Goal: Answer question/provide support

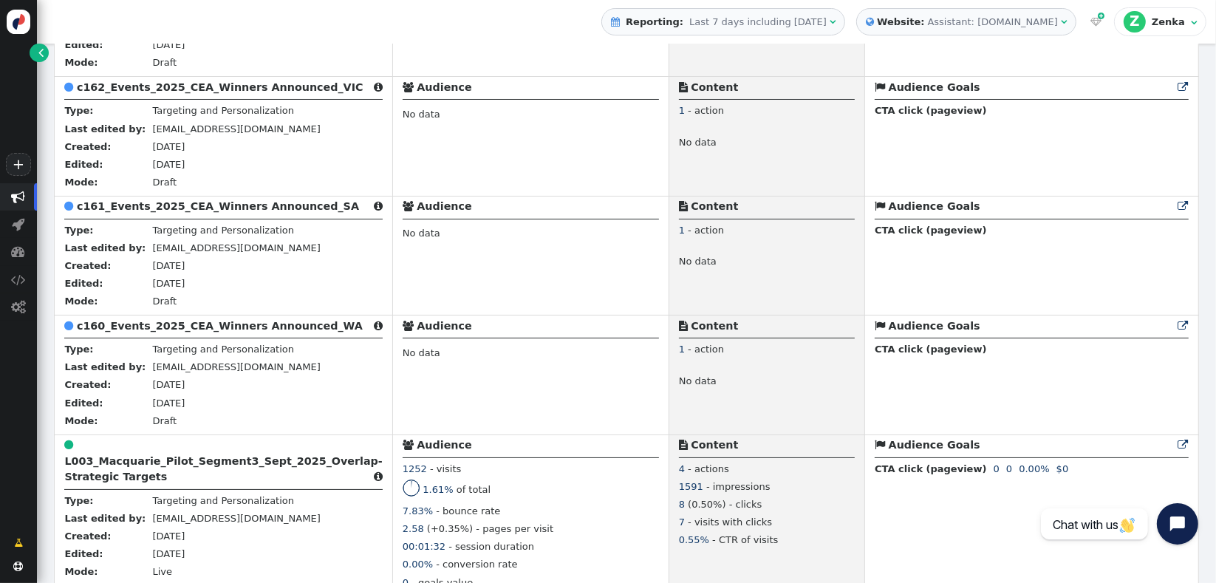
scroll to position [815, 0]
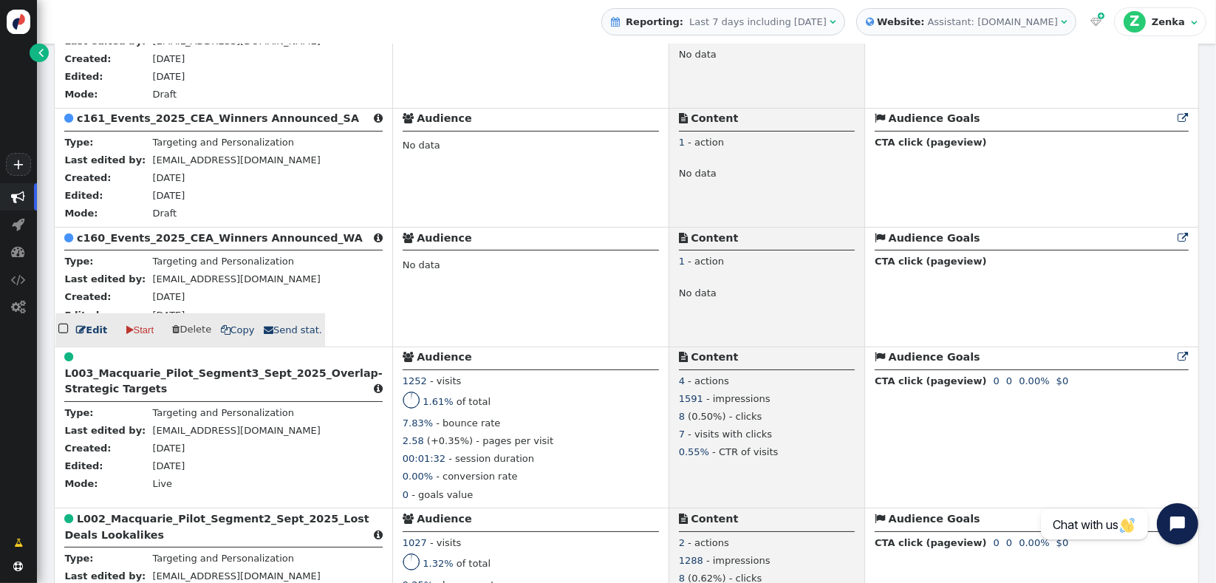
click at [168, 244] on b "c160_Events_2025_CEA_Winners Announced_WA" at bounding box center [220, 238] width 286 height 12
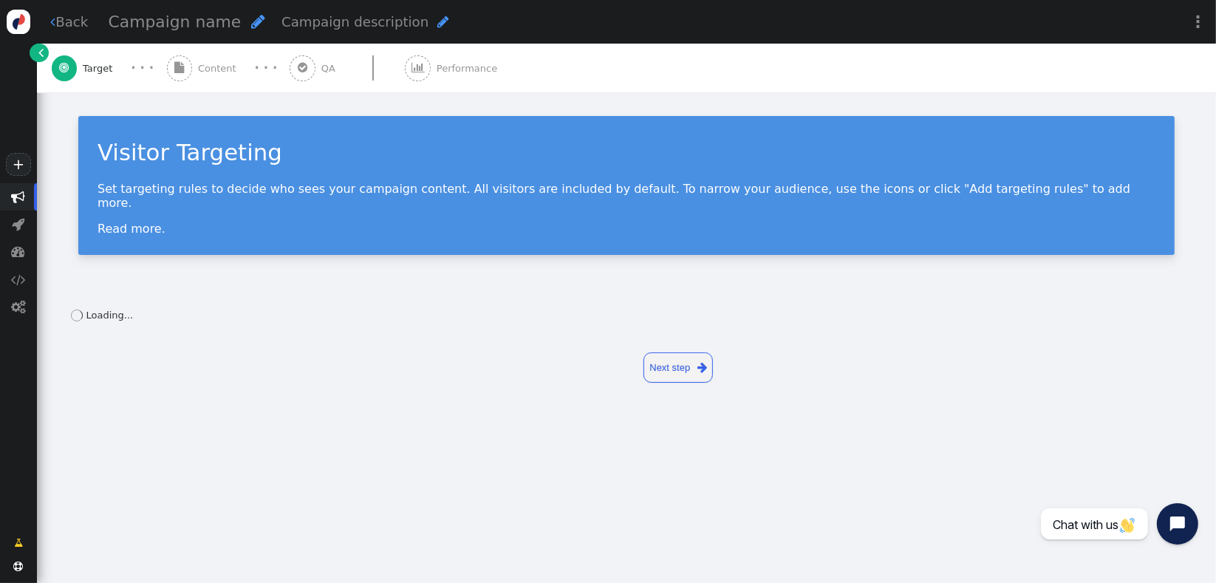
click at [219, 66] on span "Content" at bounding box center [220, 68] width 44 height 15
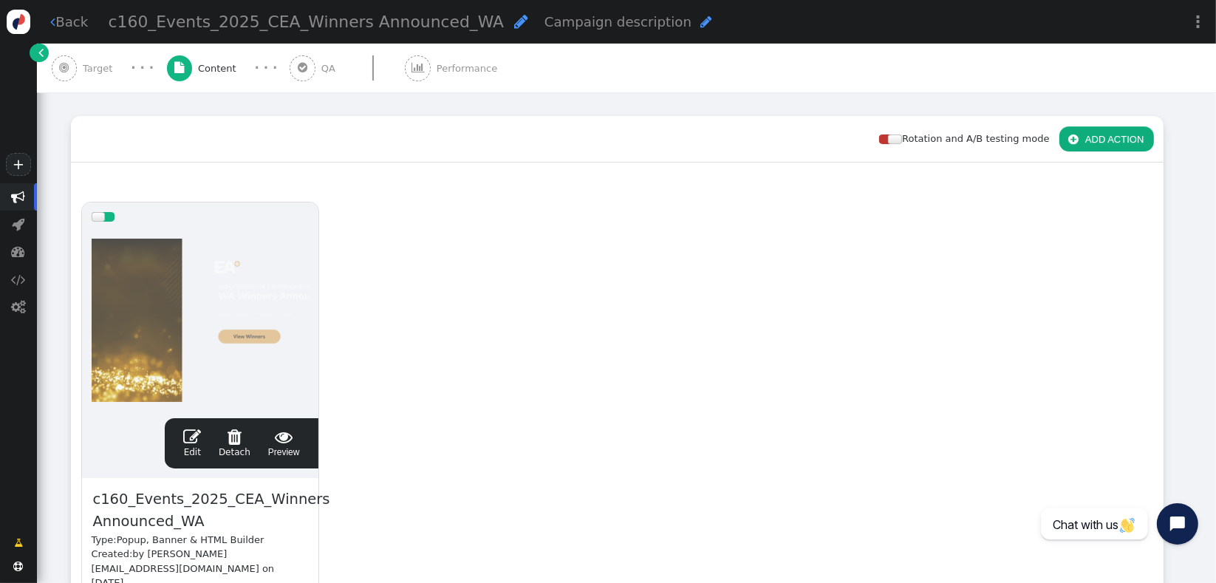
scroll to position [183, 0]
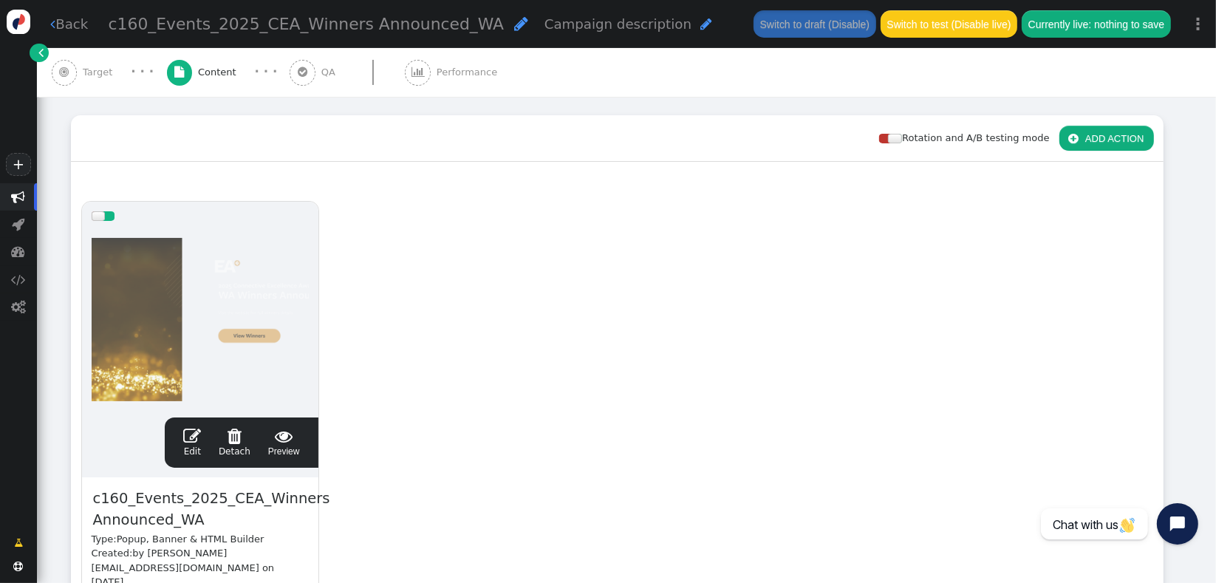
click at [291, 439] on span "" at bounding box center [284, 436] width 32 height 18
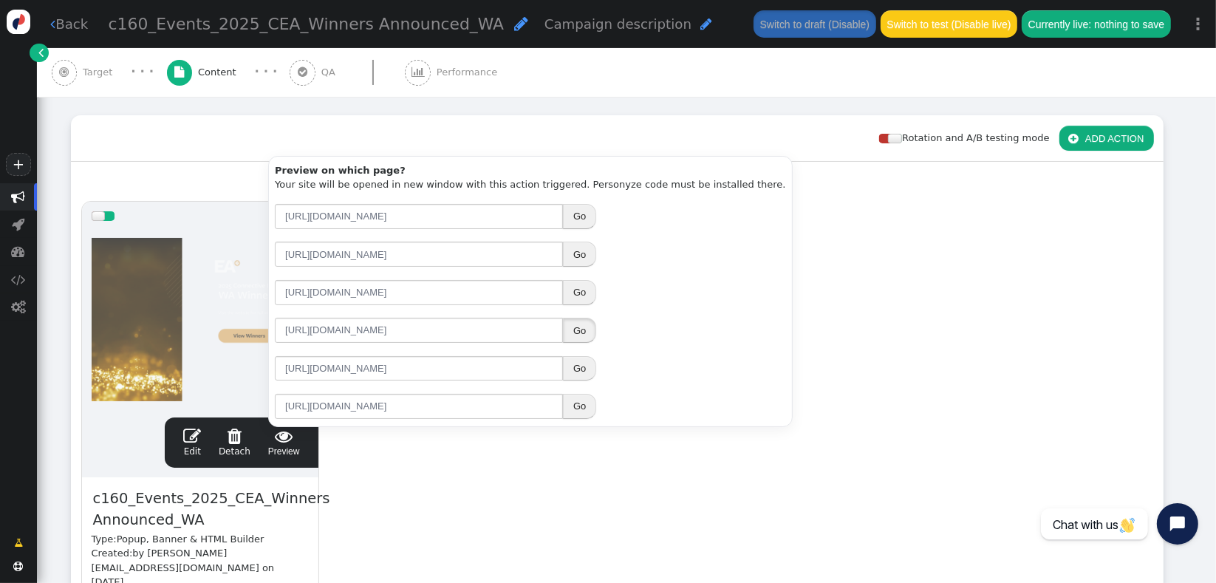
click at [578, 328] on button "Go" at bounding box center [579, 330] width 33 height 25
click at [198, 440] on span "" at bounding box center [192, 436] width 18 height 18
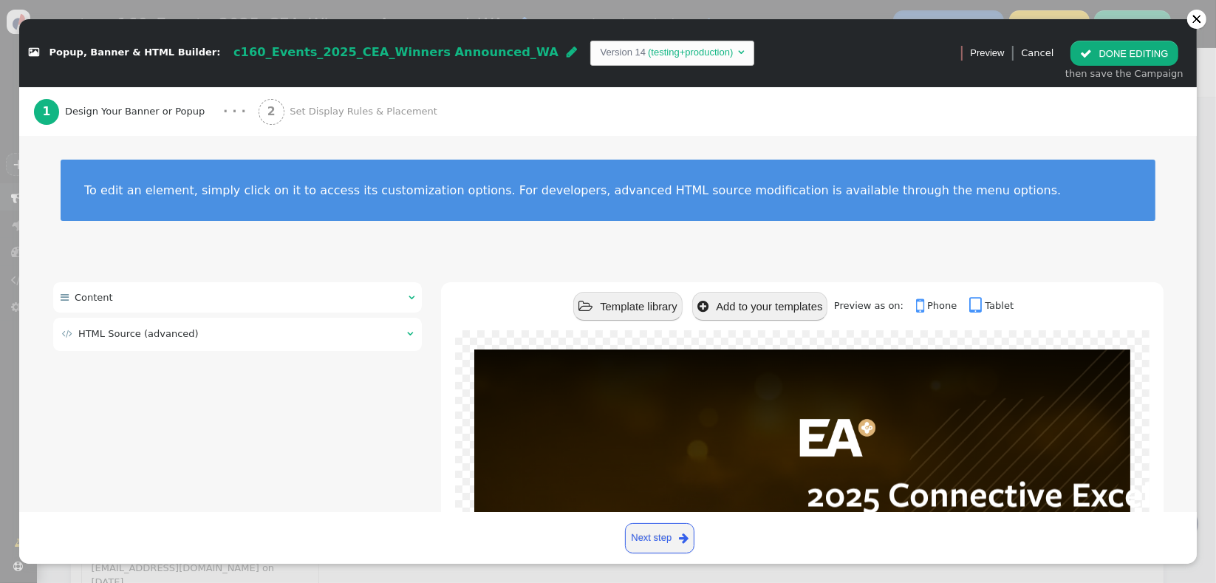
click at [189, 339] on td " HTML Source (advanced)" at bounding box center [229, 334] width 335 height 15
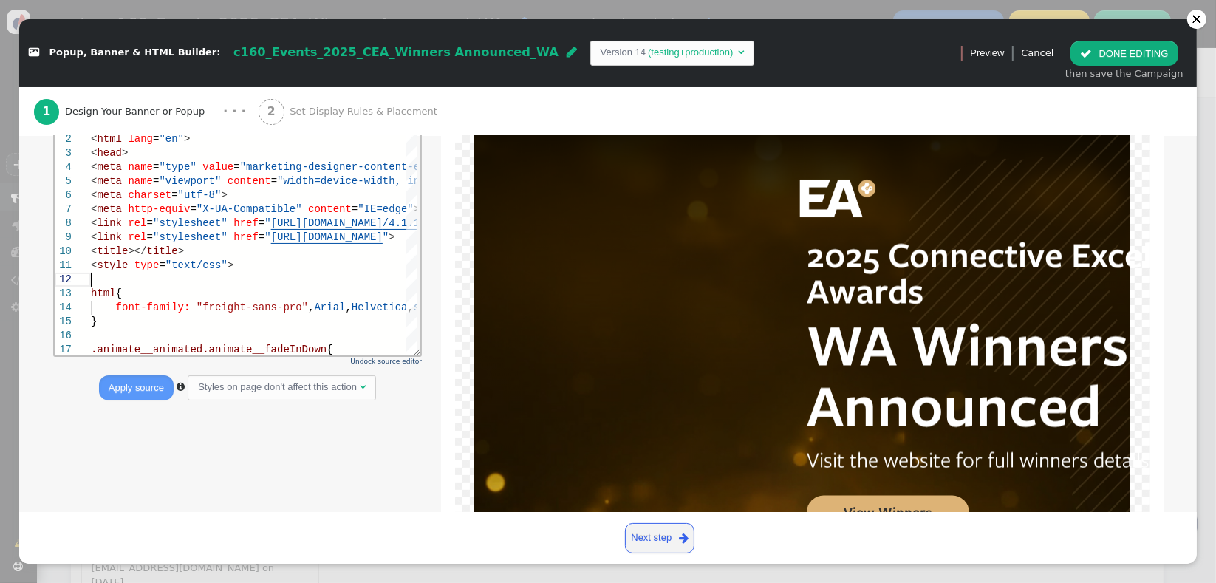
scroll to position [0, 0]
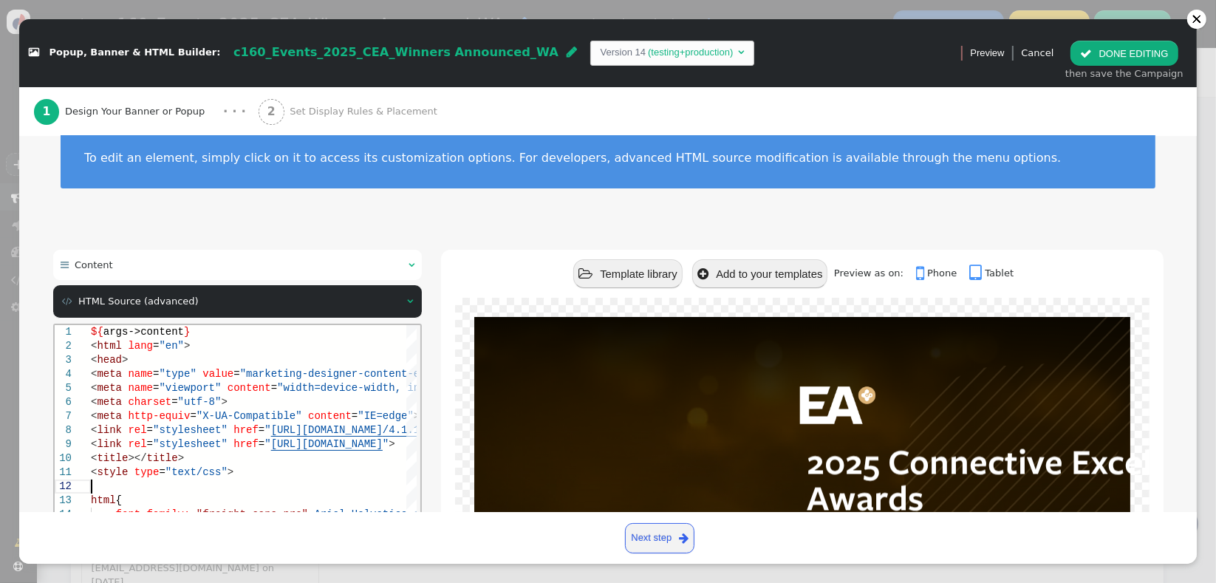
drag, startPoint x: 182, startPoint y: 482, endPoint x: 233, endPoint y: 599, distance: 128.1
click at [182, 324] on html "1 2 3 4 5 6 7 8 9 10 11 12 13 14 15 16 17 ${ args->content } < html lang = "en"…" at bounding box center [237, 324] width 366 height 0
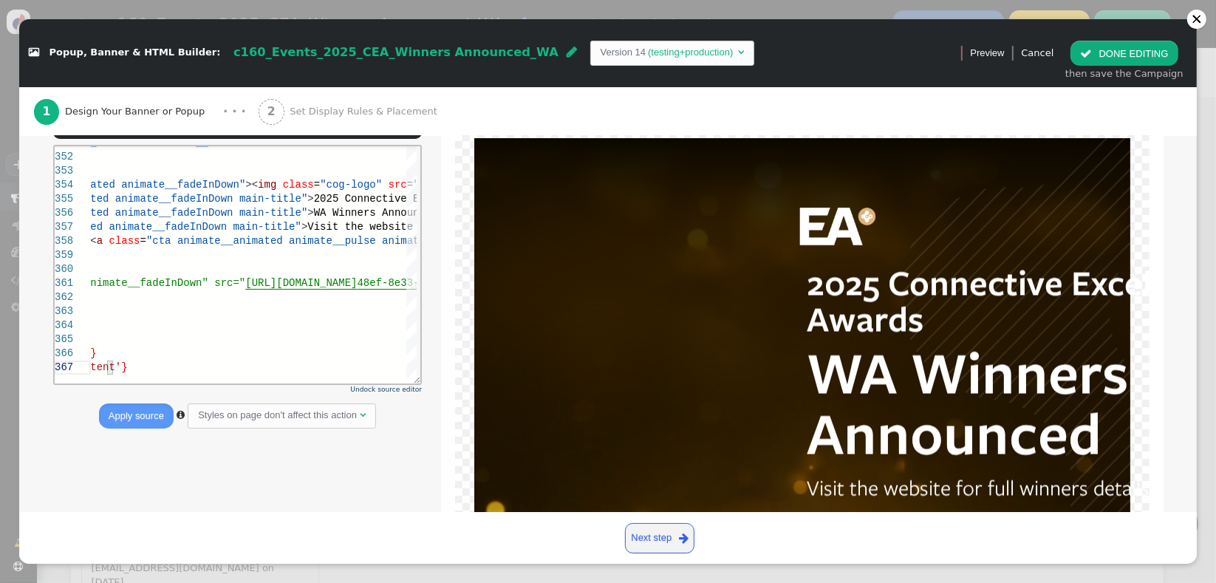
scroll to position [307, 0]
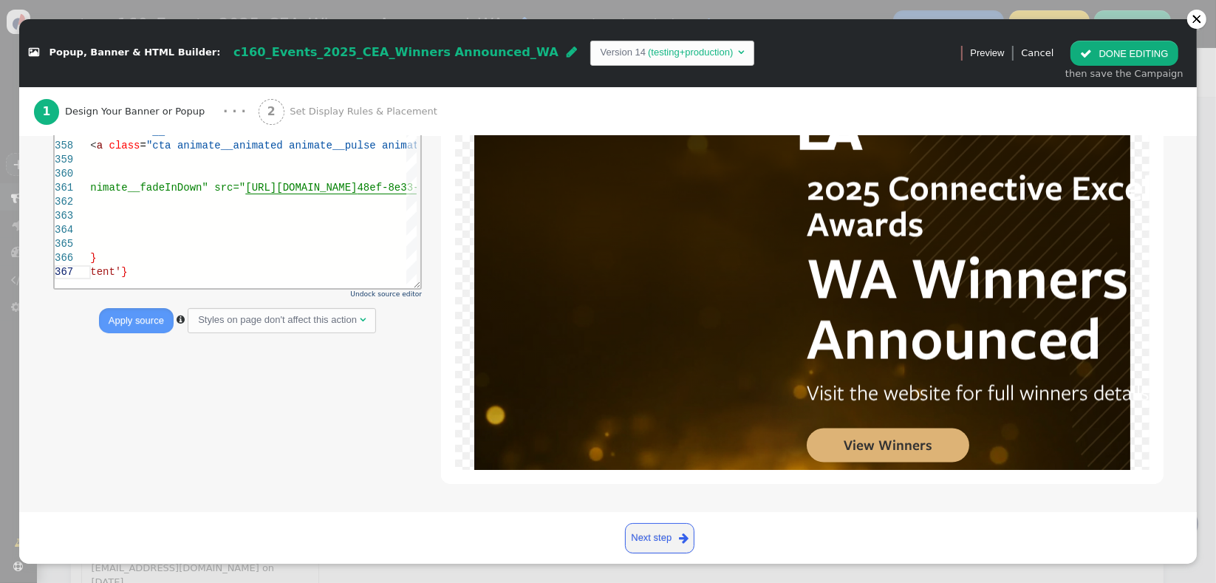
drag, startPoint x: 847, startPoint y: 539, endPoint x: 840, endPoint y: 536, distance: 8.0
click at [847, 539] on div " Previous step Next step " at bounding box center [608, 538] width 1158 height 33
click at [214, 212] on div "</ div >" at bounding box center [629, 215] width 1489 height 14
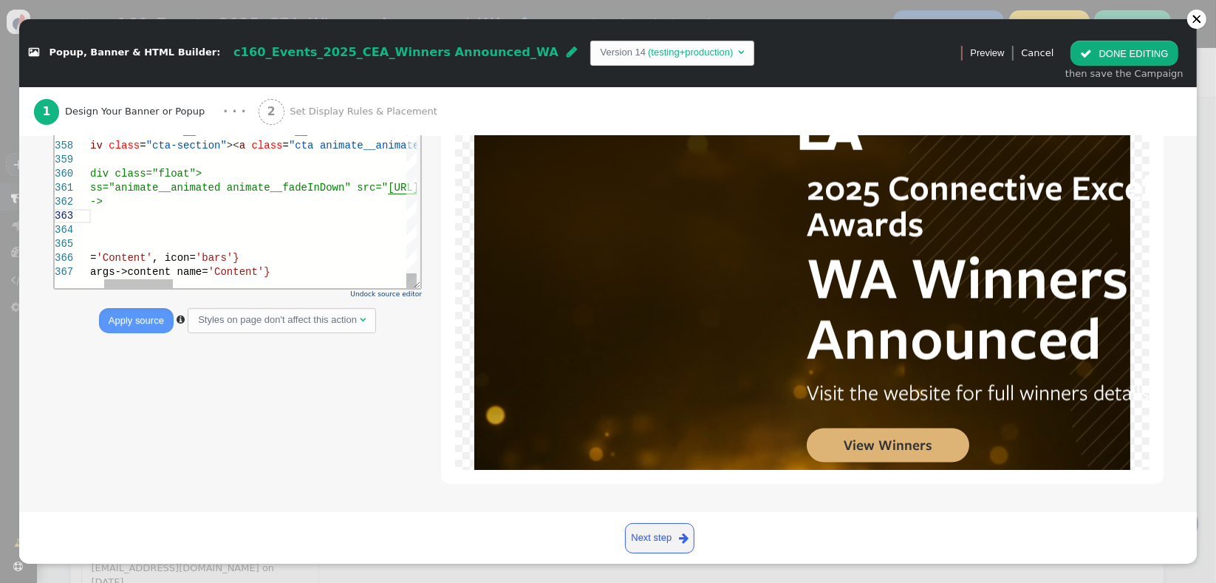
type textarea "${args->content} <html lang="en"> <head> <meta name="type" value="marketing-des…"
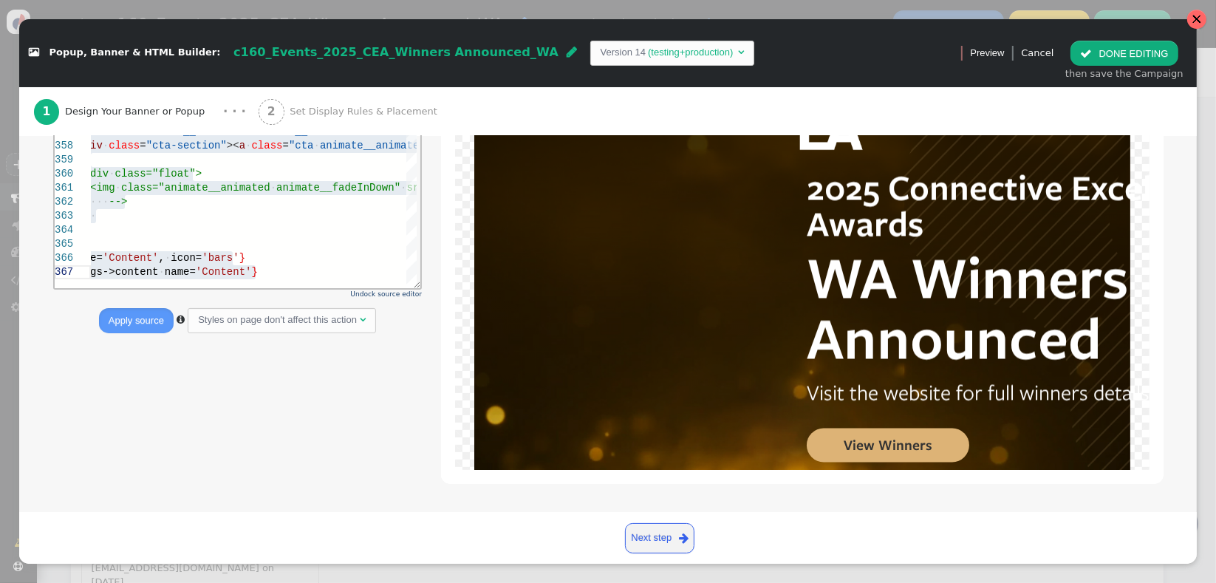
click at [1192, 21] on div at bounding box center [1197, 19] width 10 height 10
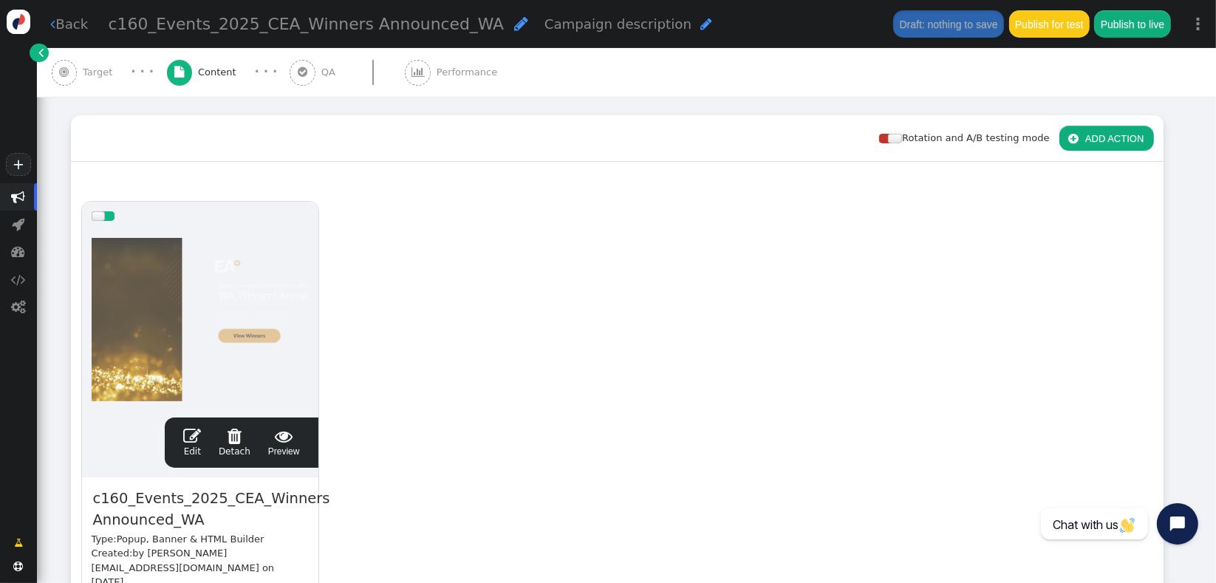
click at [77, 72] on div " Target" at bounding box center [85, 72] width 67 height 49
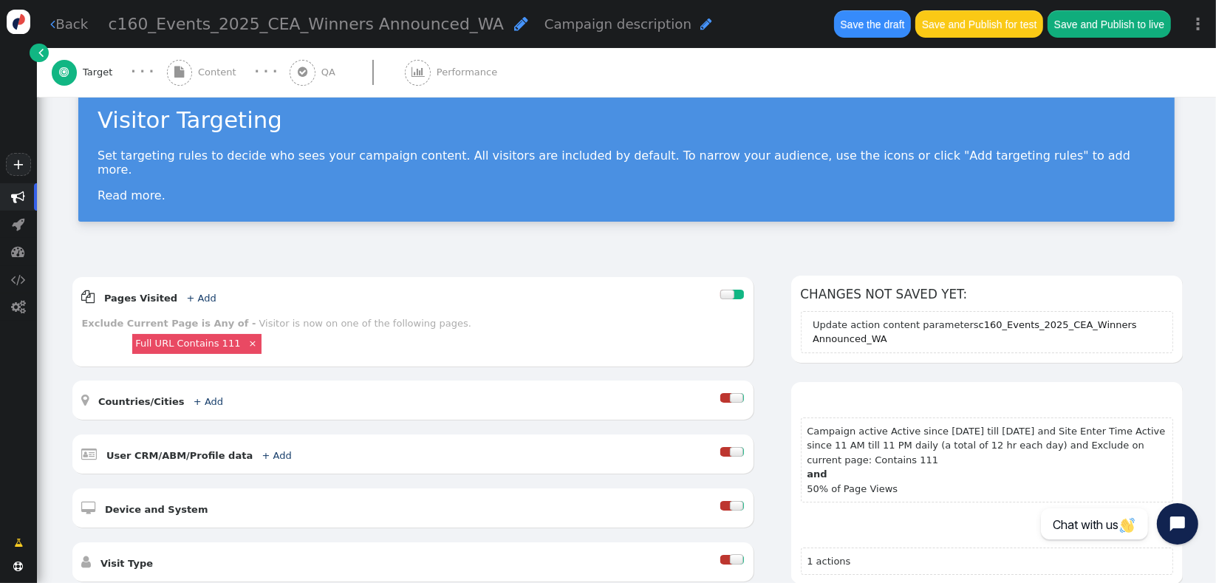
scroll to position [0, 0]
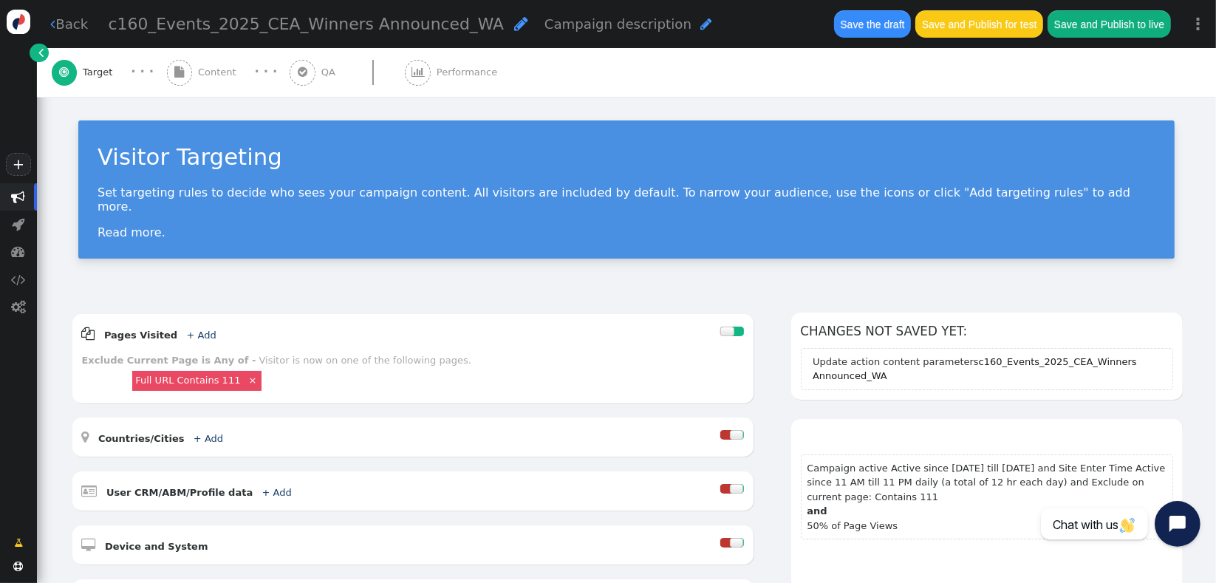
click at [1180, 524] on icon "Open chat widget" at bounding box center [1186, 524] width 23 height 23
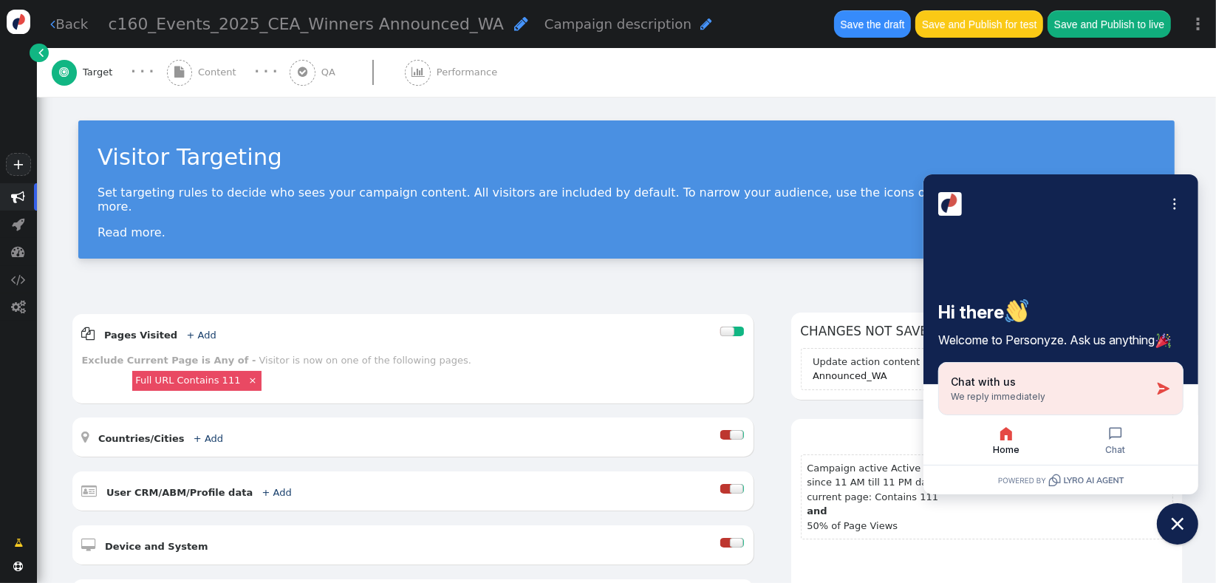
click at [1085, 400] on div "Chat with us We reply immediately" at bounding box center [1050, 389] width 199 height 28
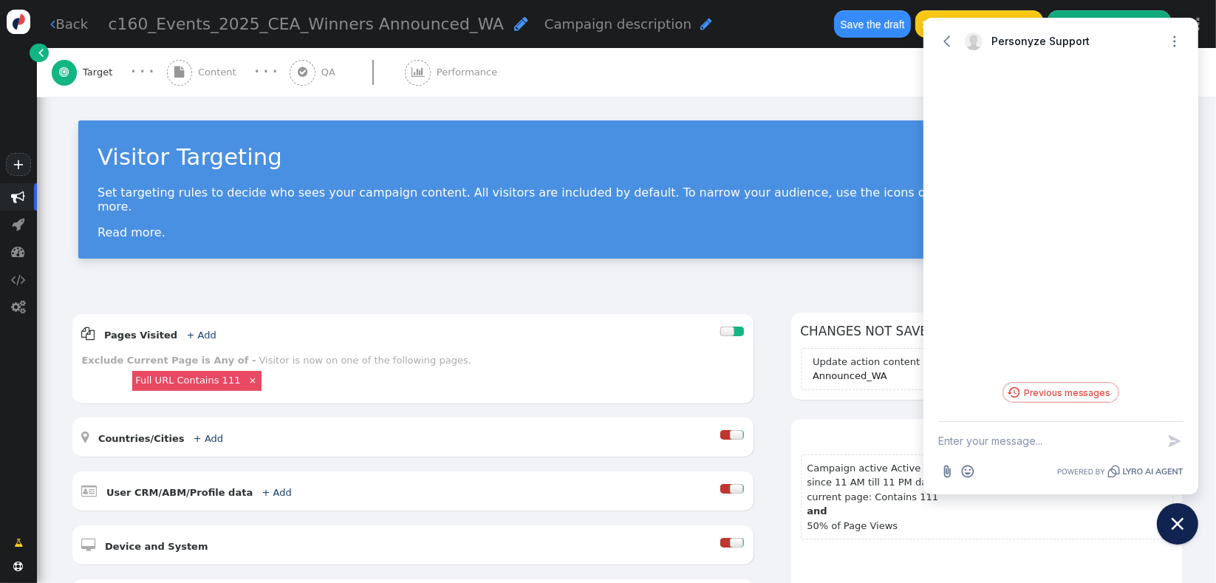
click at [1081, 398] on button "Previous messages" at bounding box center [1060, 392] width 115 height 19
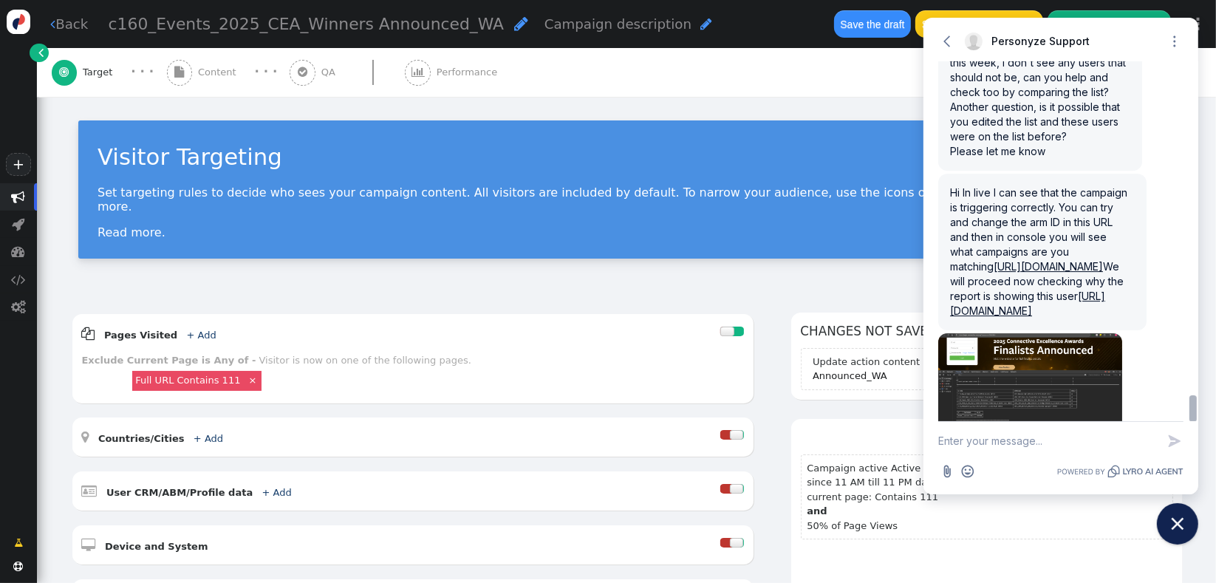
scroll to position [4710, 0]
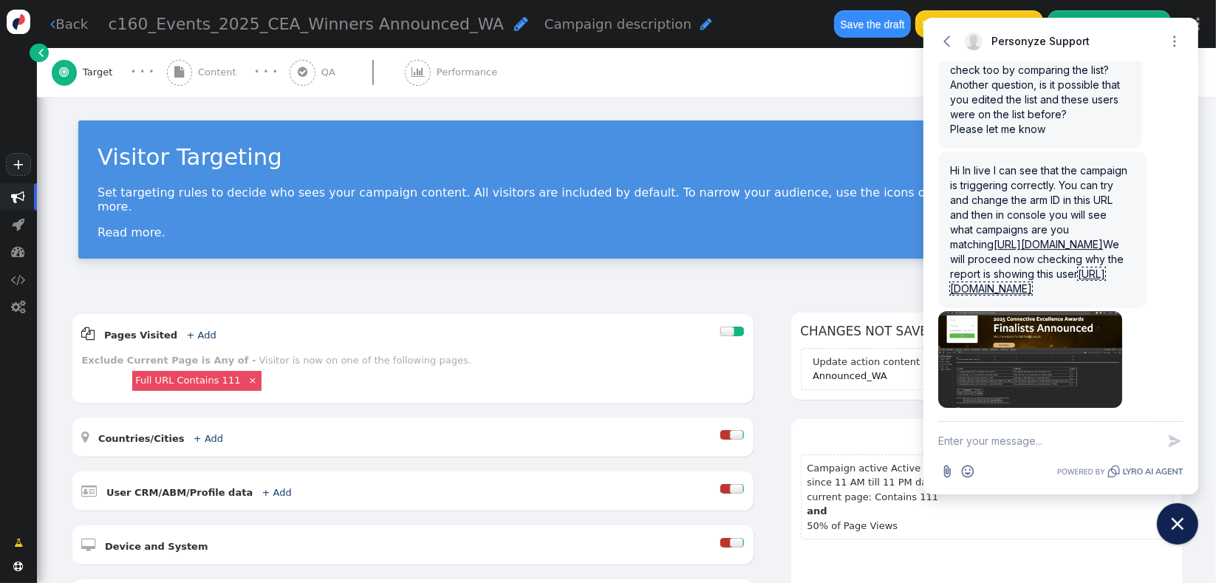
click at [1054, 267] on link "[URL][DOMAIN_NAME]" at bounding box center [1027, 280] width 155 height 27
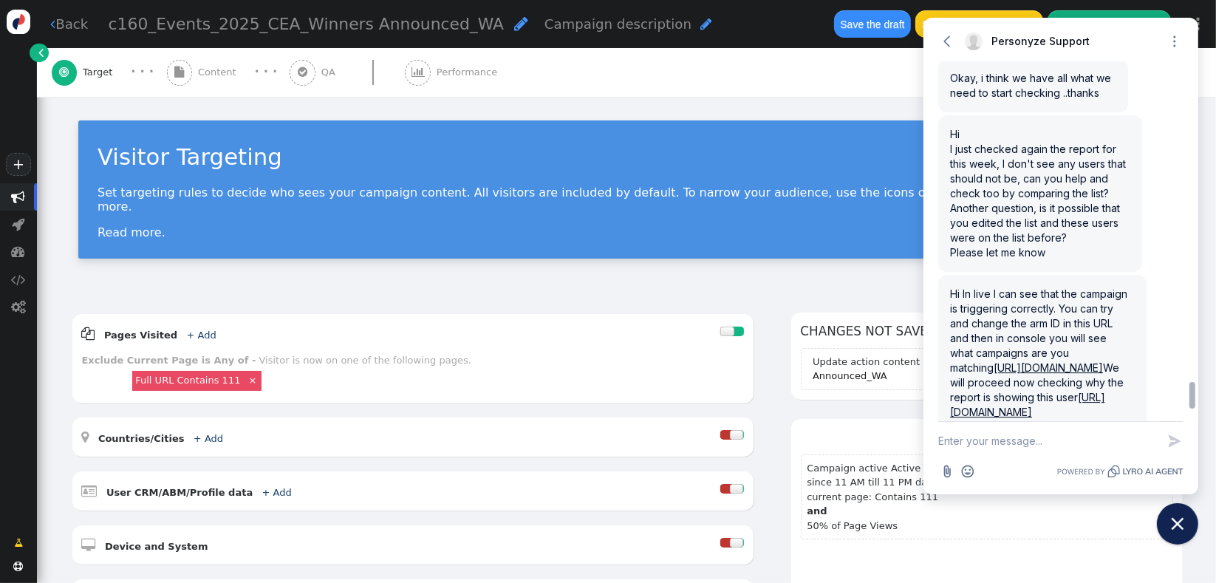
scroll to position [4533, 0]
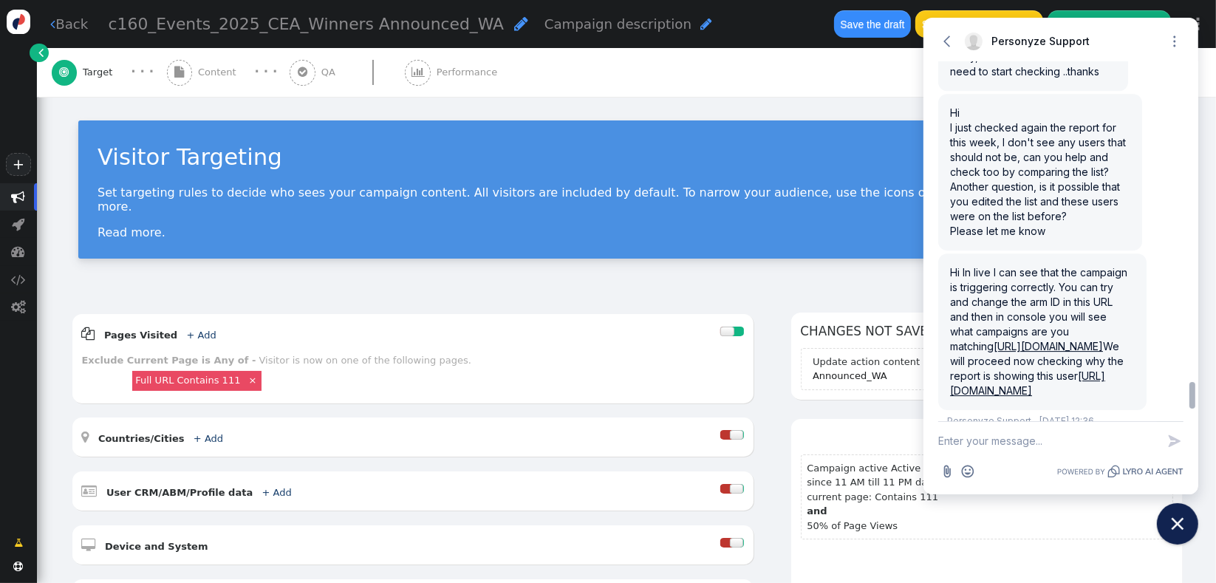
drag, startPoint x: 1195, startPoint y: 397, endPoint x: 1206, endPoint y: 384, distance: 17.2
click at [1206, 384] on body "+  Campaigns  Realtime Visitors  Dashboard  Tracker Settings  Settings  …" at bounding box center [608, 291] width 1216 height 583
drag, startPoint x: 951, startPoint y: 293, endPoint x: 1017, endPoint y: 293, distance: 65.8
click at [1011, 293] on span "Hi In live I can see that the campaign is triggering correctly. You can try and…" at bounding box center [1040, 331] width 180 height 131
click at [1022, 293] on span "Hi In live I can see that the campaign is triggering correctly. You can try and…" at bounding box center [1040, 331] width 180 height 131
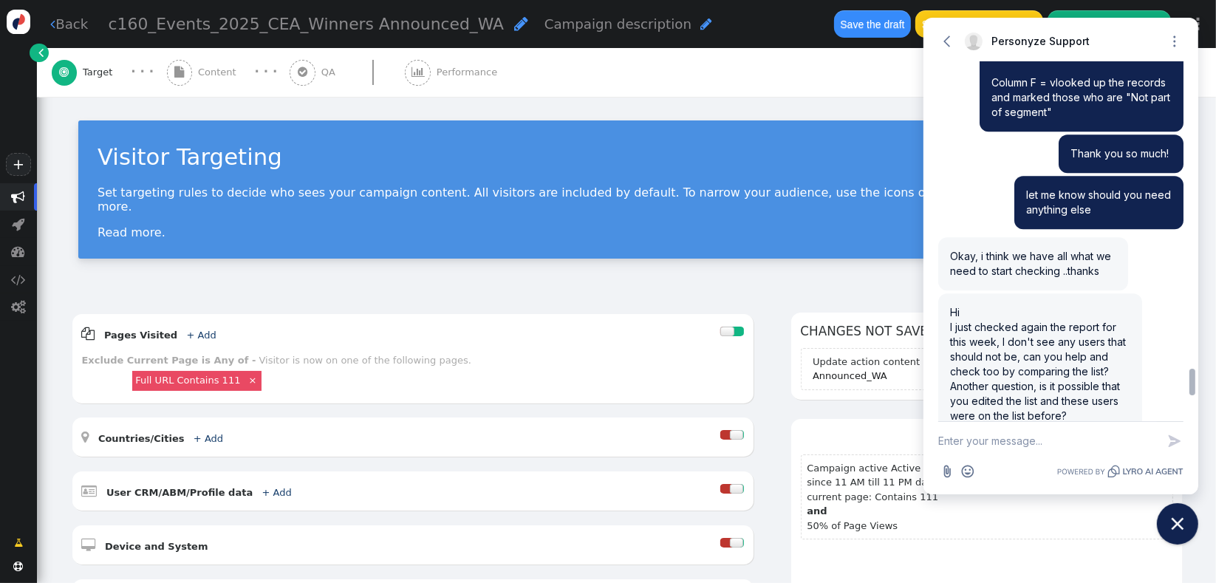
scroll to position [4376, 0]
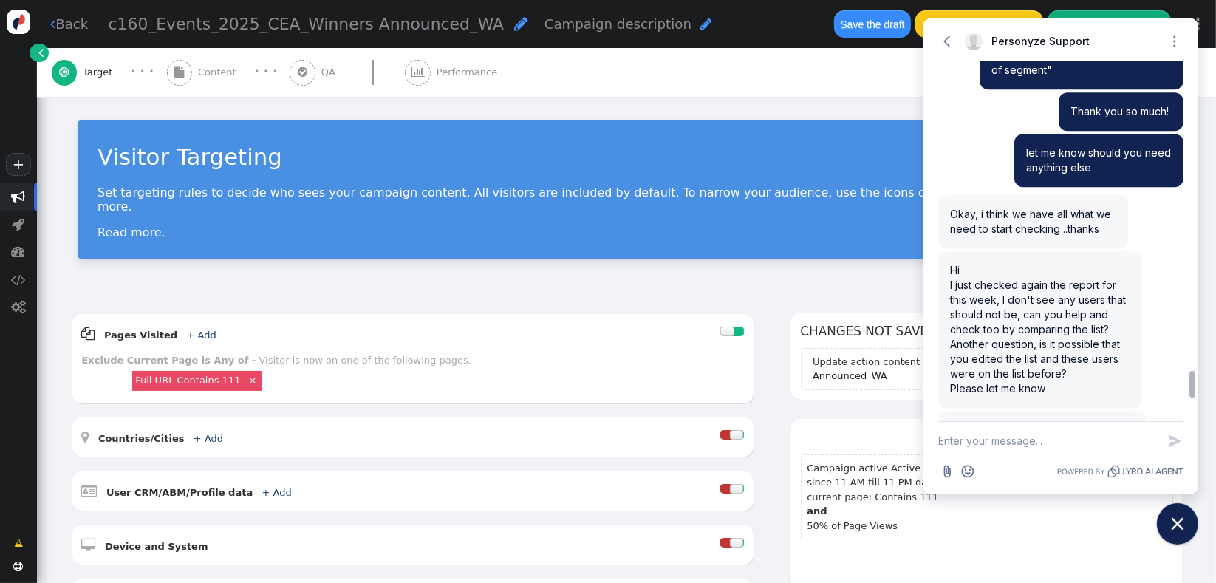
drag, startPoint x: 1192, startPoint y: 389, endPoint x: 1187, endPoint y: 412, distance: 24.4
click at [1187, 412] on div "Unfortunately, I am not able to follow any links you provided. If you sent an i…" at bounding box center [1060, 241] width 275 height 359
drag, startPoint x: 1130, startPoint y: 310, endPoint x: 1024, endPoint y: 301, distance: 106.8
click at [1024, 301] on div "Hi I just checked again the report for this week, I don't see any users that sh…" at bounding box center [1040, 329] width 204 height 157
drag, startPoint x: 1056, startPoint y: 379, endPoint x: 1023, endPoint y: 298, distance: 87.8
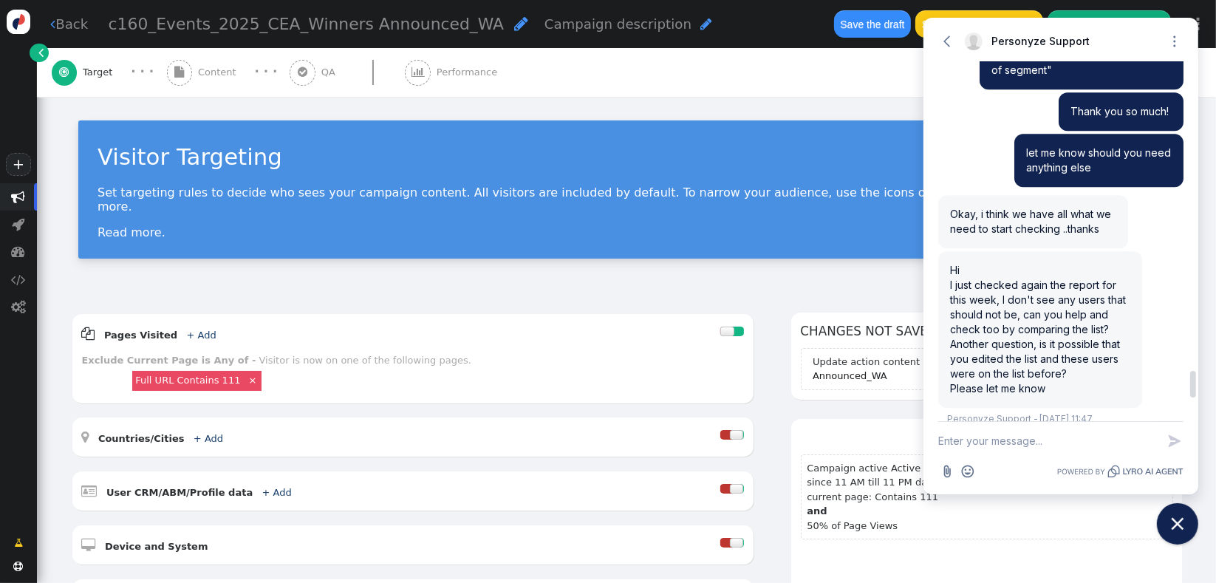
click at [1023, 298] on div "Hi I just checked again the report for this week, I don't see any users that sh…" at bounding box center [1040, 329] width 204 height 157
click at [1037, 443] on textarea "New message" at bounding box center [1047, 441] width 219 height 38
paste textarea "can you help and check too by comparing the list? Another question, is it possi…"
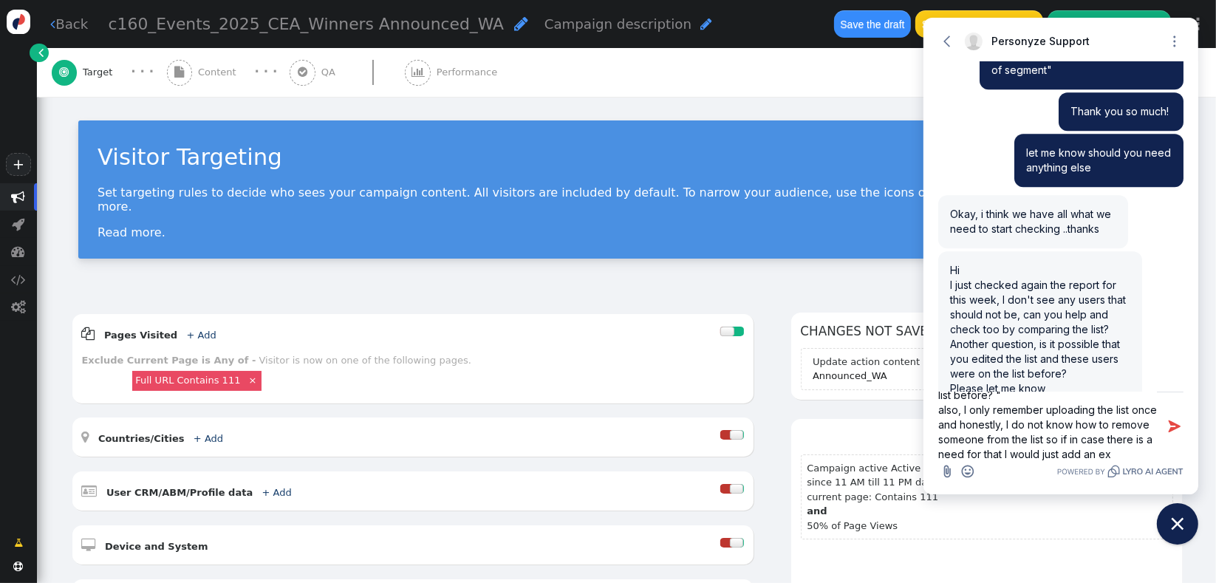
scroll to position [105, 0]
type textarea "hello, sorry just got back now.. I'll check this: "can you help and check too b…"
click at [1100, 429] on textarea "hello, sorry just got back now.. I'll check this: "can you help and check too b…" at bounding box center [1047, 426] width 219 height 68
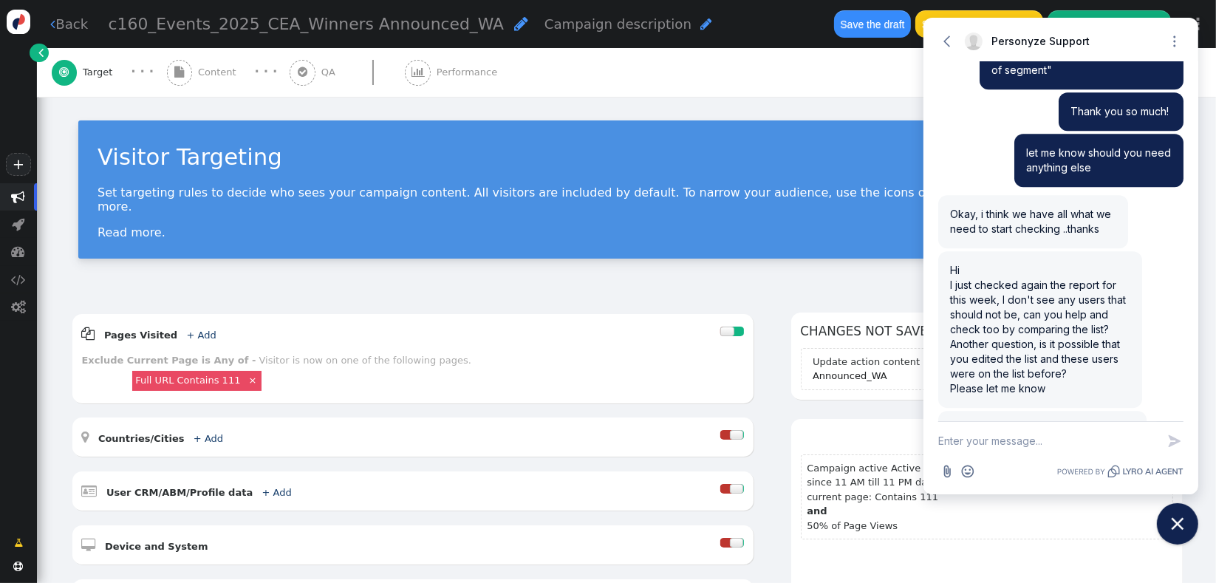
scroll to position [0, 0]
paste textarea "Hi, sorry I just got back now. I'll have a look at the list and compare. Also, …"
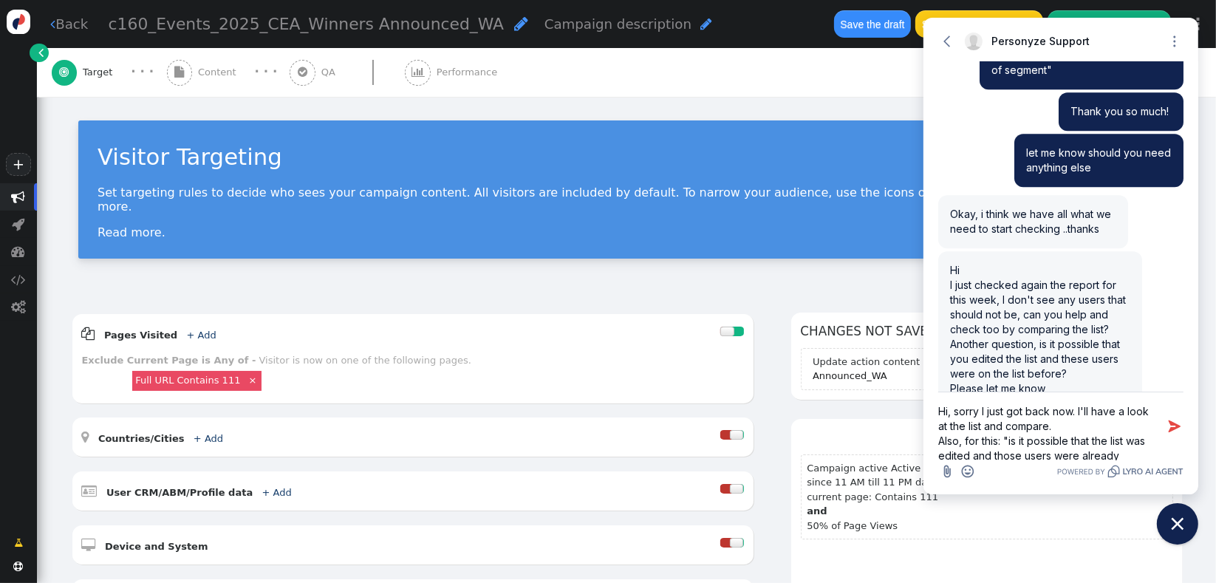
scroll to position [75, 0]
type textarea "Hi, sorry I just got back now. I'll have a look at the list and compare. Also, …"
click at [1176, 422] on icon "button" at bounding box center [1174, 426] width 15 height 15
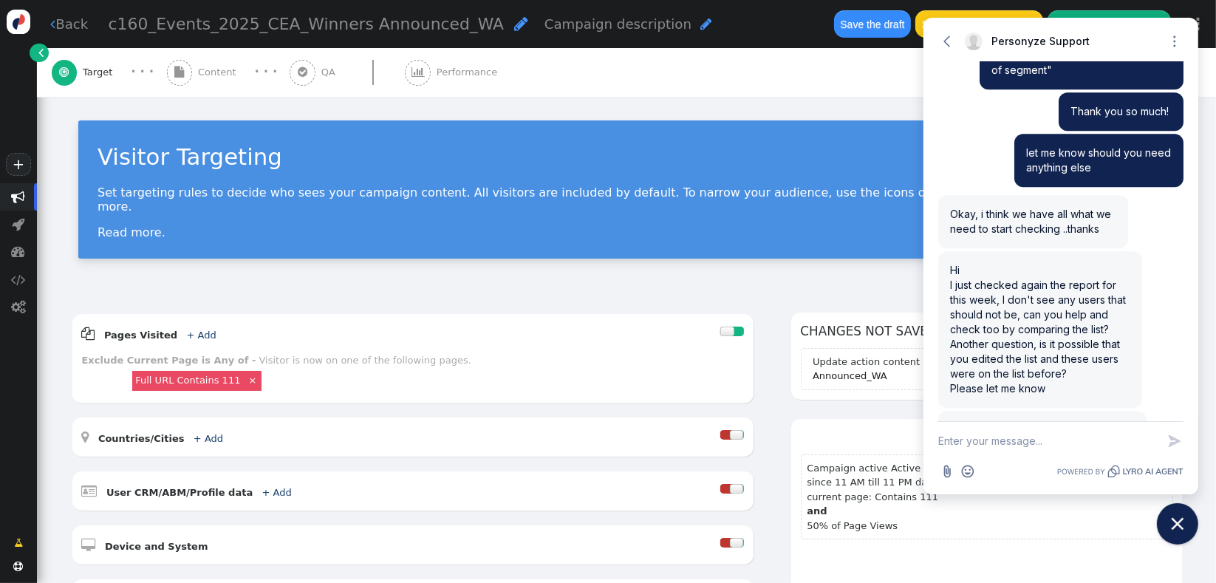
scroll to position [0, 0]
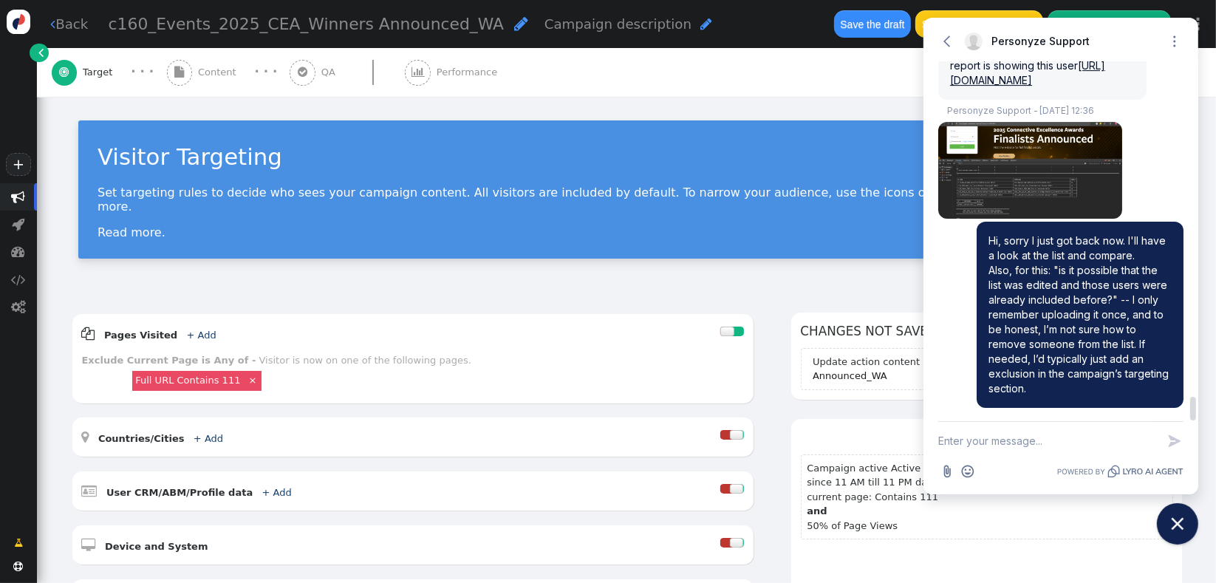
click at [965, 442] on textarea "New message" at bounding box center [1047, 441] width 219 height 38
click at [945, 38] on icon "button" at bounding box center [947, 41] width 15 height 15
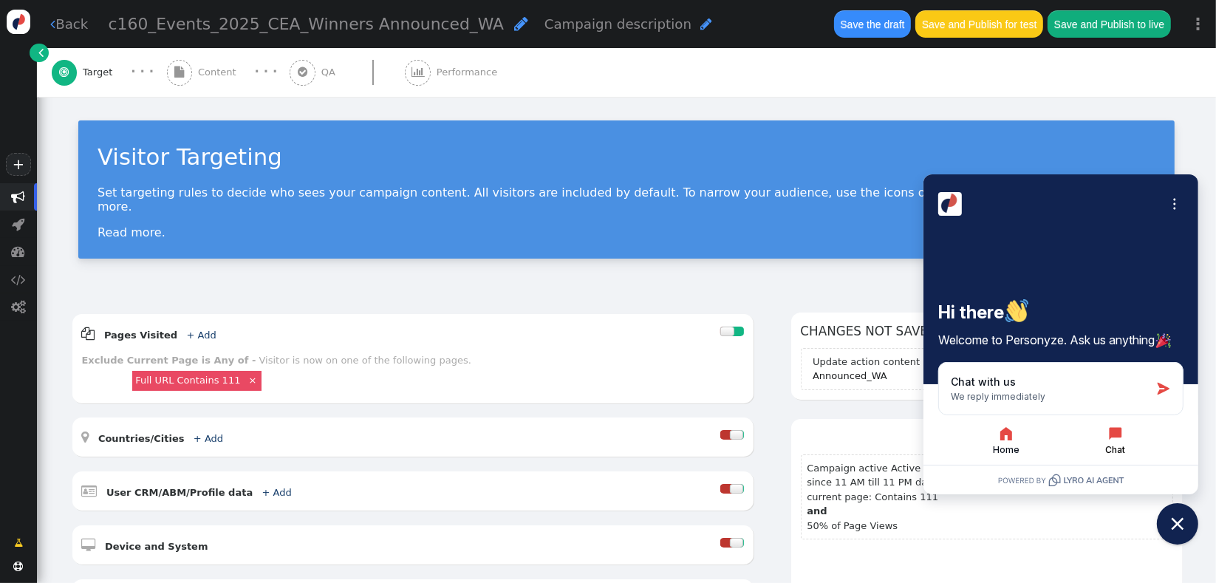
click at [1140, 442] on button "Chat" at bounding box center [1115, 440] width 106 height 31
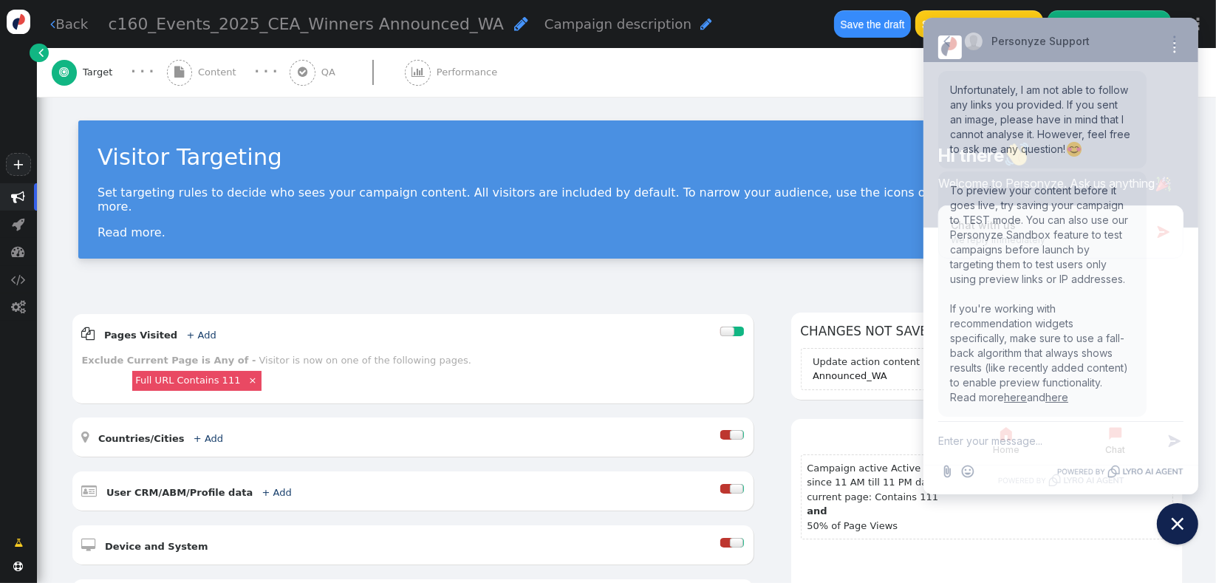
scroll to position [4899, 0]
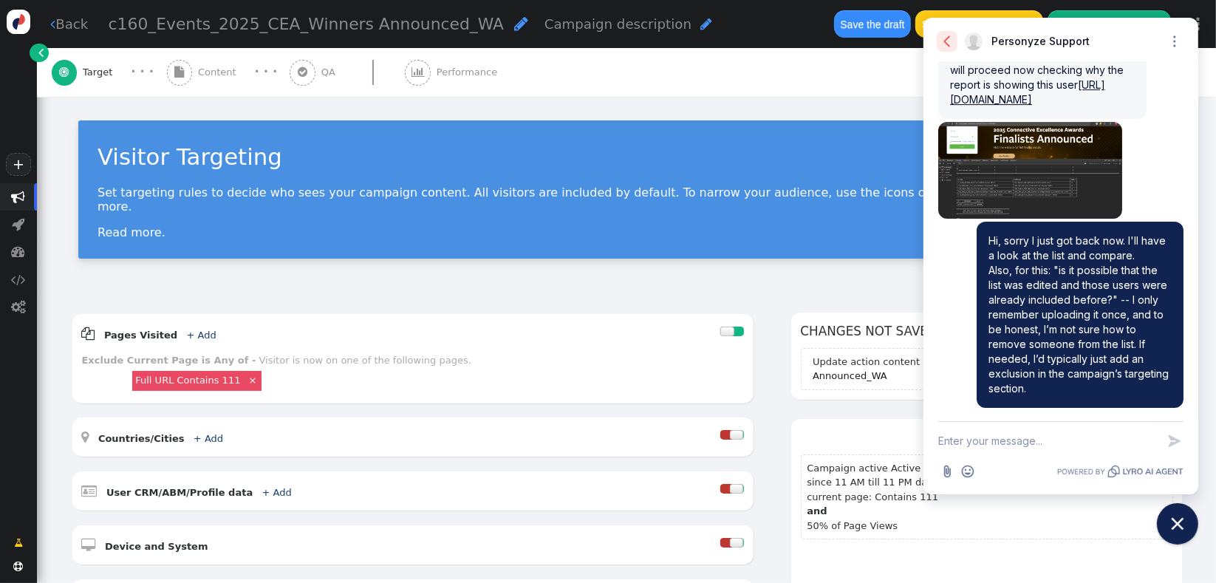
click at [939, 45] on button "Go back" at bounding box center [947, 41] width 21 height 21
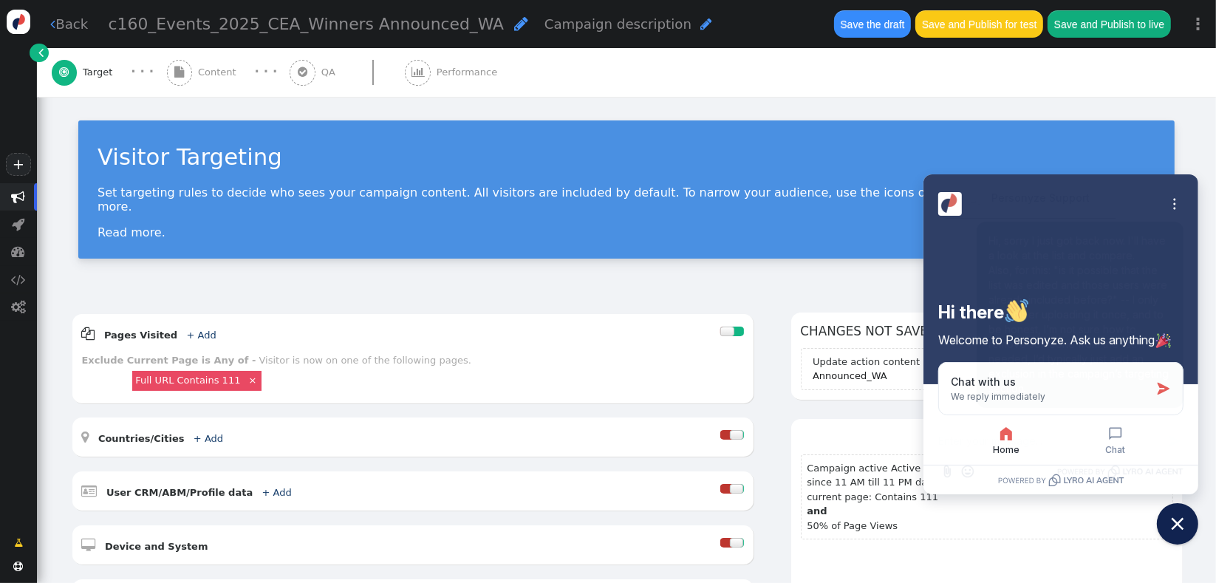
scroll to position [5055, 0]
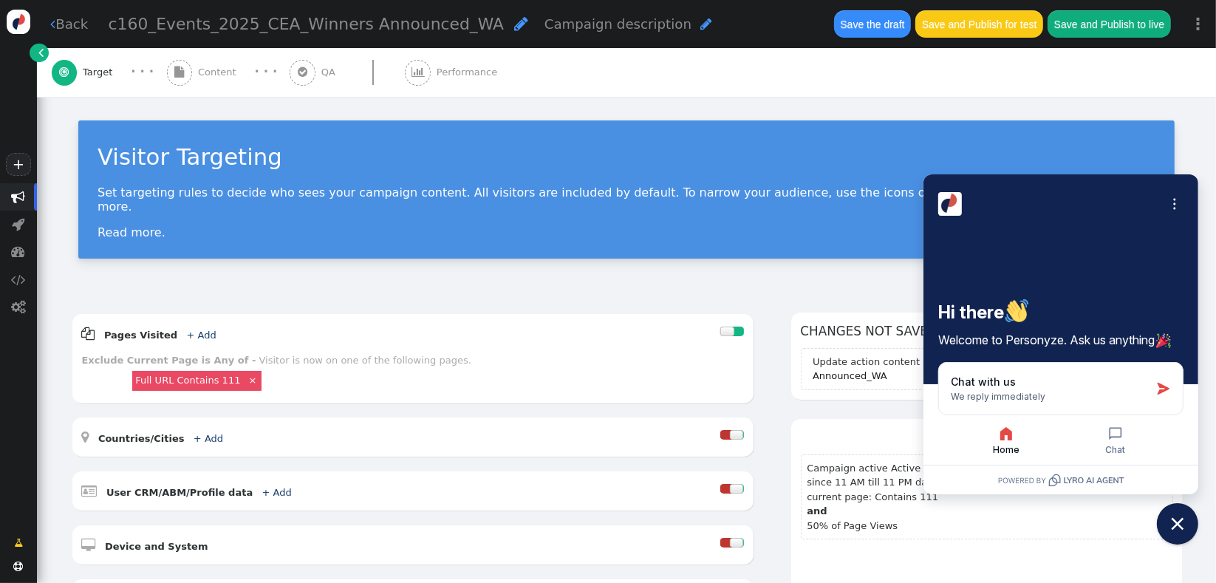
click at [998, 434] on icon "button" at bounding box center [1006, 434] width 18 height 18
click at [1023, 423] on div "Home Chat" at bounding box center [1060, 439] width 245 height 49
click at [1187, 529] on button "Close chat widget" at bounding box center [1178, 524] width 46 height 46
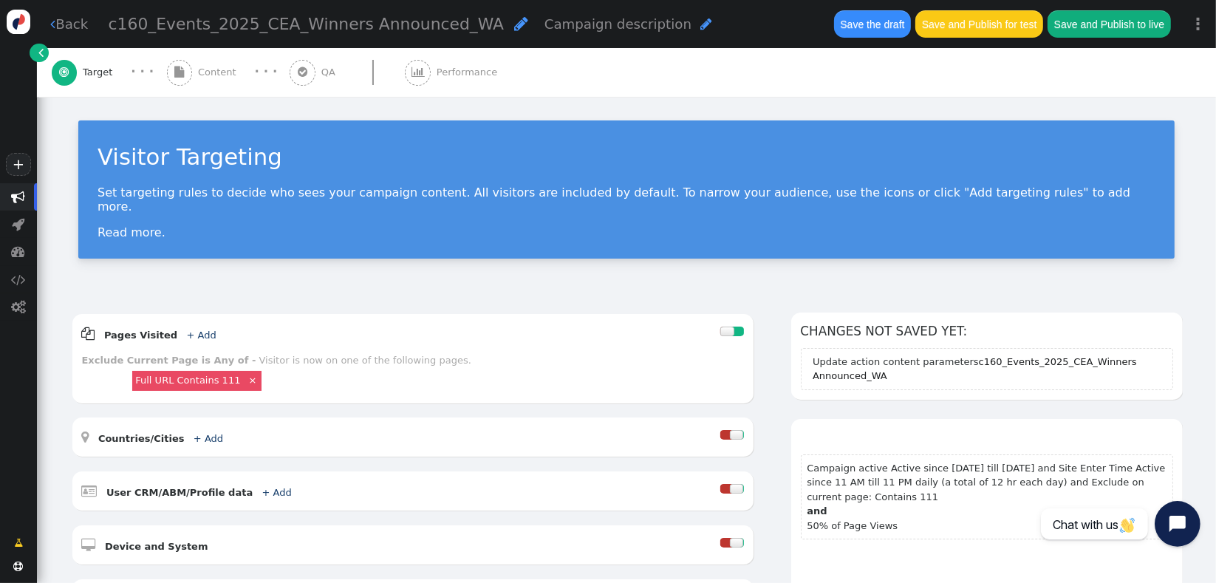
click at [1184, 532] on icon "Open chat widget" at bounding box center [1186, 524] width 23 height 23
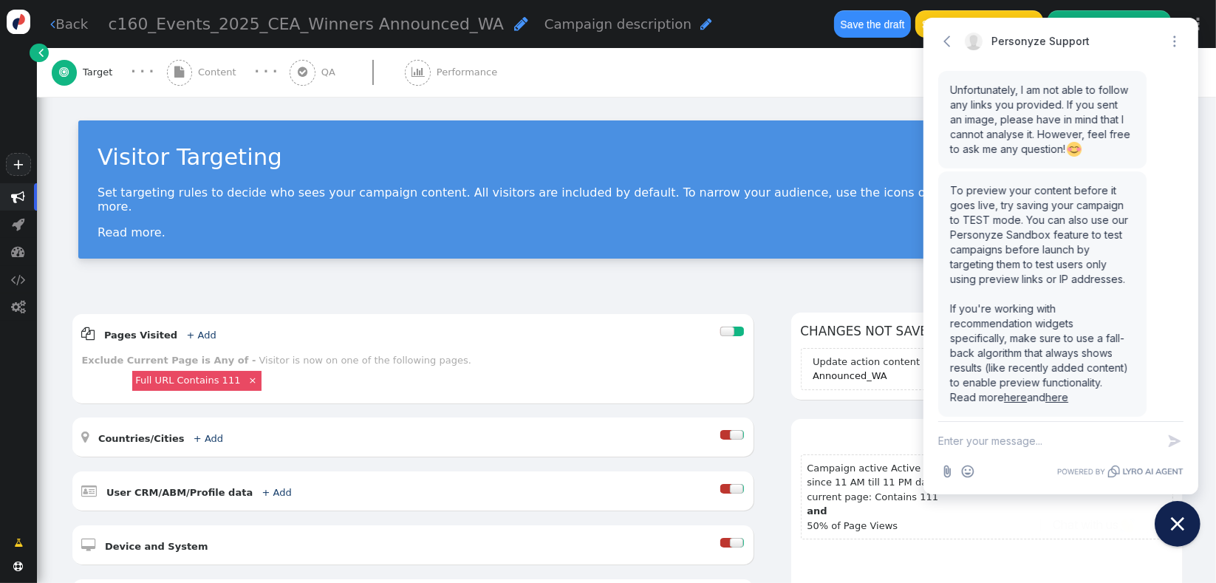
scroll to position [4899, 0]
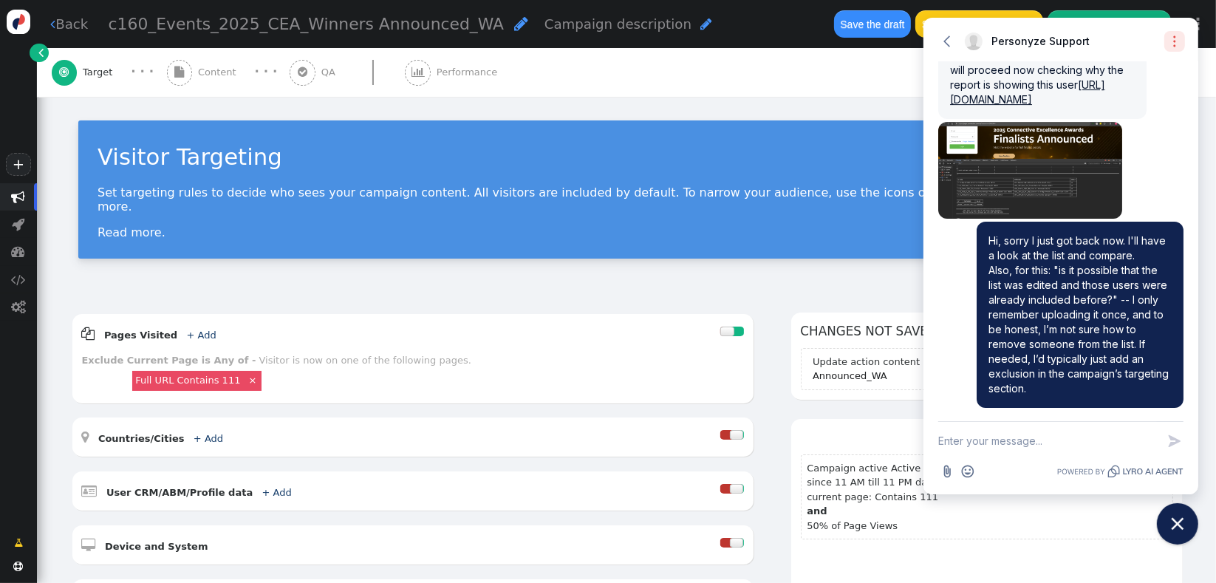
click at [1172, 44] on icon "Open options" at bounding box center [1174, 41] width 15 height 15
click at [500, 271] on div "Visitor Targeting Set targeting rules to decide who sees your campaign content.…" at bounding box center [626, 195] width 1179 height 197
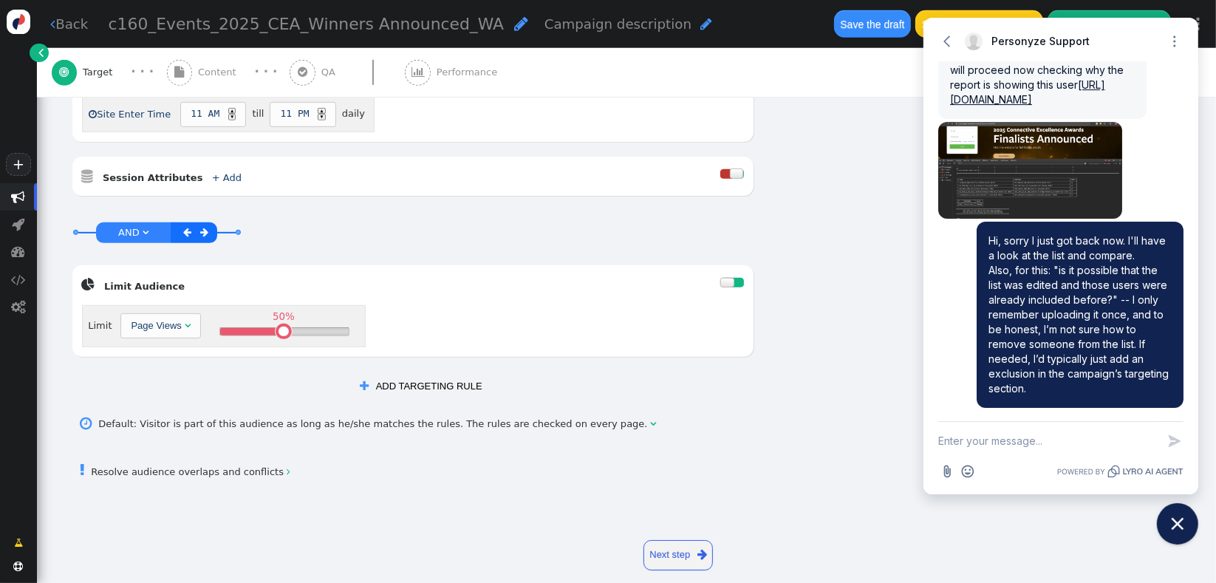
scroll to position [0, 0]
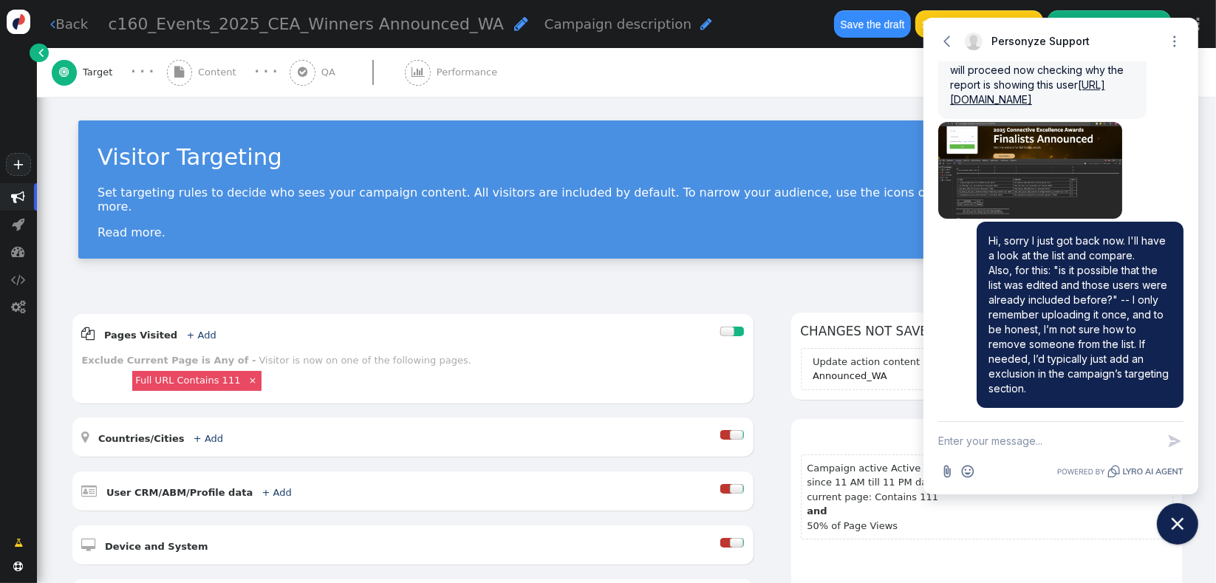
click at [198, 69] on span "Content" at bounding box center [220, 72] width 44 height 15
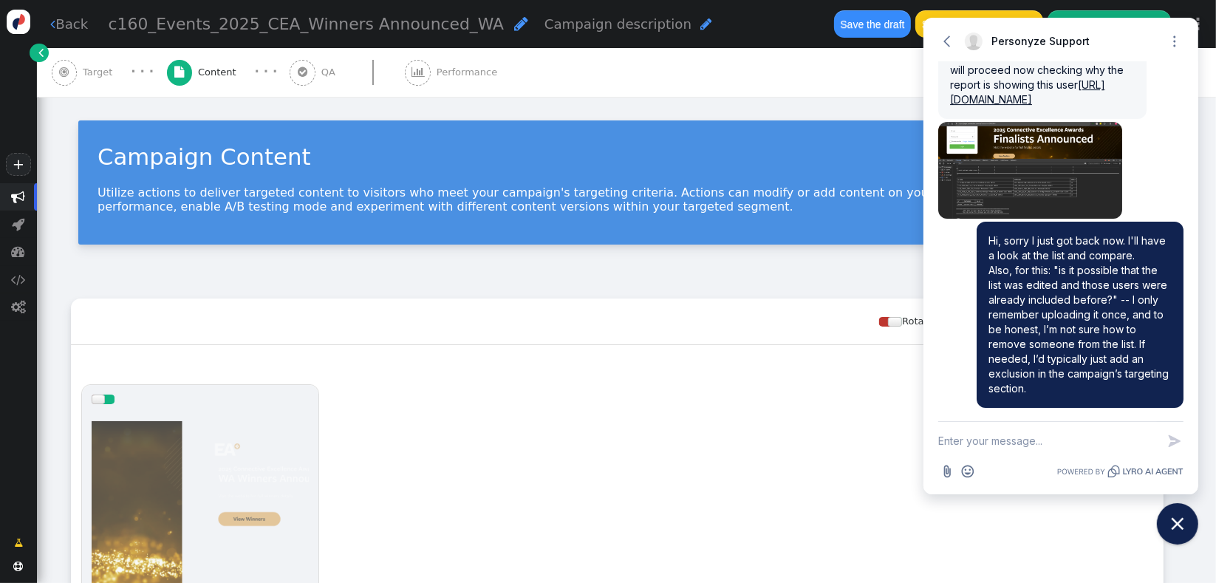
click at [89, 72] on span "Target" at bounding box center [100, 72] width 35 height 15
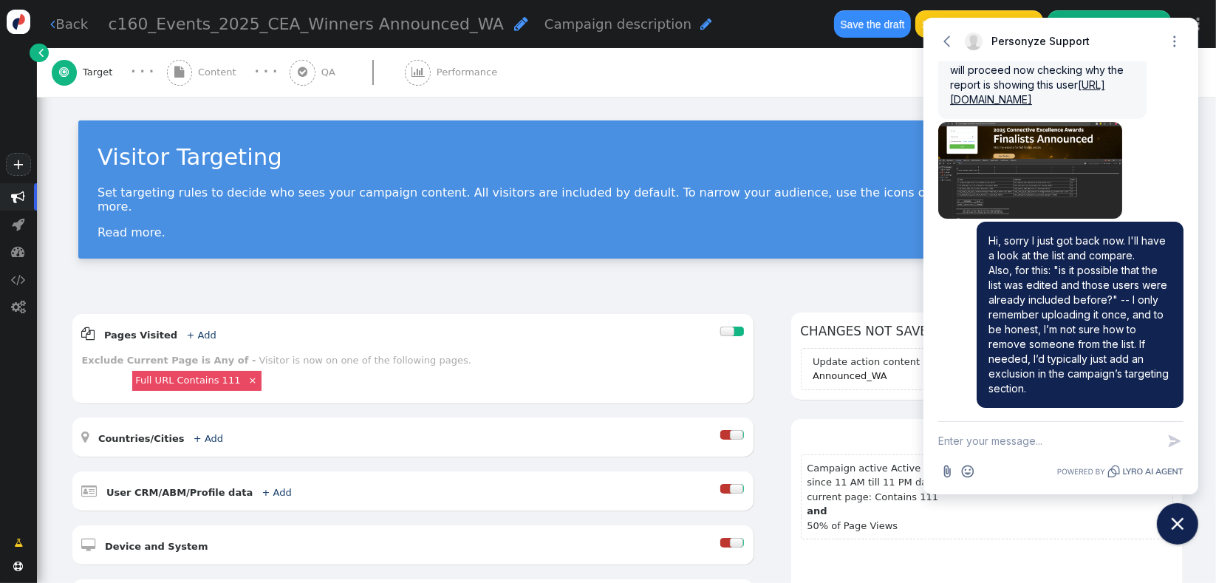
click at [19, 197] on span "" at bounding box center [19, 197] width 14 height 14
click at [203, 63] on div " Content" at bounding box center [204, 72] width 75 height 49
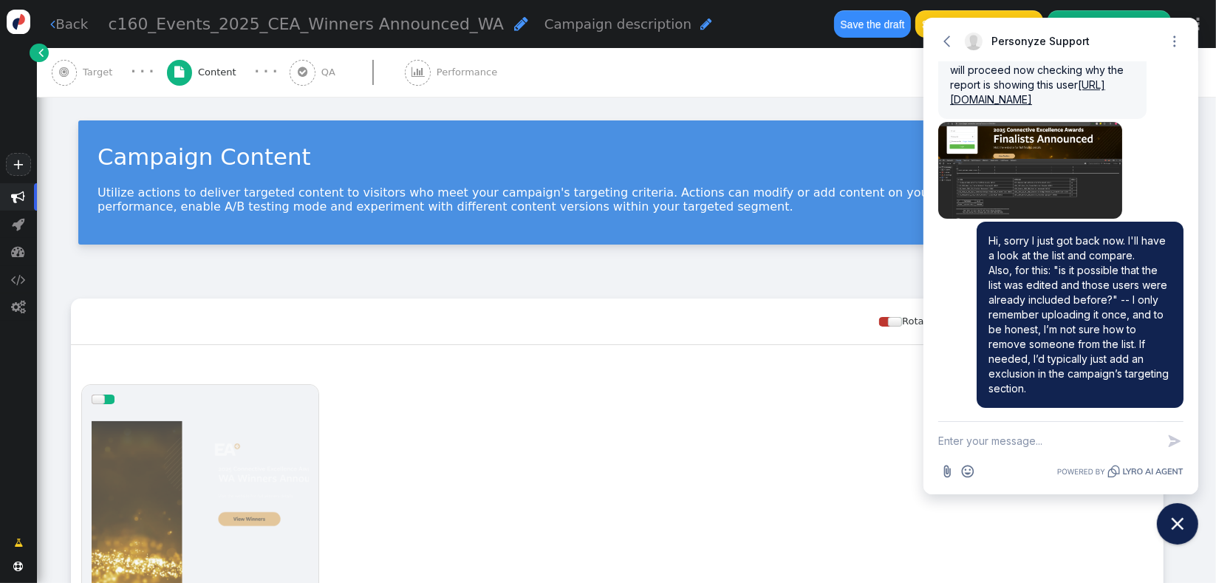
click at [262, 486] on div at bounding box center [200, 502] width 217 height 177
drag, startPoint x: 1212, startPoint y: 295, endPoint x: 1197, endPoint y: 491, distance: 196.3
click at [1197, 491] on div " Popup, Banner & HTML Builder: c160_Events_2025_CEA_Winners Announced_WA  Ver…" at bounding box center [608, 291] width 1216 height 583
click at [1212, 409] on div " Popup, Banner & HTML Builder: c160_Events_2025_CEA_Winners Announced_WA  Ver…" at bounding box center [608, 291] width 1216 height 583
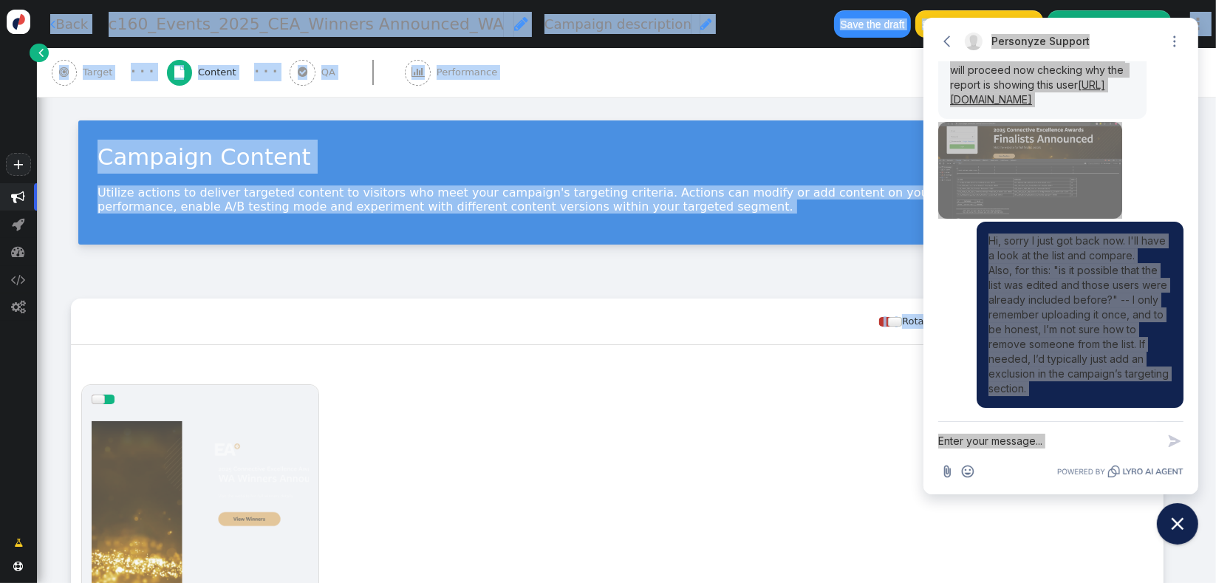
drag, startPoint x: 1211, startPoint y: 335, endPoint x: 1213, endPoint y: 452, distance: 117.5
click at [1215, 433] on html "+  Campaigns  Realtime Visitors  Dashboard  Tracker Settings  Settings  …" at bounding box center [608, 291] width 1216 height 583
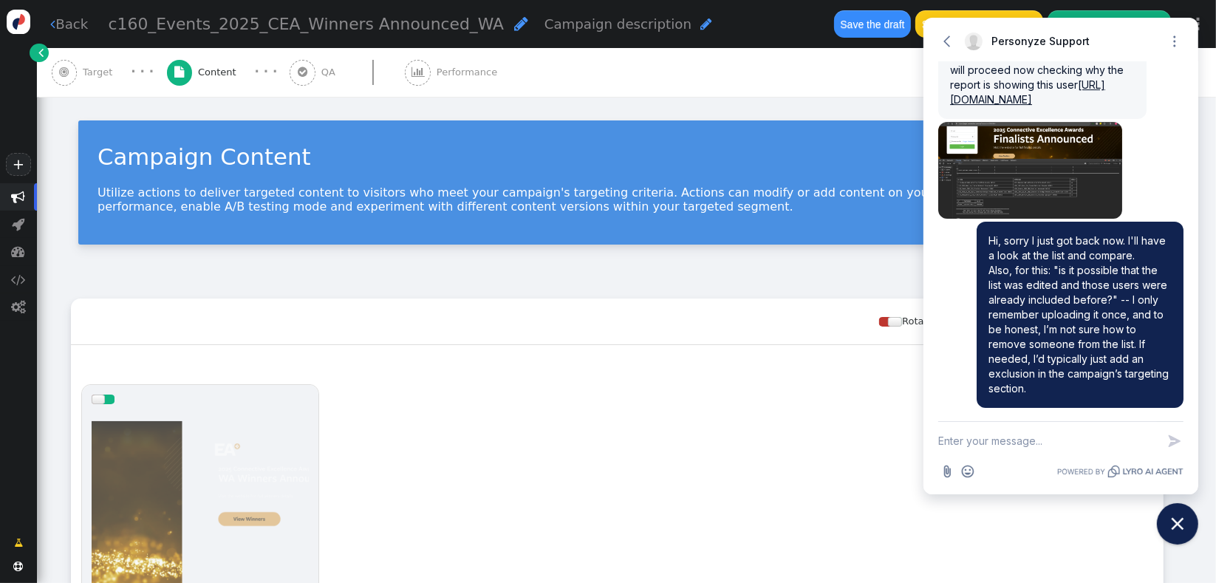
drag, startPoint x: 1187, startPoint y: 536, endPoint x: 1215, endPoint y: 410, distance: 128.5
click at [1187, 537] on div " Previous step Next step " at bounding box center [608, 538] width 1178 height 33
click at [1172, 522] on div " Previous step Next step " at bounding box center [608, 538] width 1158 height 33
click at [1185, 541] on div " Previous step Next step " at bounding box center [608, 538] width 1158 height 33
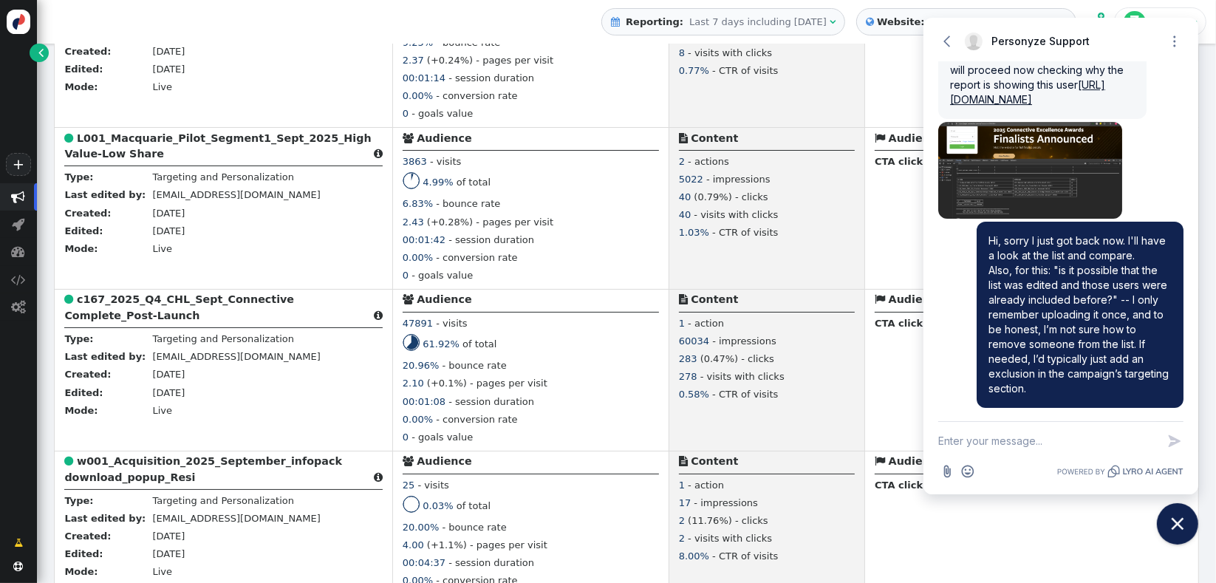
scroll to position [665, 0]
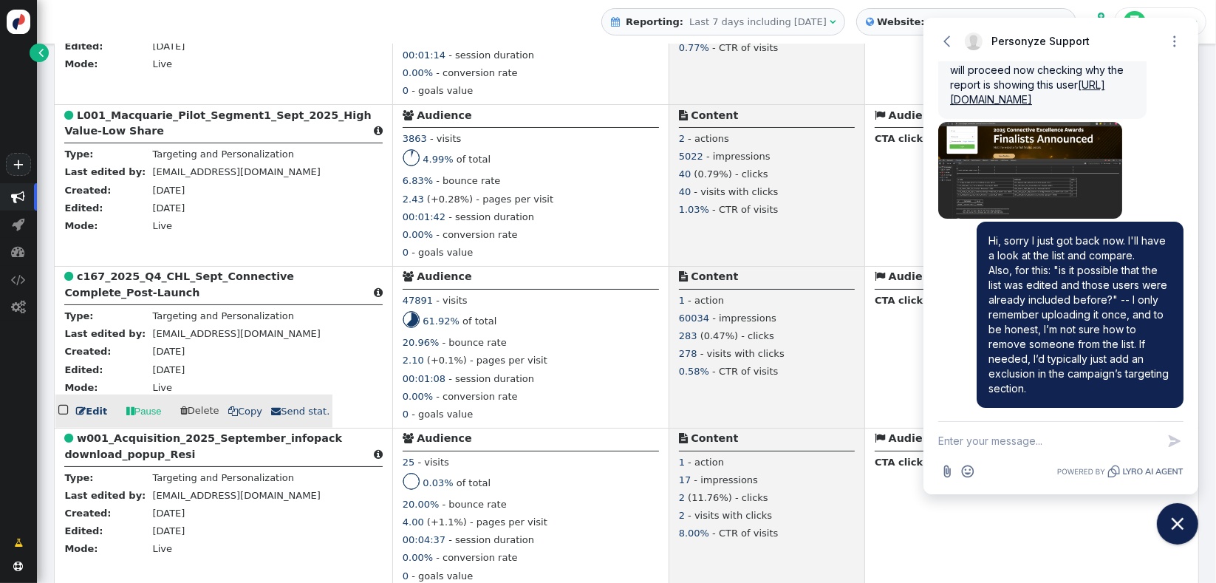
click at [165, 288] on b "c167_2025_Q4_CHL_Sept_Connective Complete_Post-Launch" at bounding box center [179, 283] width 230 height 27
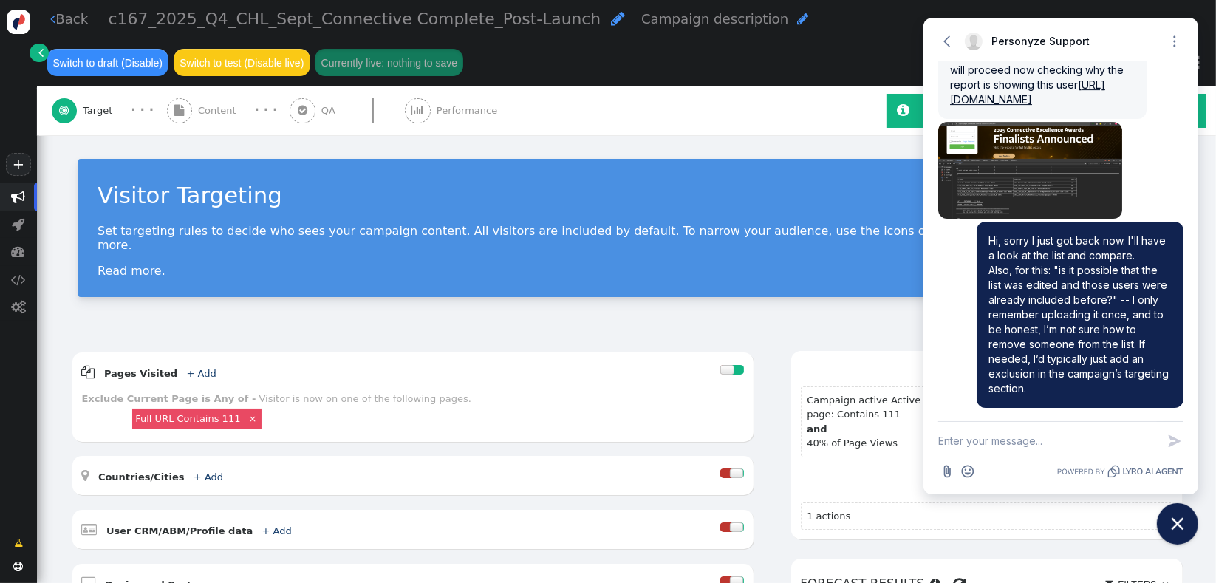
click at [214, 86] on div " Content" at bounding box center [204, 110] width 75 height 49
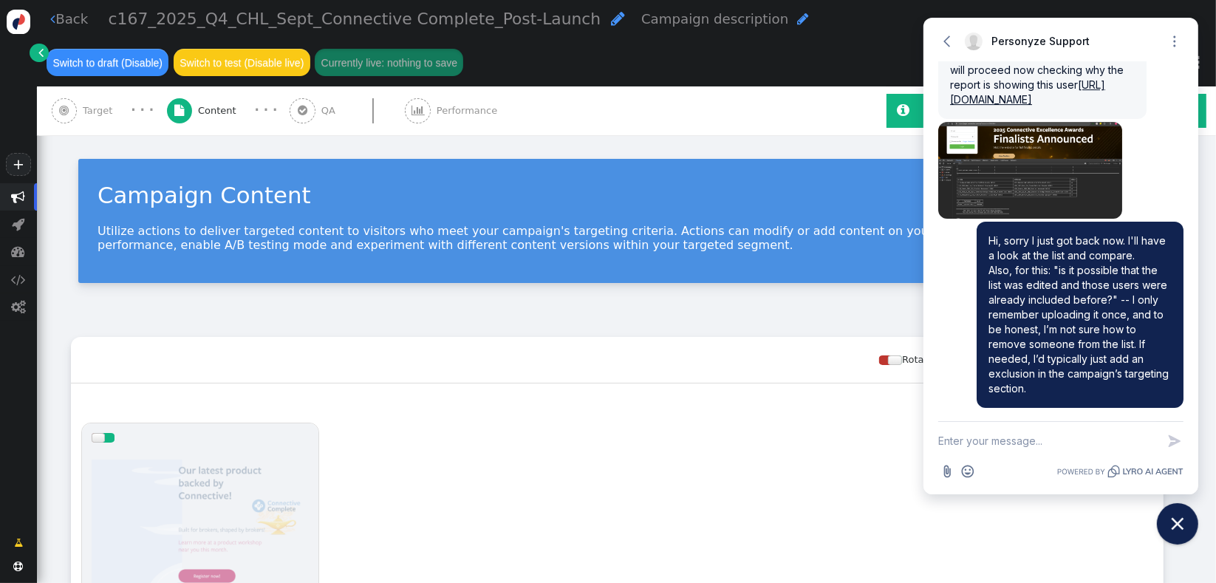
click at [501, 337] on div "Rotation and A/B testing mode  ADD ACTION" at bounding box center [617, 360] width 1093 height 47
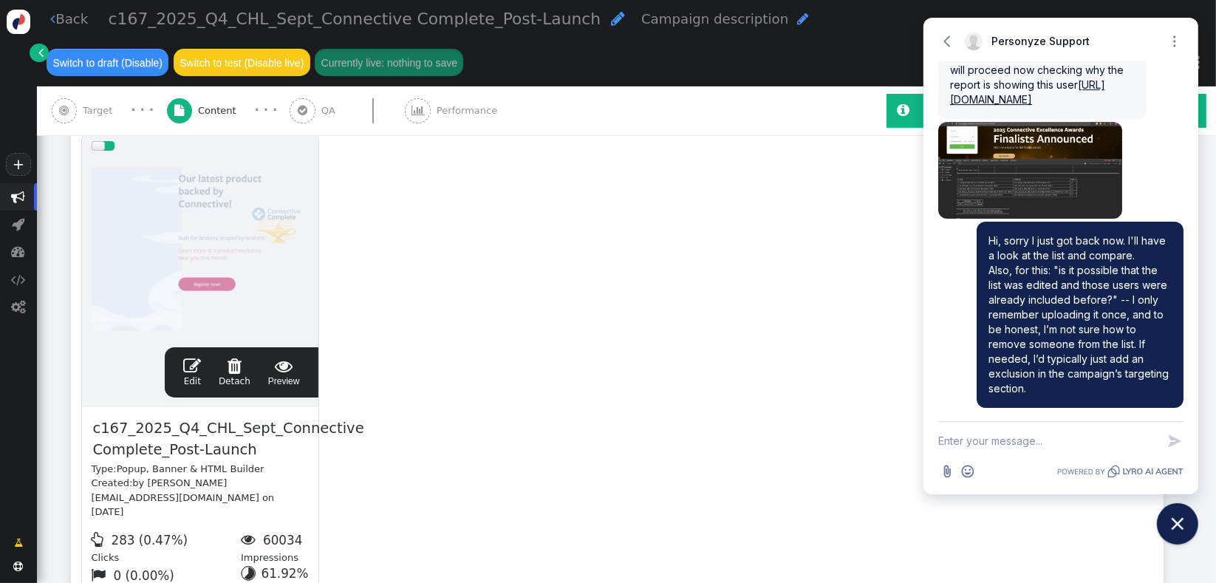
scroll to position [296, 0]
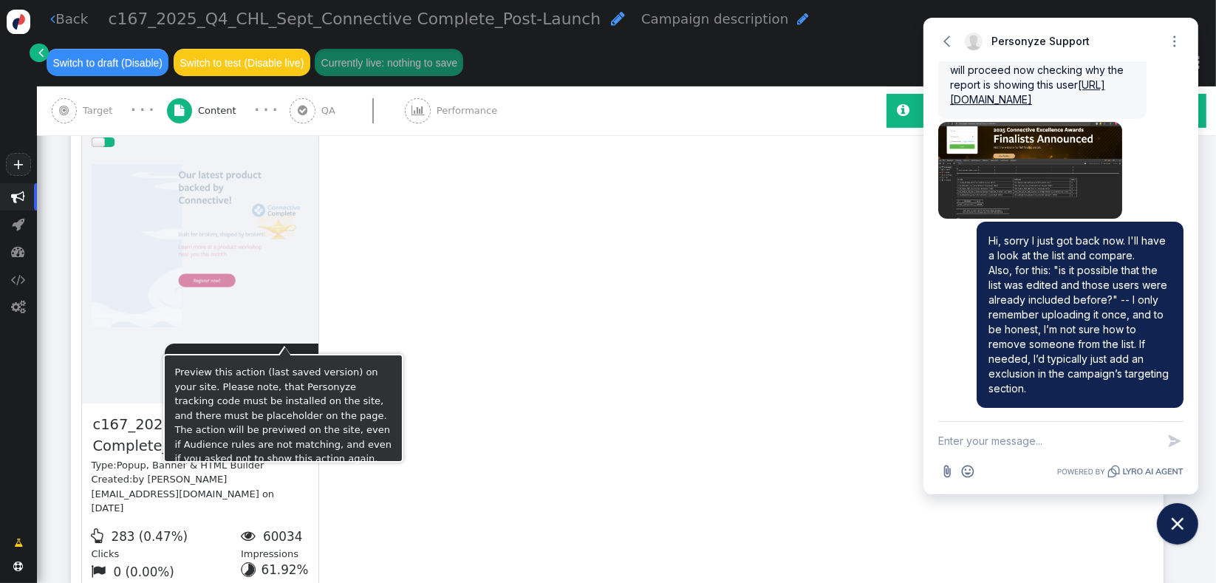
click at [283, 353] on span " Preview" at bounding box center [284, 368] width 32 height 31
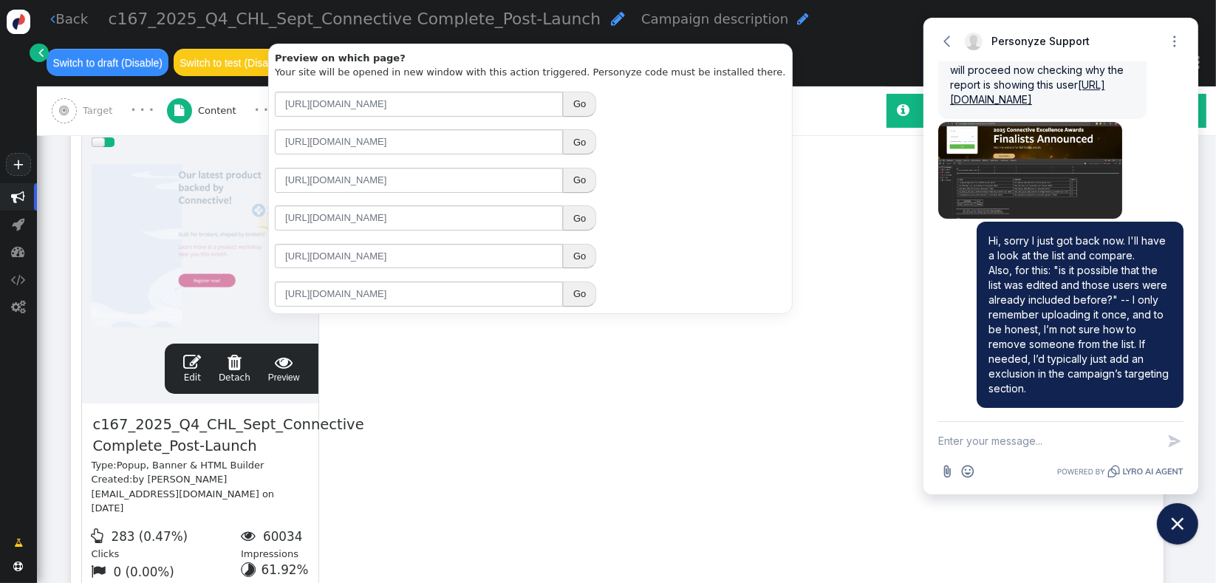
click at [581, 211] on button "Go" at bounding box center [579, 217] width 33 height 25
click at [598, 435] on div "drag this  Edit  Detach  Preview c167_2025_Q4_CHL_Sept_Connective Complete_P…" at bounding box center [617, 385] width 1091 height 536
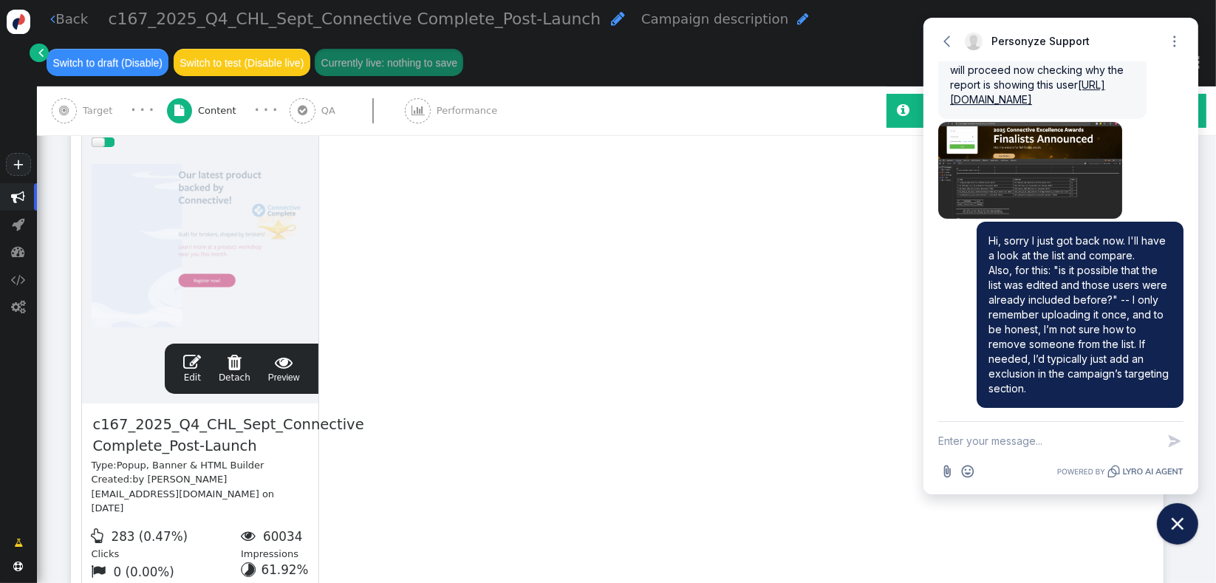
click at [1000, 441] on textarea "New message" at bounding box center [1047, 441] width 219 height 38
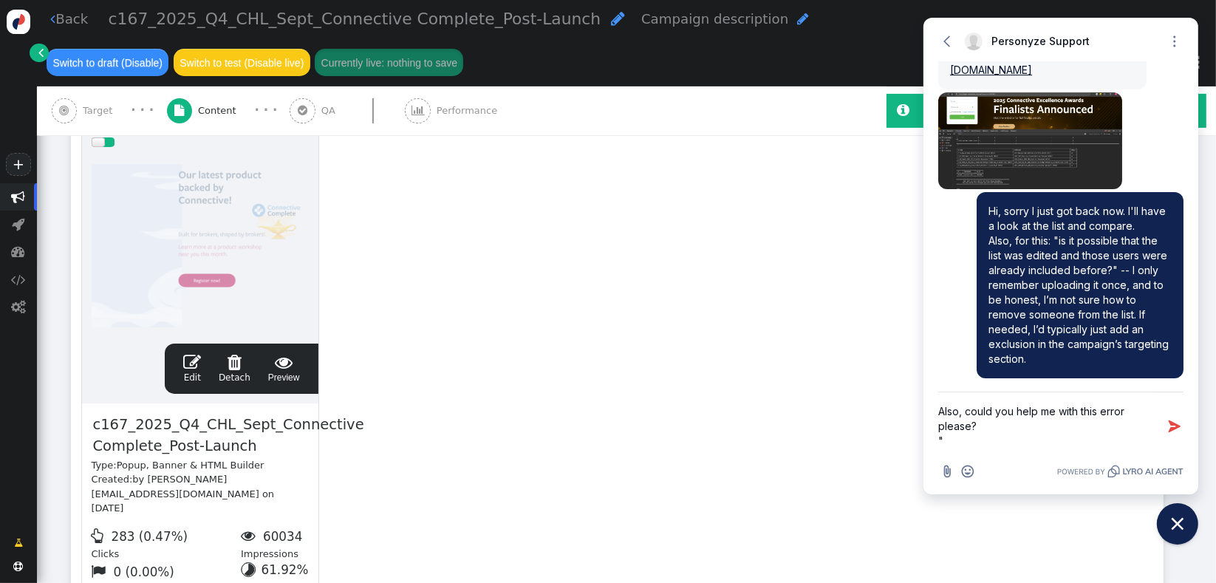
paste textarea "Couldn't execute action: Error: load_scripts() failed for 1 sources: https://co…"
click at [783, 242] on div "drag this  Edit  Detach  Preview c167_2025_Q4_CHL_Sept_Connective Complete_P…" at bounding box center [617, 385] width 1091 height 536
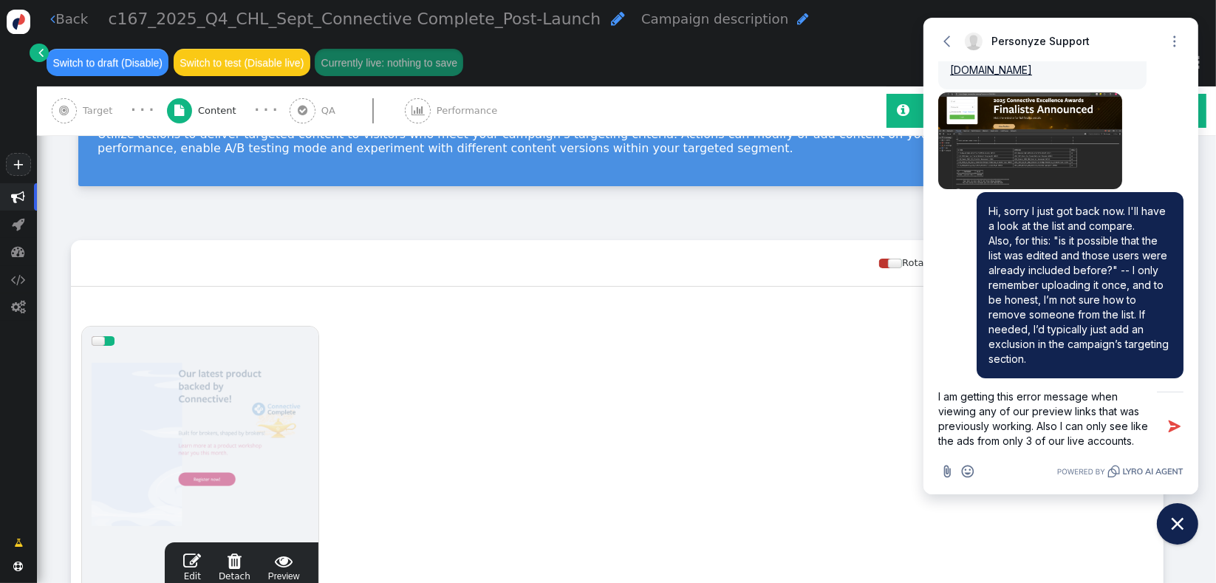
scroll to position [0, 0]
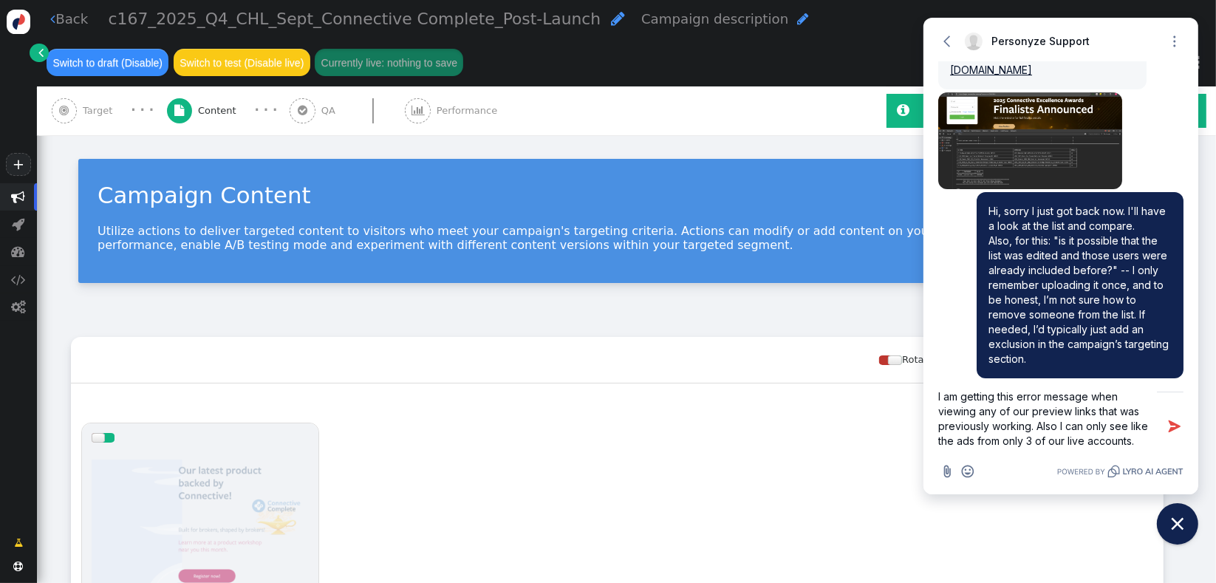
click at [1141, 450] on textarea "Also, could you help me with this error please? "Couldn't execute action: Error…" at bounding box center [1047, 426] width 219 height 68
paste textarea "https://login.connective.com.au/?_S_T=a317-111"
paste textarea "https://login.connective.com.au/?_S_T=a324-111"
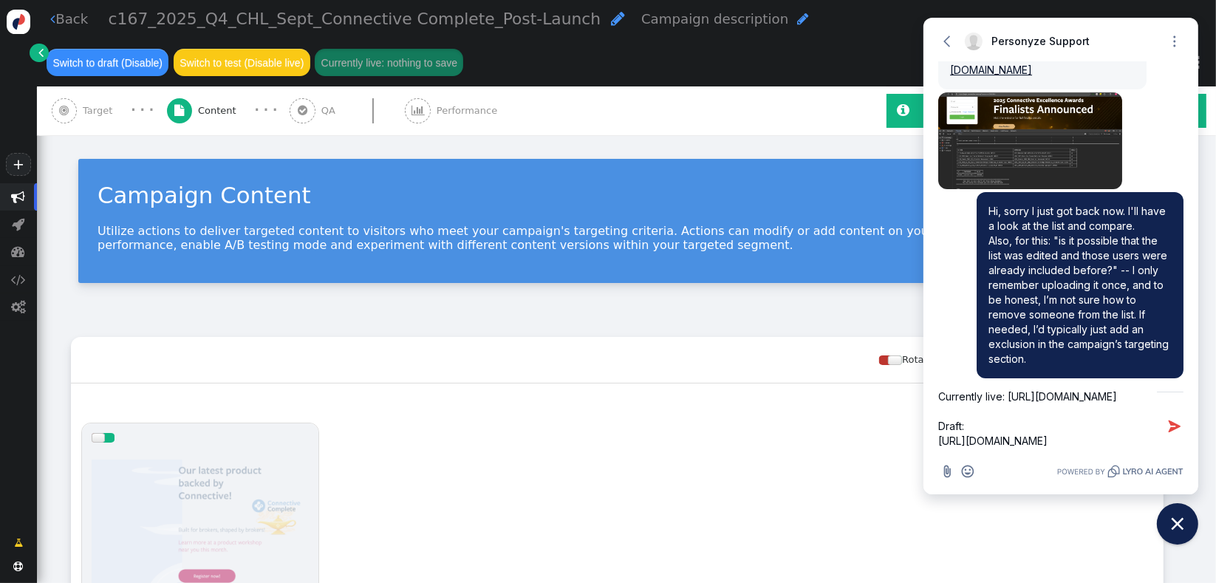
scroll to position [327, 0]
click at [1003, 427] on textarea "Also, could you help me with this error please? "Couldn't execute action: Error…" at bounding box center [1047, 426] width 219 height 68
click at [611, 21] on span "" at bounding box center [618, 18] width 14 height 16
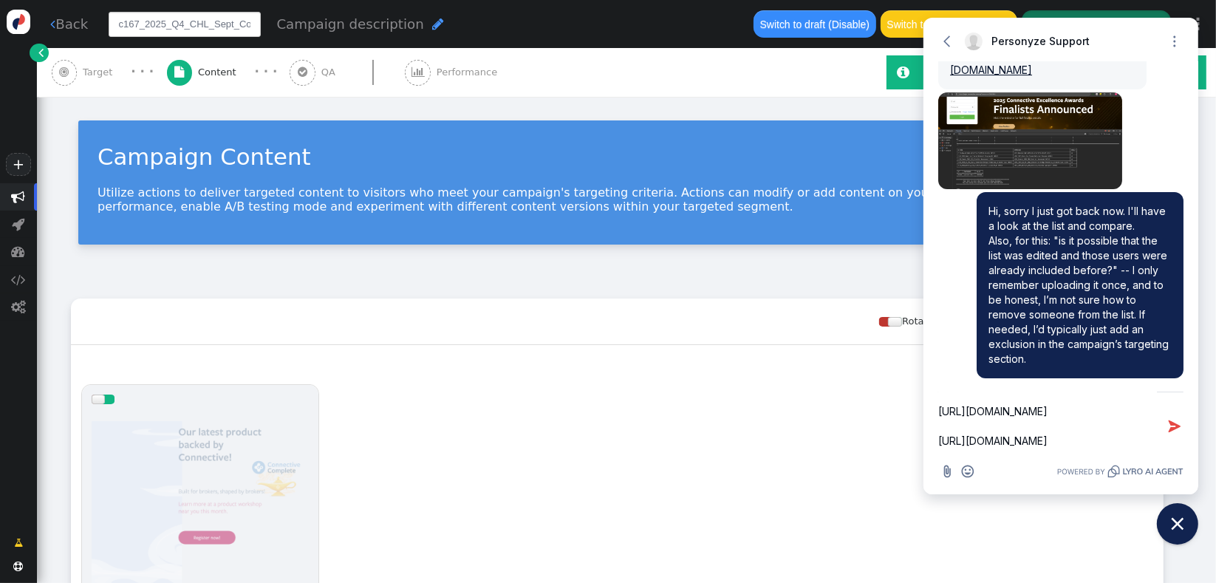
scroll to position [0, 140]
click at [959, 441] on textarea "Also, could you help me with this error please? "Couldn't execute action: Error…" at bounding box center [1047, 426] width 219 height 68
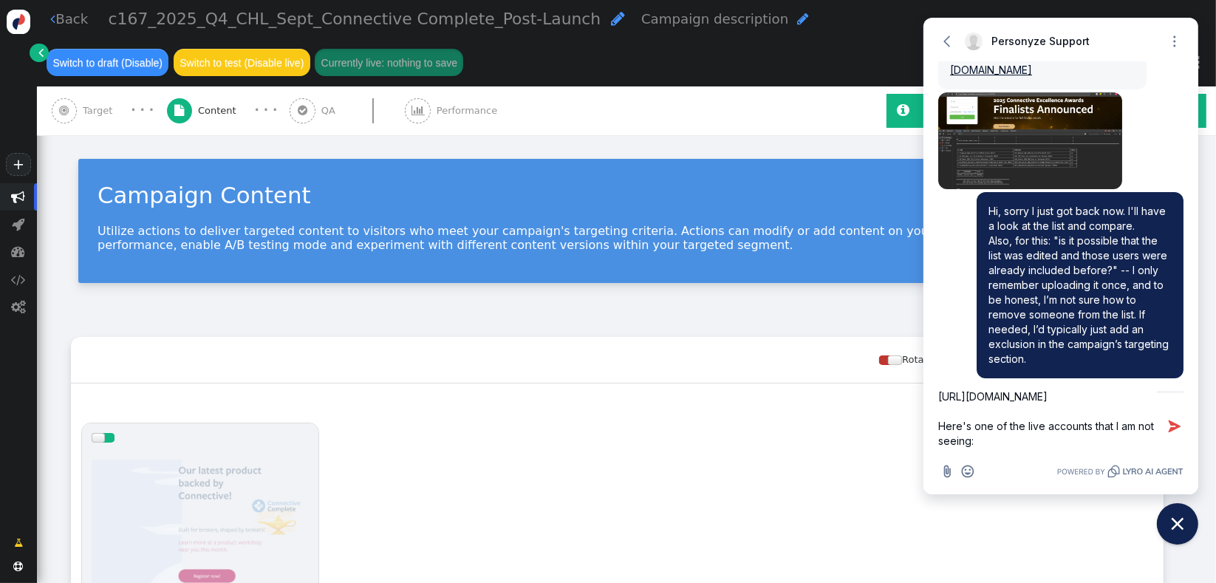
paste textarea "c167_2025_Q4_CHL_Sept_Connective Complete_Post-Launch"
type textarea "Also, could you help me with this error please? "Couldn't execute action: Error…"
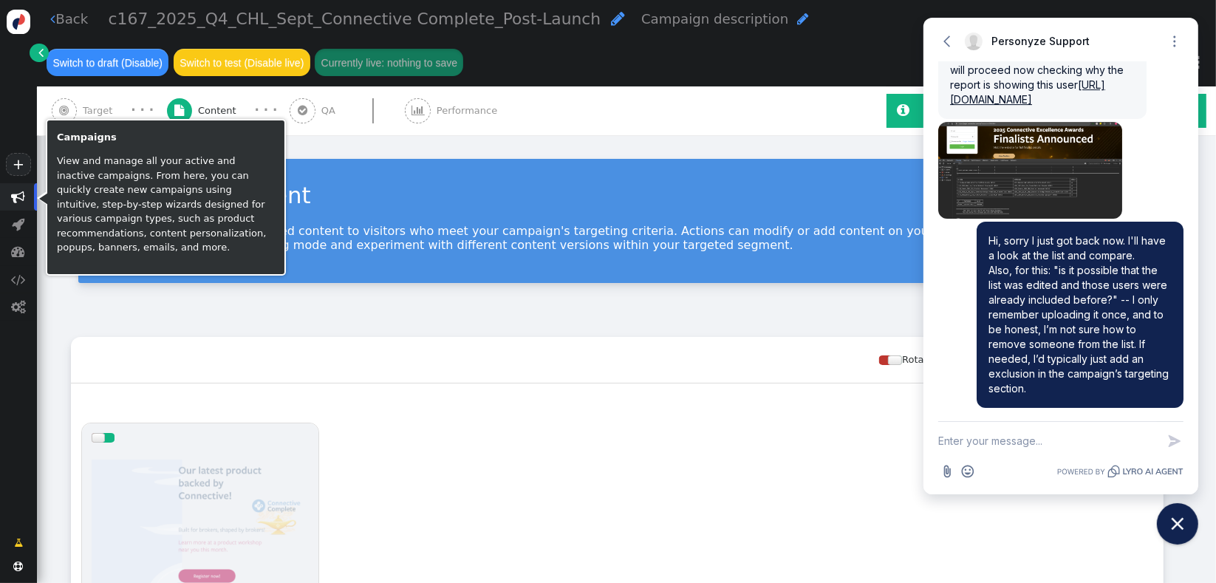
click at [10, 198] on span "" at bounding box center [18, 196] width 37 height 27
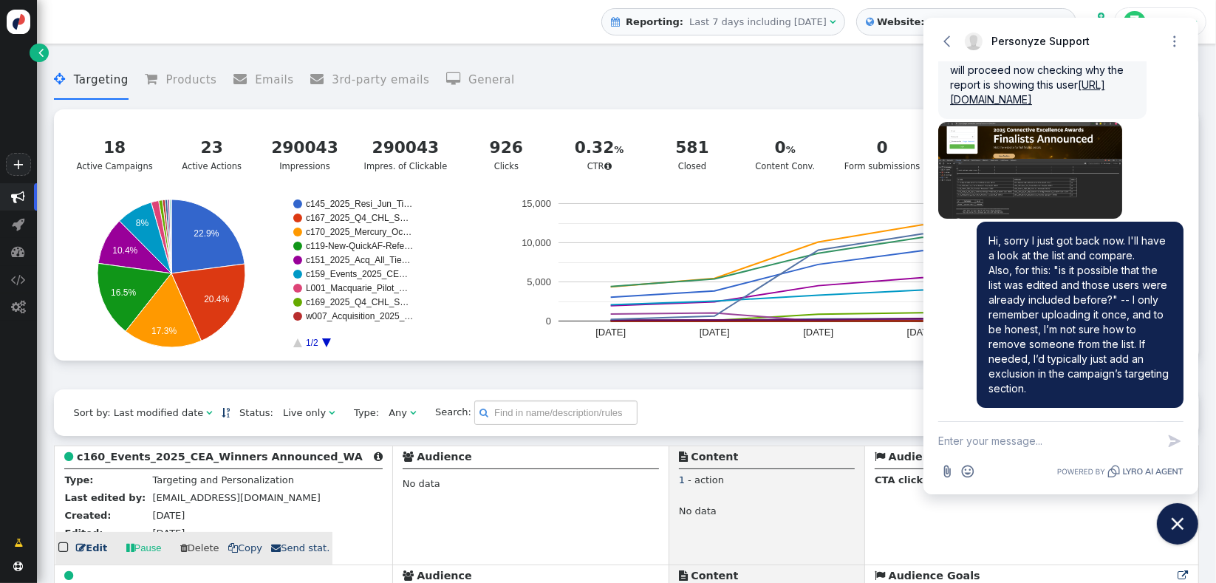
click at [239, 458] on b "c160_Events_2025_CEA_Winners Announced_WA" at bounding box center [220, 457] width 286 height 12
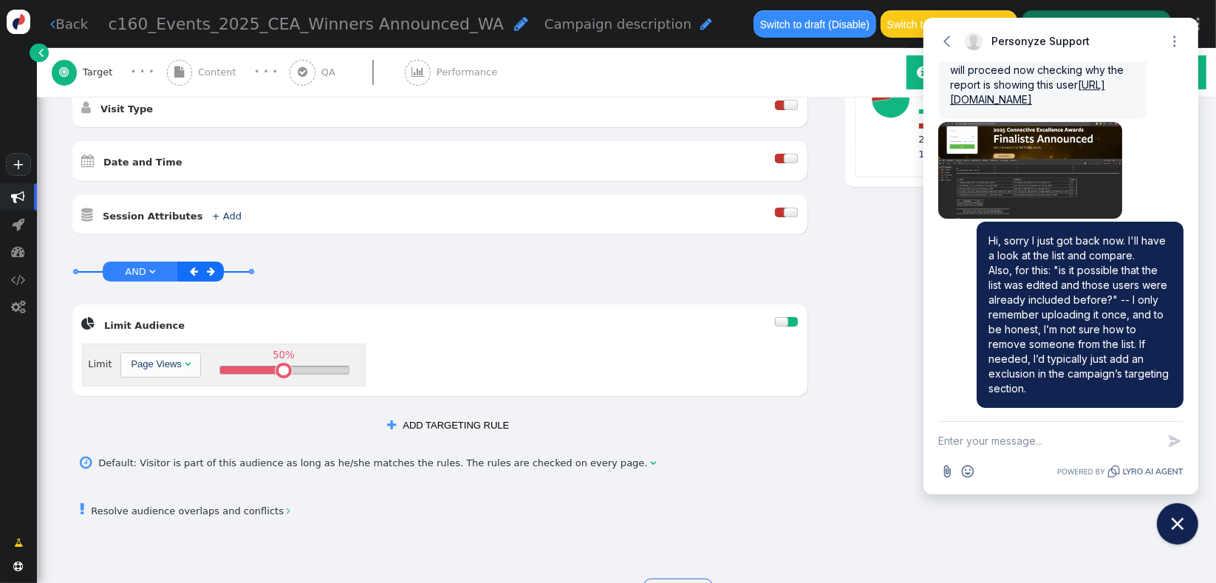
scroll to position [492, 0]
click at [310, 366] on div "50% " at bounding box center [284, 369] width 129 height 7
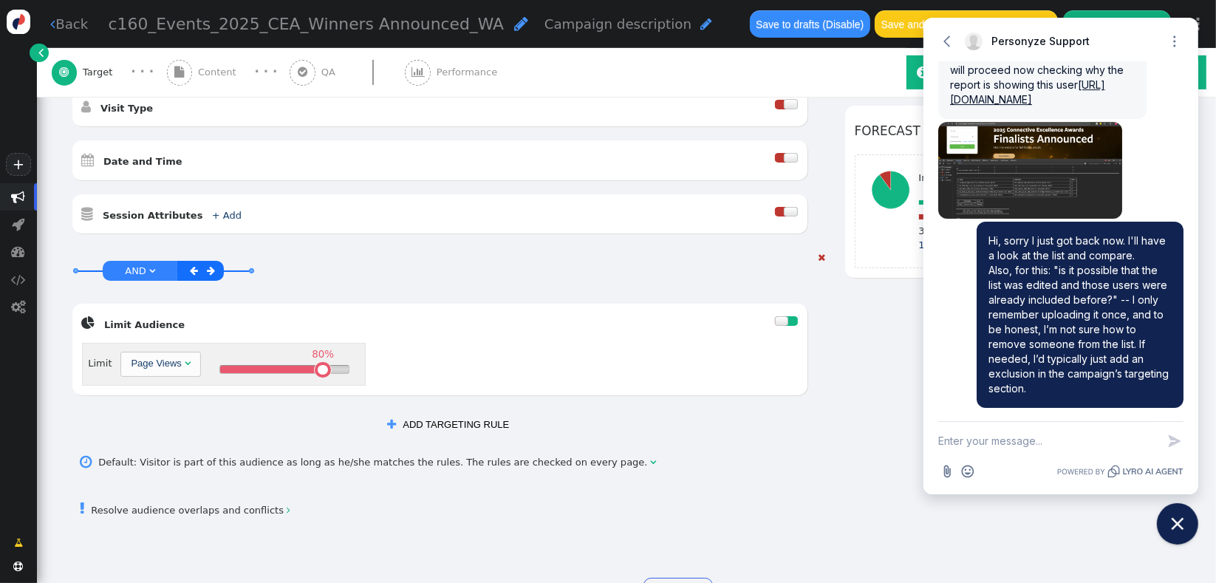
drag, startPoint x: 308, startPoint y: 352, endPoint x: 317, endPoint y: 355, distance: 9.3
click at [318, 365] on table at bounding box center [323, 370] width 10 height 10
click at [311, 362] on div "75%" at bounding box center [317, 370] width 16 height 16
click at [219, 505] on link " Resolve audience overlaps and conflicts " at bounding box center [186, 510] width 210 height 11
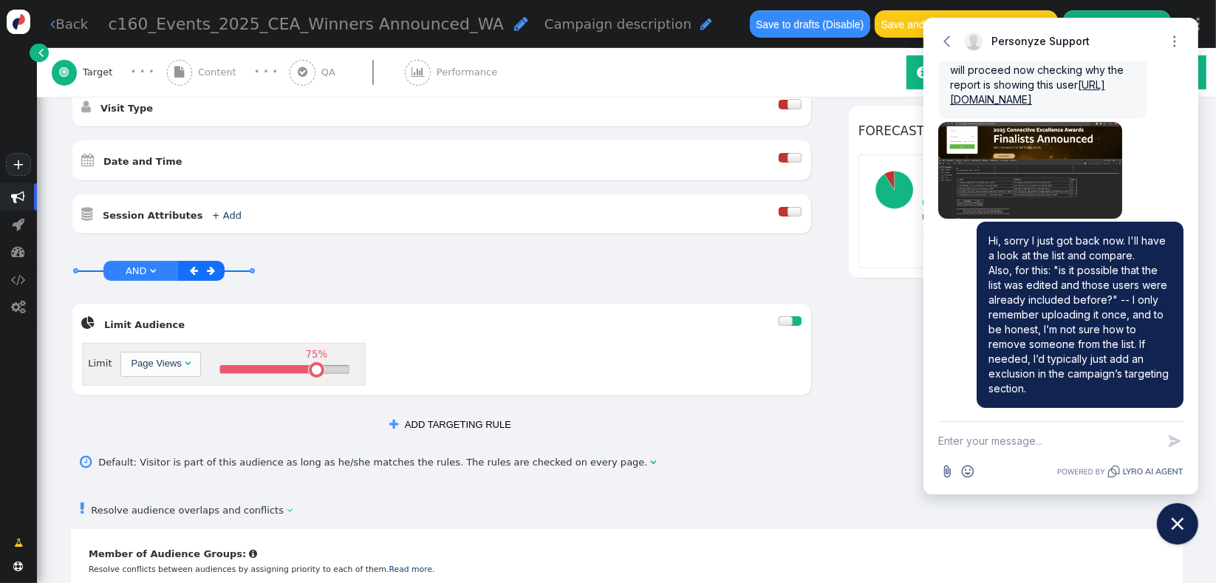
scroll to position [643, 0]
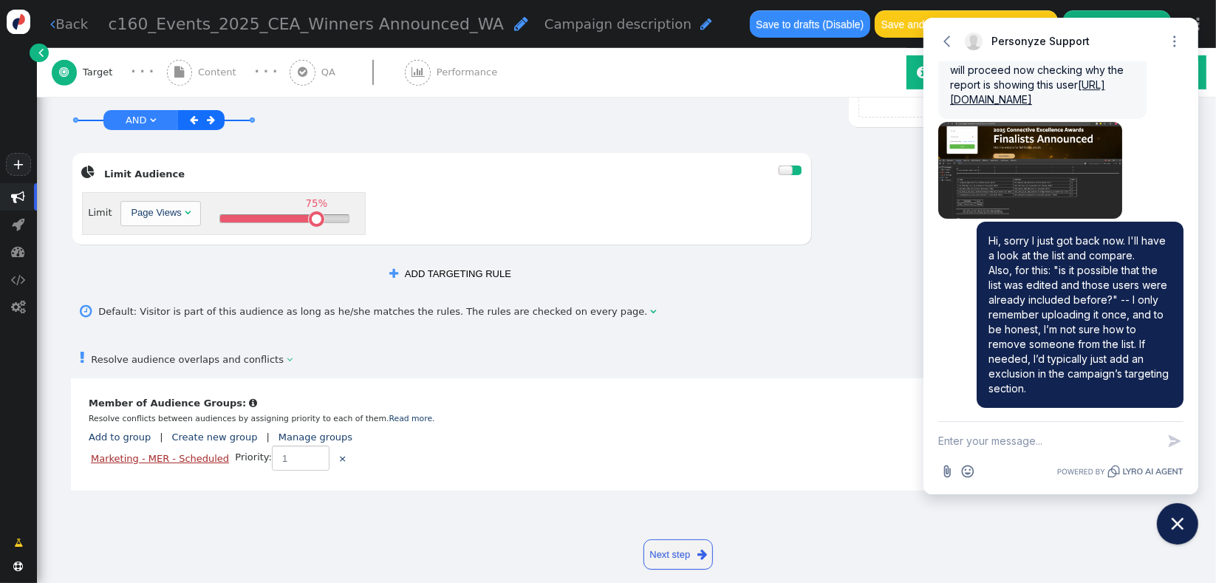
click at [176, 453] on link "Marketing - MER - Scheduled" at bounding box center [160, 458] width 138 height 11
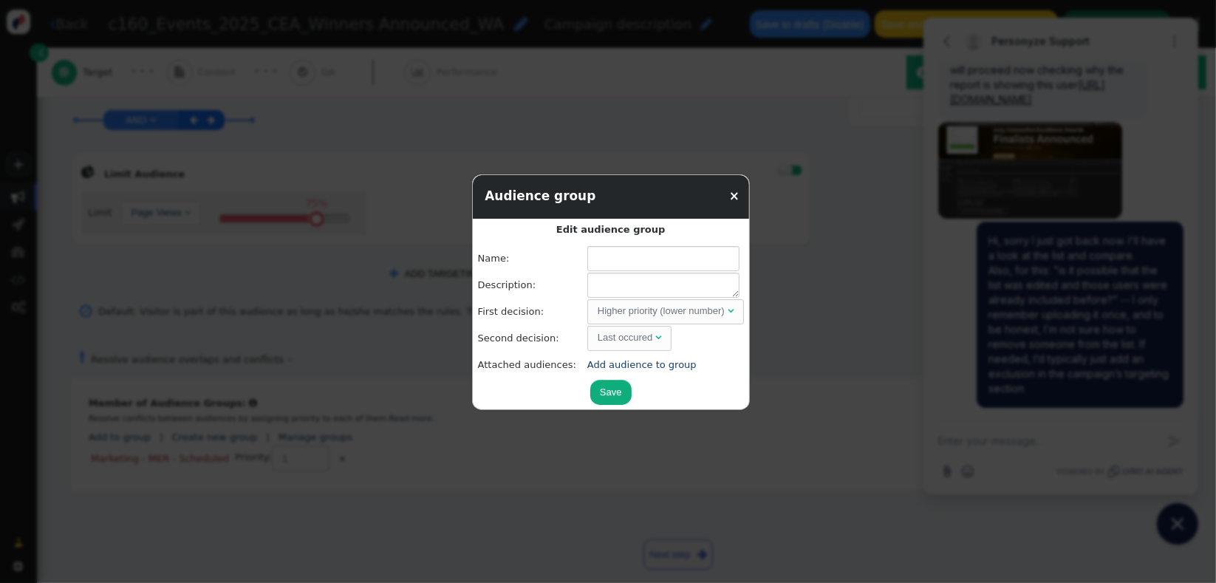
type input "Marketing - MER - Scheduled"
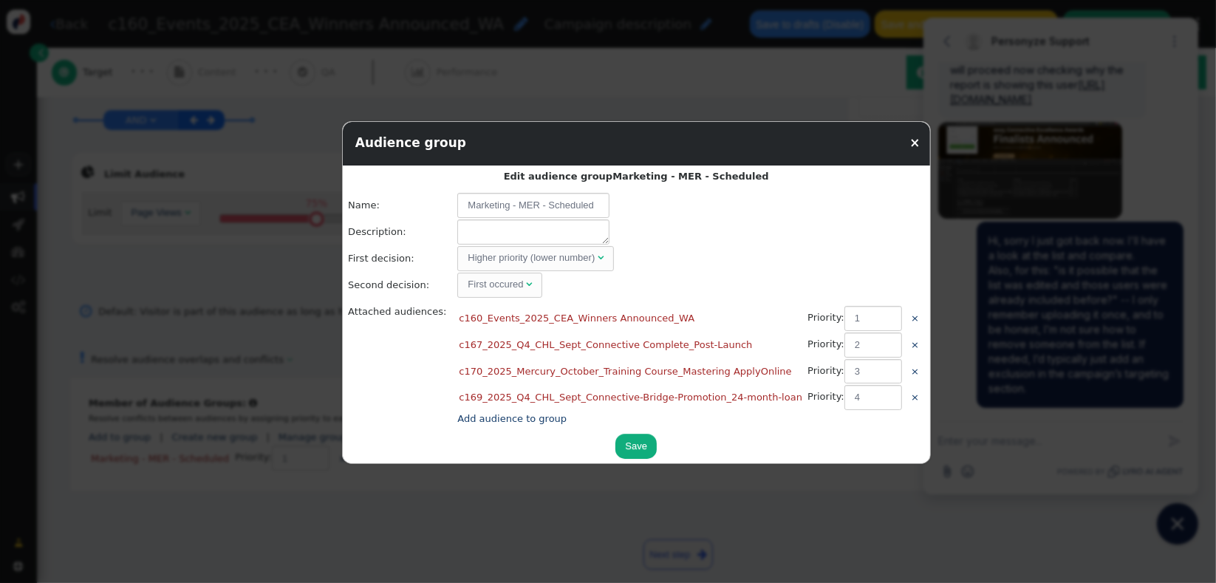
click at [615, 448] on button "Save" at bounding box center [635, 446] width 41 height 25
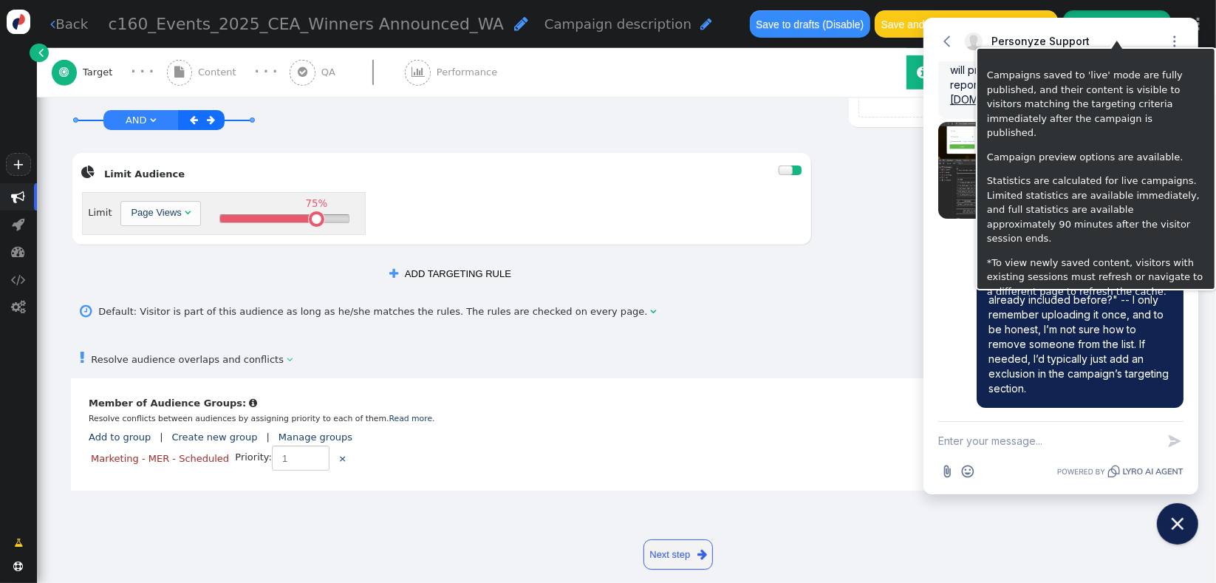
click at [1092, 16] on button "Save changes to live" at bounding box center [1117, 23] width 108 height 27
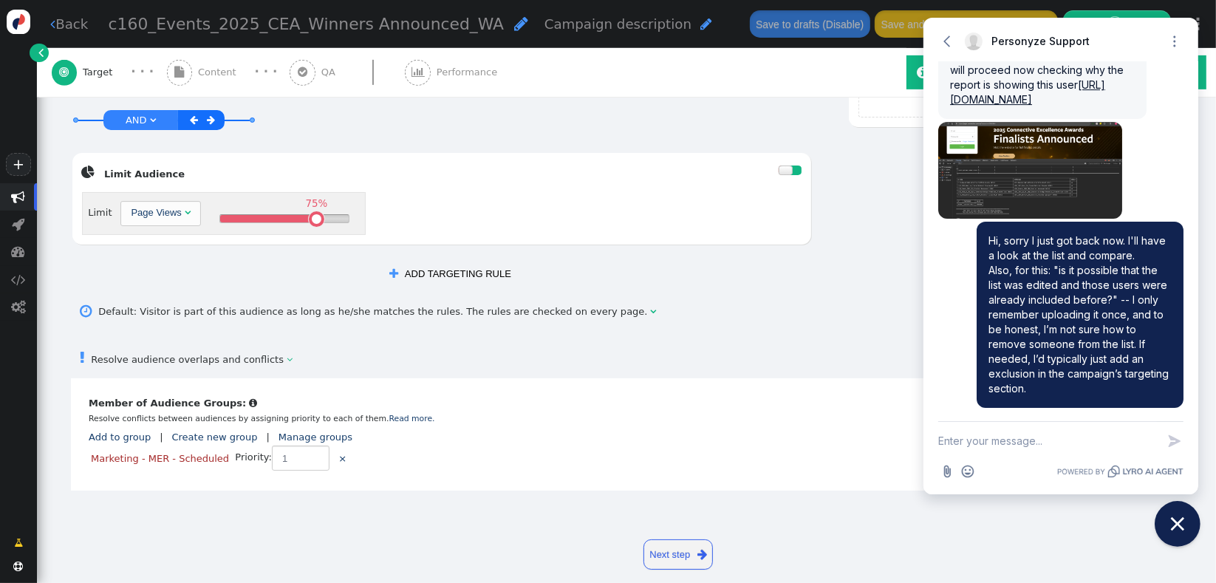
click at [1180, 520] on icon "Close chat widget" at bounding box center [1178, 524] width 23 height 23
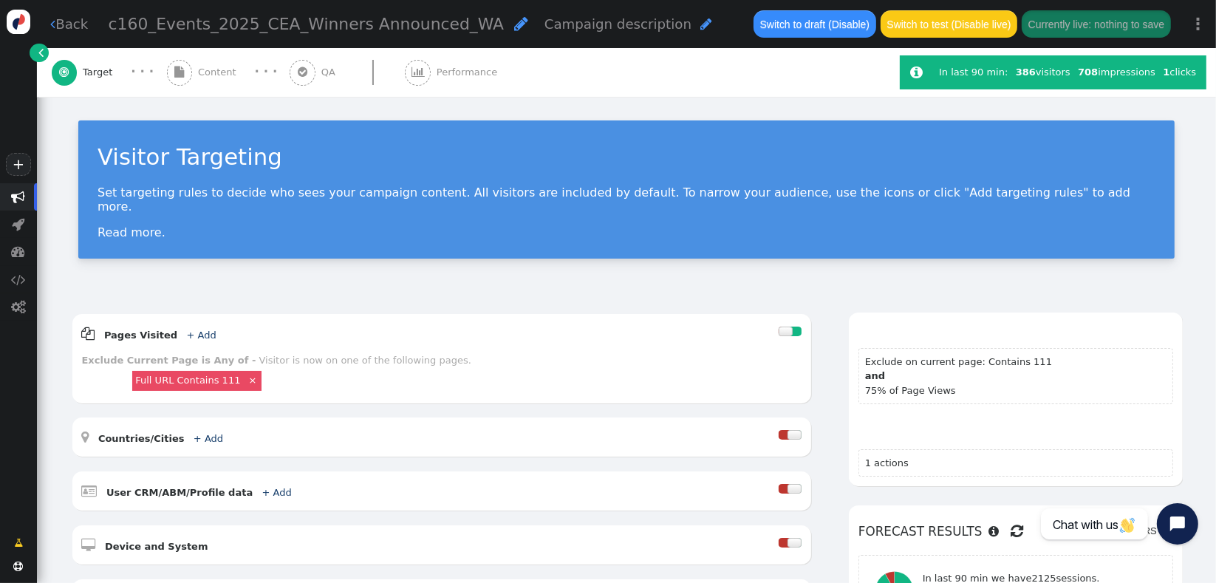
click at [1163, 383] on div "Your campaign is targeting Exclude on current page: Contains 111 and 75% of Pag…" at bounding box center [1016, 400] width 334 height 174
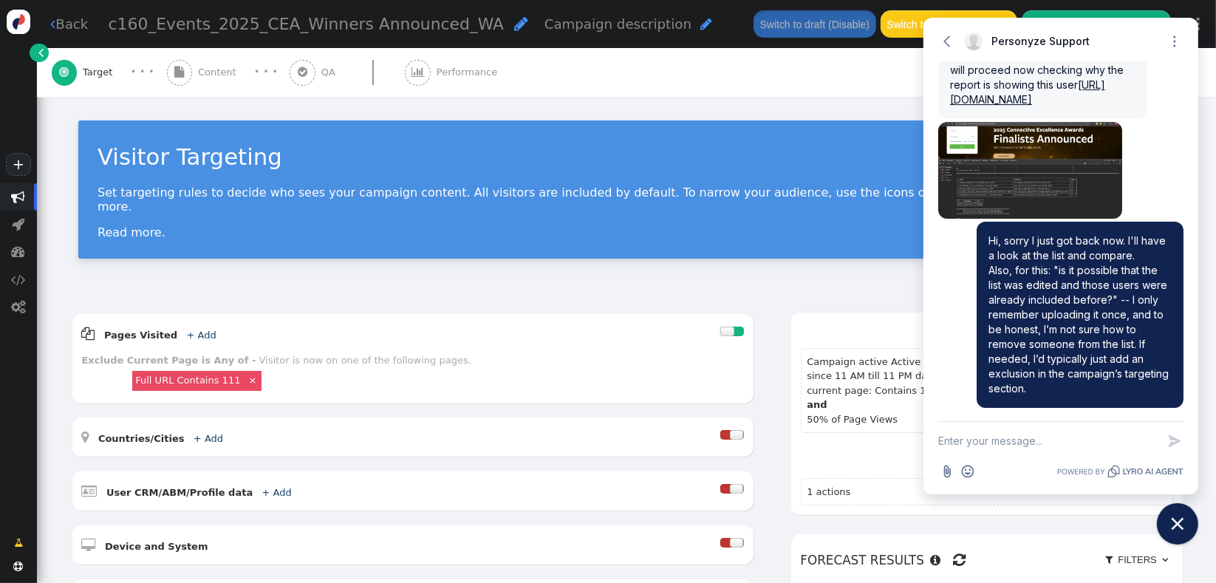
click at [207, 78] on span "Content" at bounding box center [220, 72] width 44 height 15
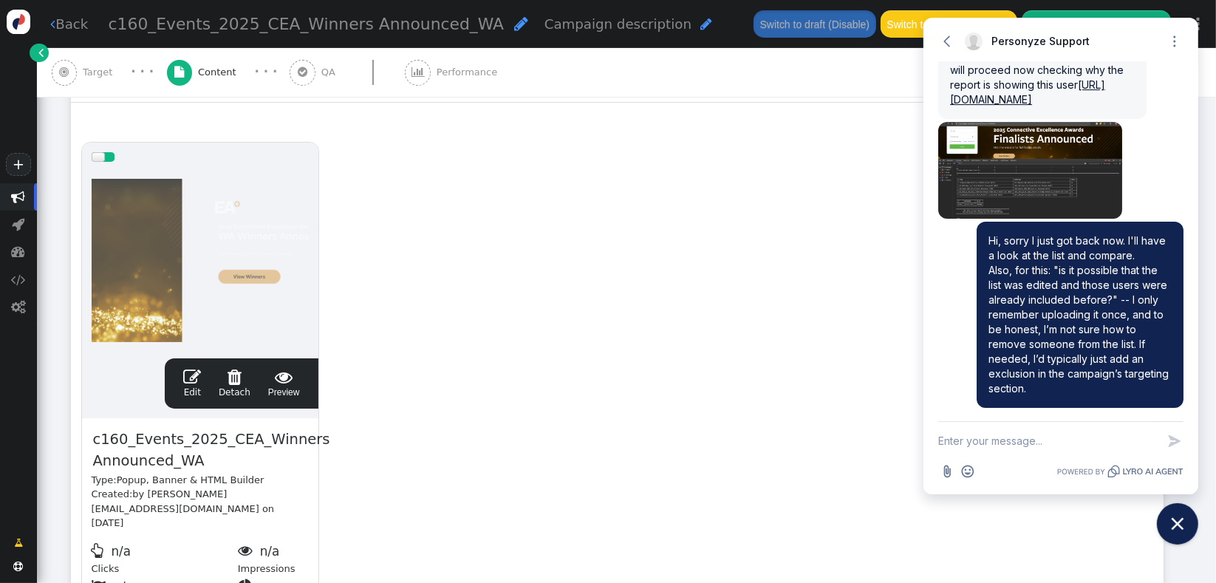
scroll to position [242, 0]
click at [68, 69] on span "" at bounding box center [64, 71] width 10 height 11
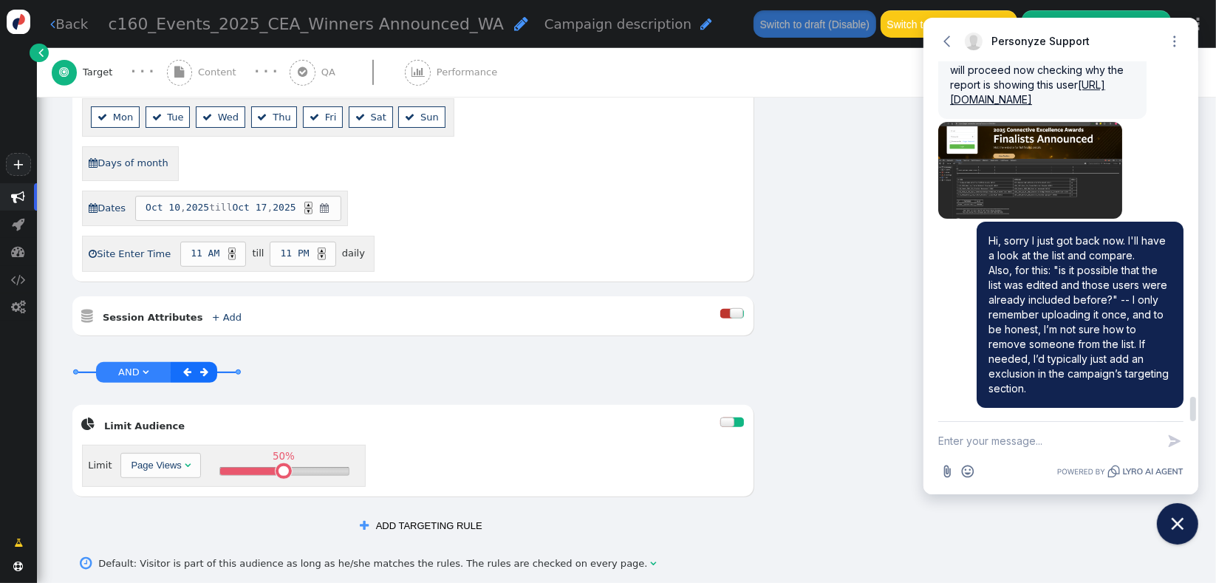
scroll to position [641, 0]
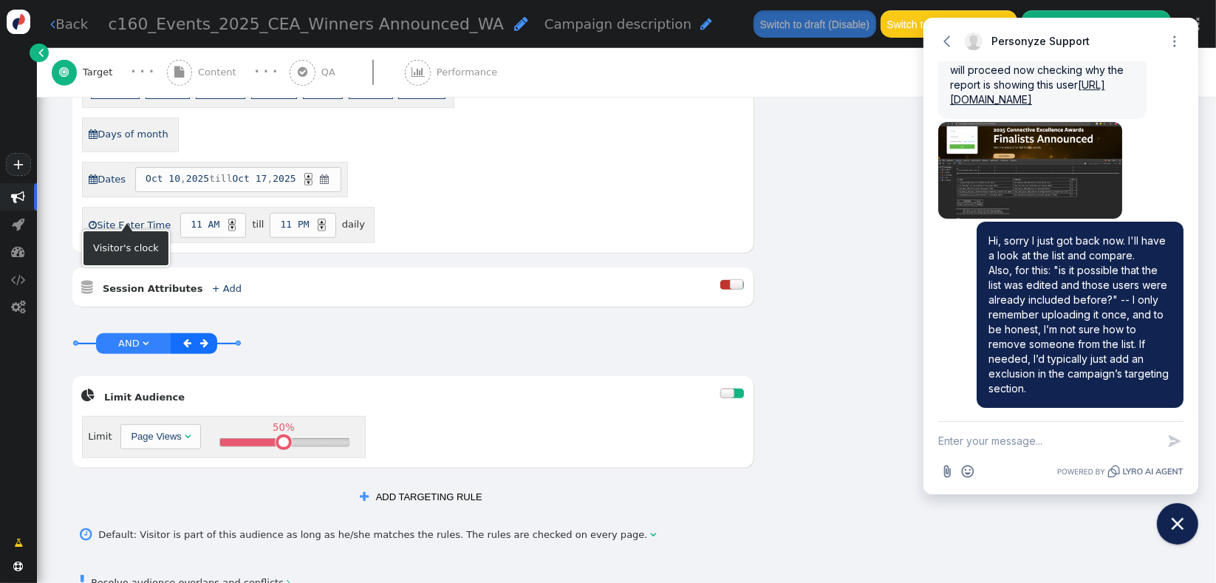
click at [139, 214] on link " Site Enter Time" at bounding box center [129, 226] width 83 height 24
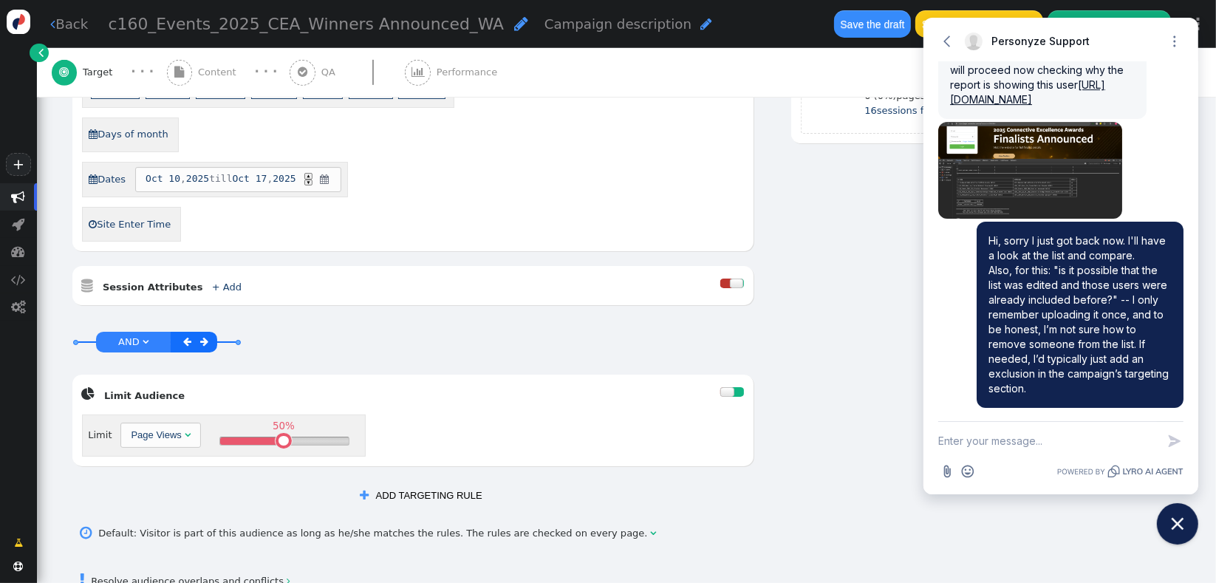
click at [191, 78] on div " Content" at bounding box center [204, 72] width 75 height 49
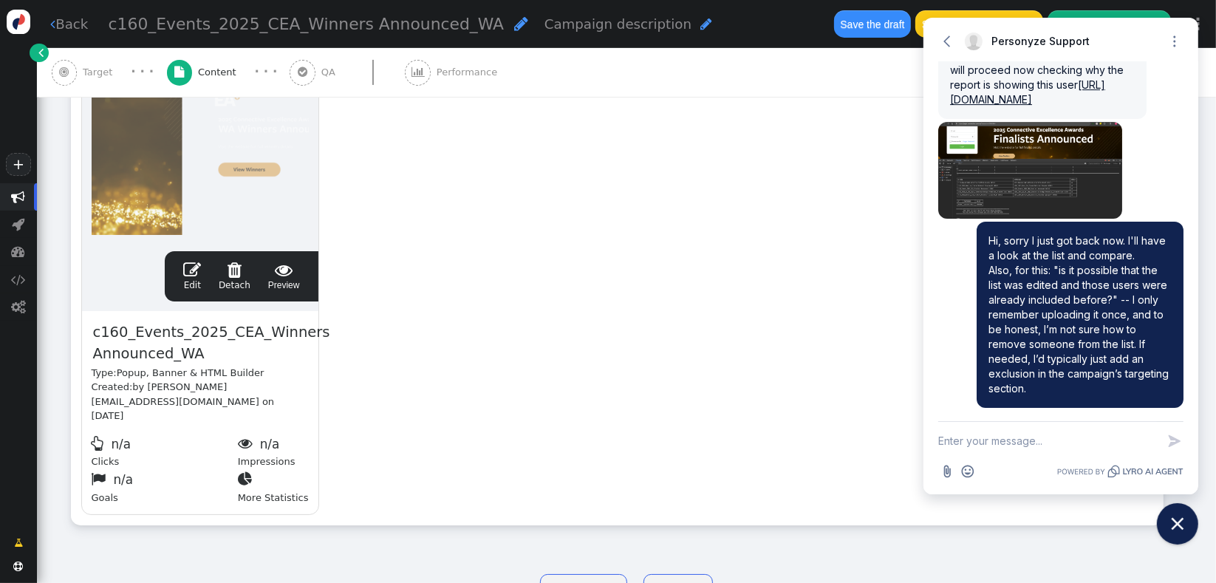
scroll to position [366, 0]
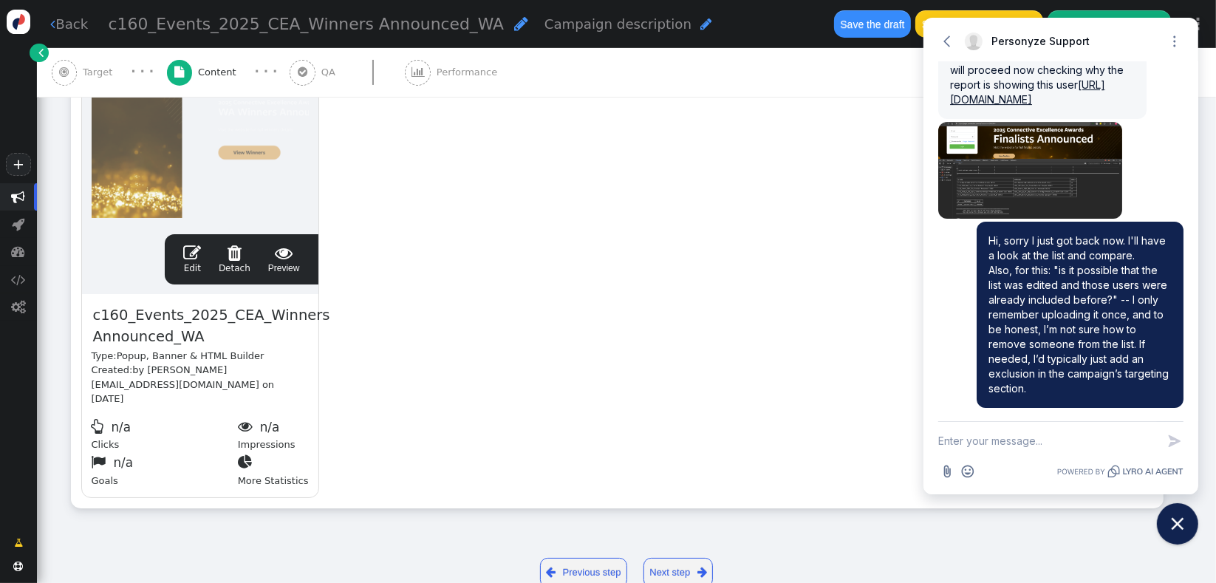
click at [198, 253] on span "" at bounding box center [192, 253] width 18 height 18
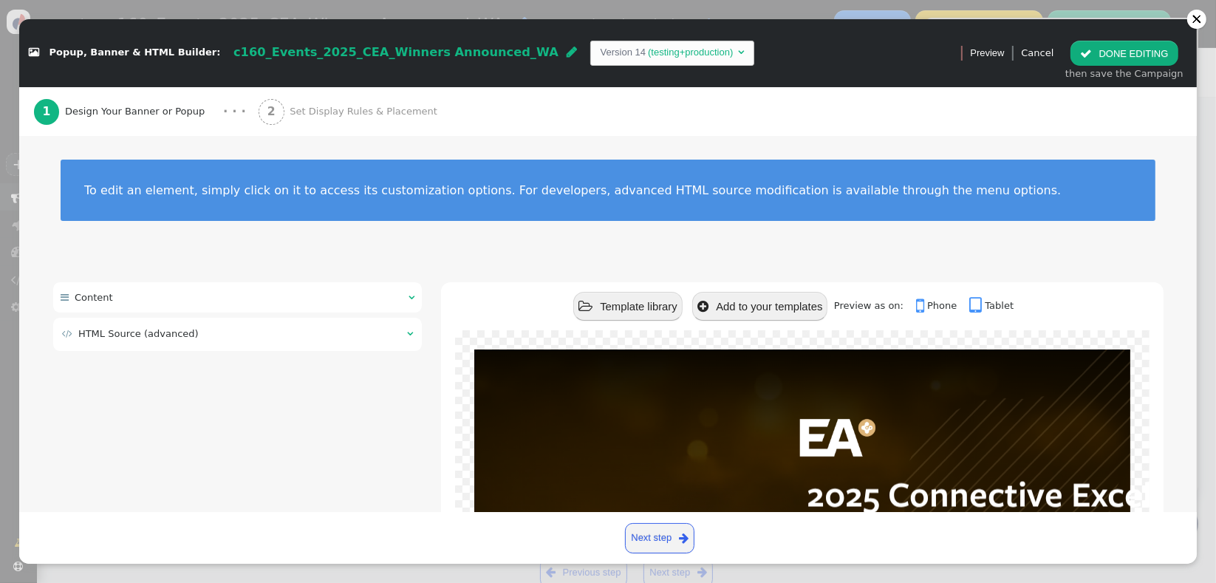
click at [291, 117] on span "Set Display Rules & Placement" at bounding box center [366, 111] width 153 height 15
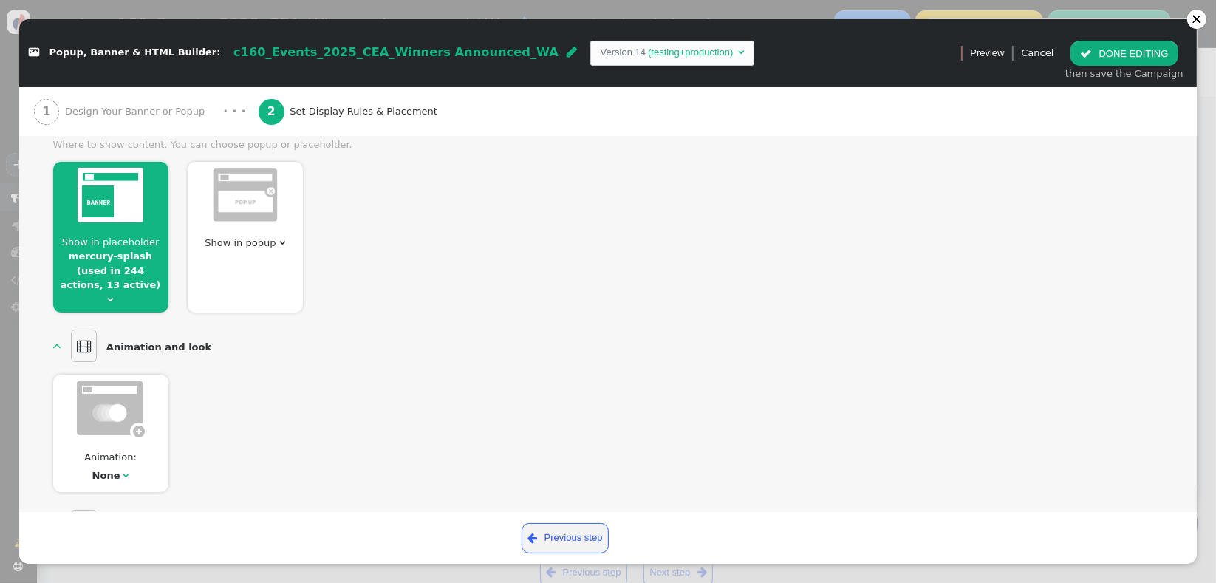
scroll to position [272, 0]
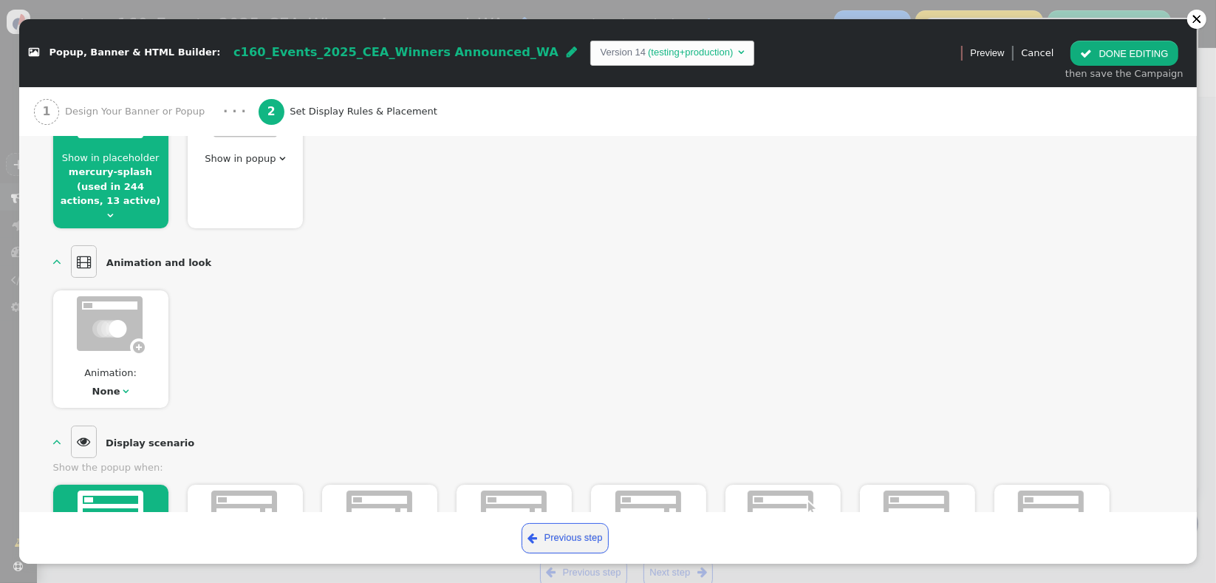
click at [114, 211] on span "" at bounding box center [111, 216] width 6 height 10
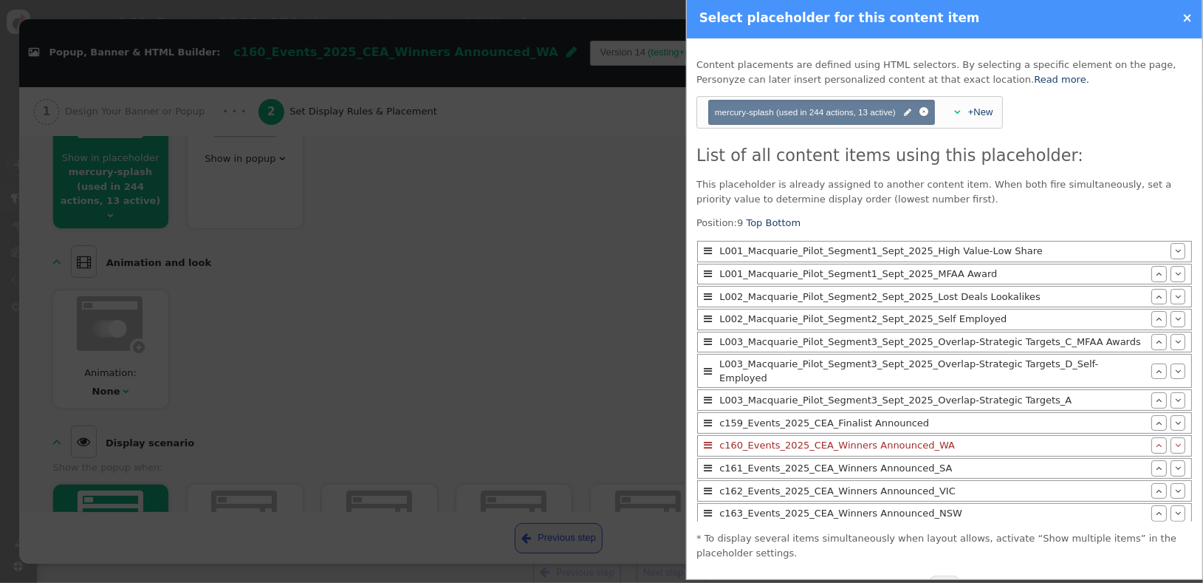
click at [551, 307] on div at bounding box center [601, 291] width 1203 height 583
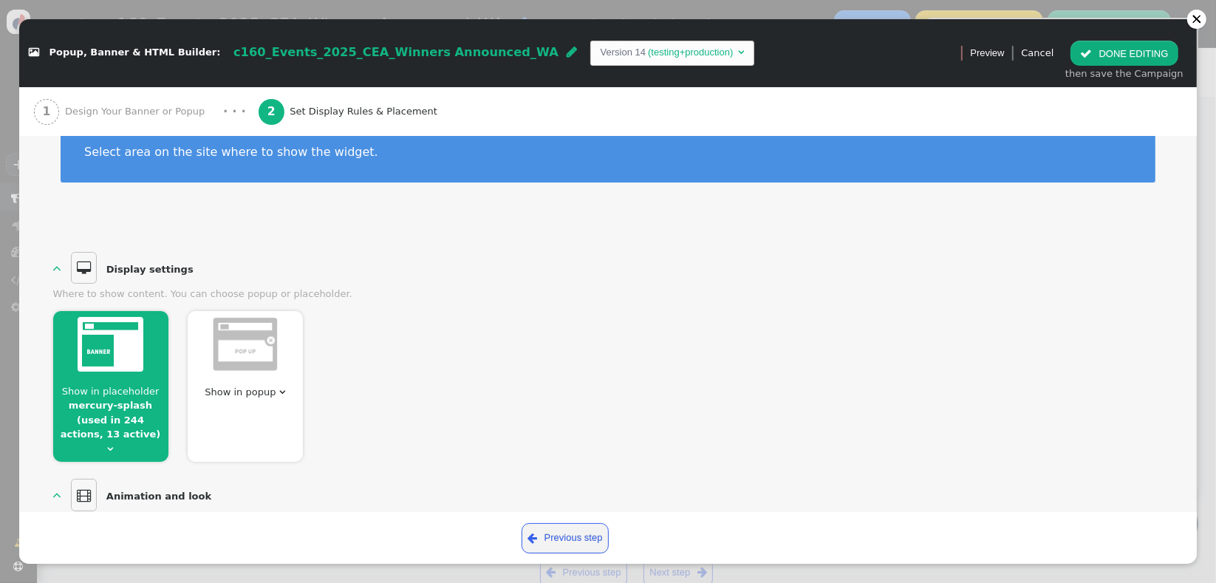
scroll to position [0, 0]
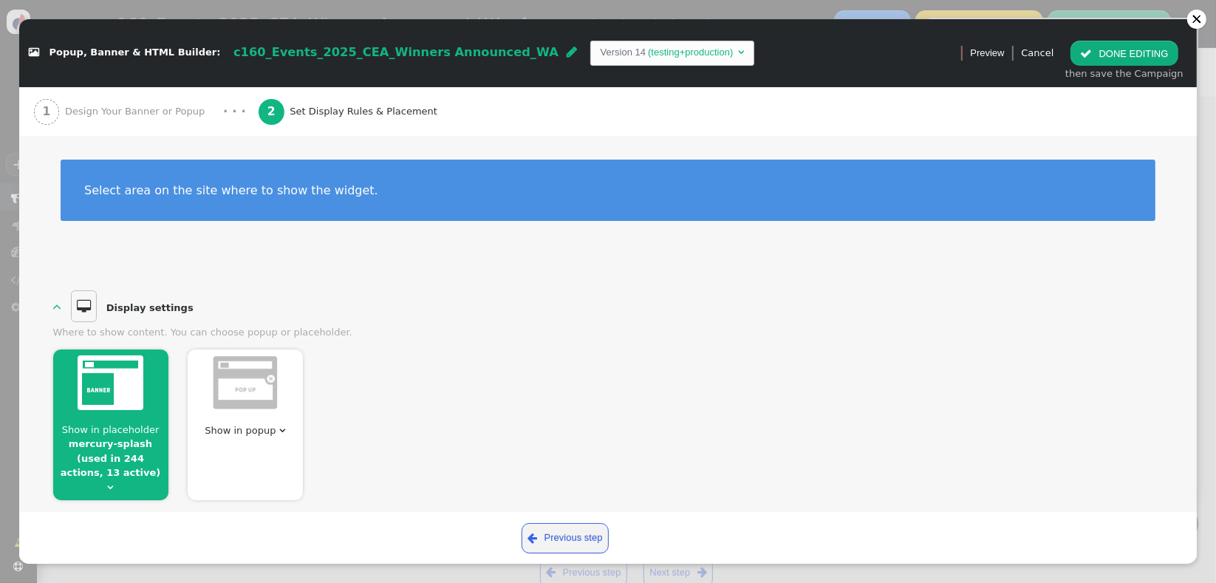
click at [1114, 61] on button " DONE EDITING" at bounding box center [1124, 53] width 107 height 25
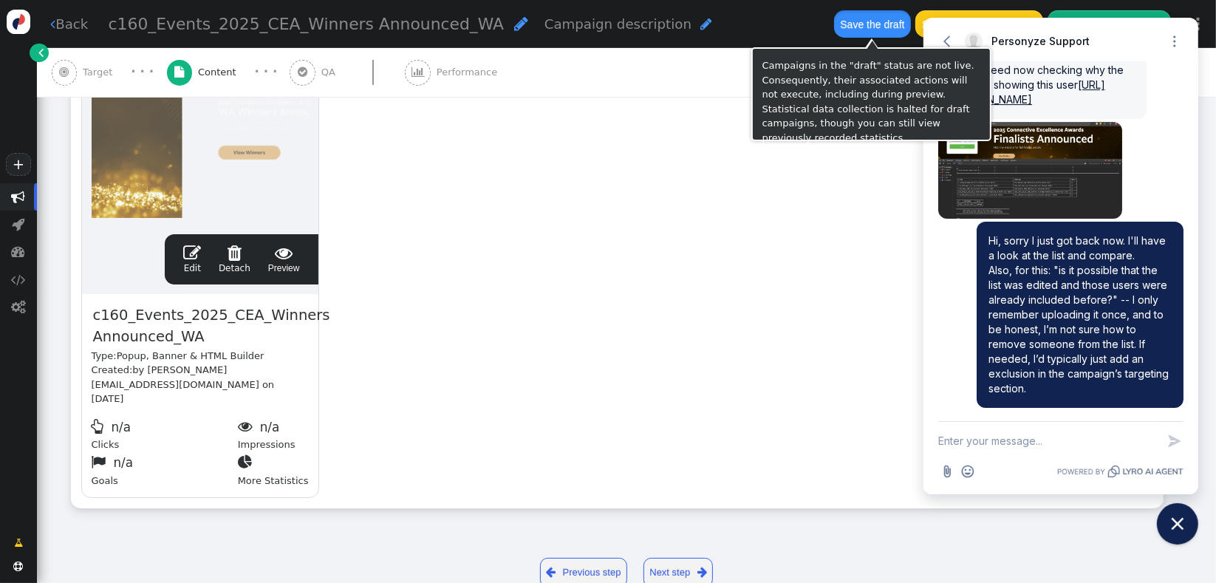
click at [847, 30] on button "Save the draft" at bounding box center [872, 23] width 77 height 27
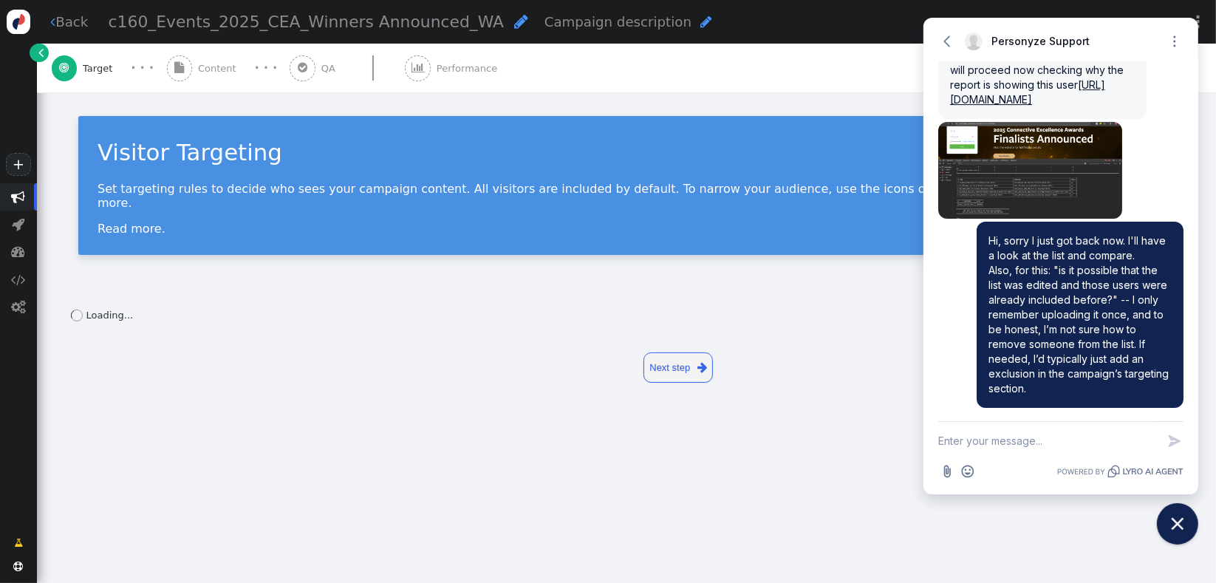
click at [197, 74] on div " Content" at bounding box center [204, 68] width 75 height 49
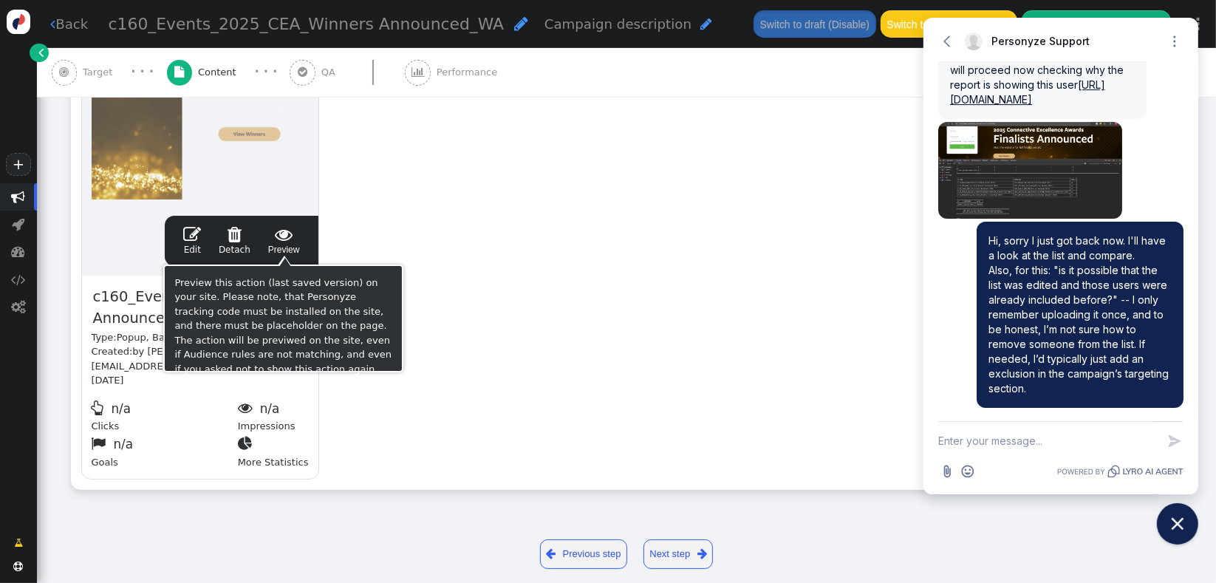
click at [273, 244] on span " Preview" at bounding box center [284, 240] width 32 height 31
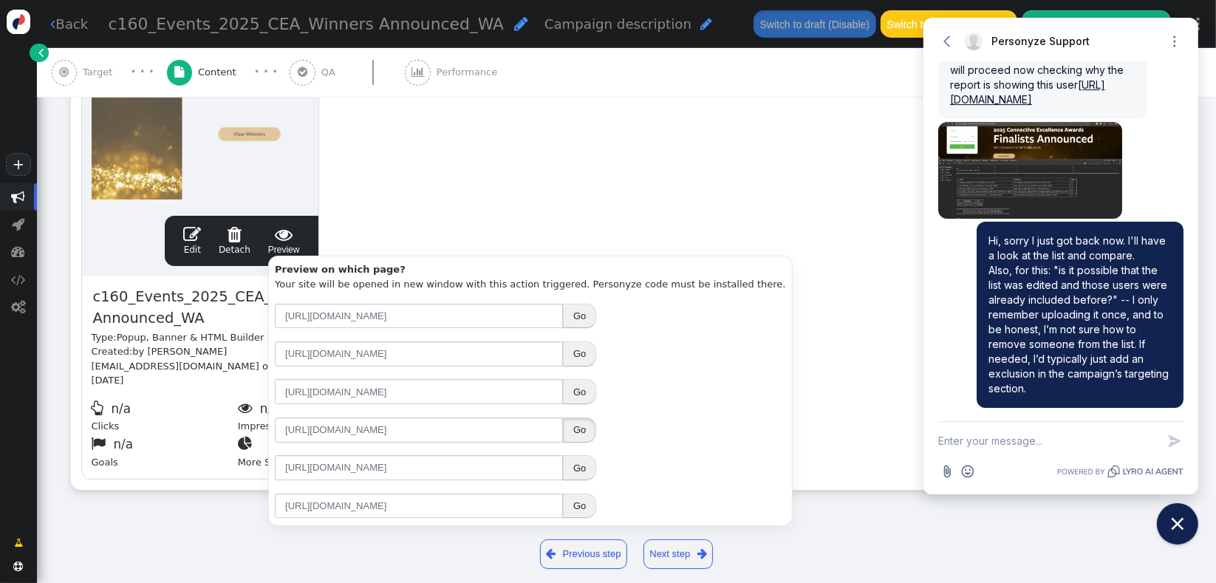
click at [572, 429] on button "Go" at bounding box center [579, 429] width 33 height 25
click at [572, 206] on div "drag this  Edit  Detach  Preview c160_Events_2025_CEA_Winners Announced_WA T…" at bounding box center [617, 239] width 1091 height 499
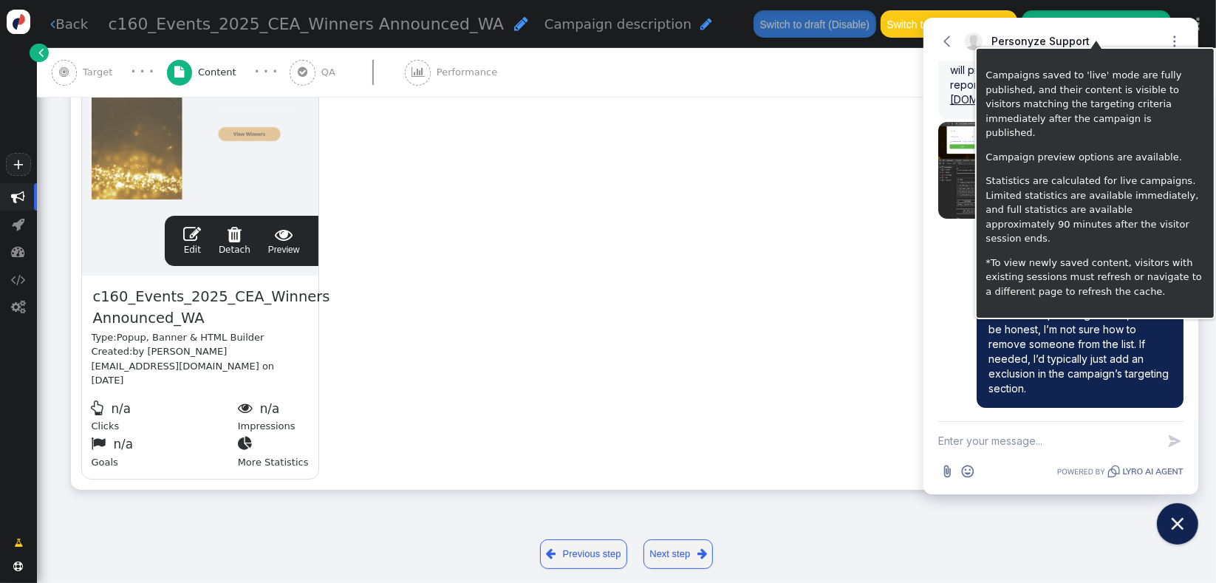
click at [1095, 12] on button "Currently live: nothing to save" at bounding box center [1096, 23] width 148 height 27
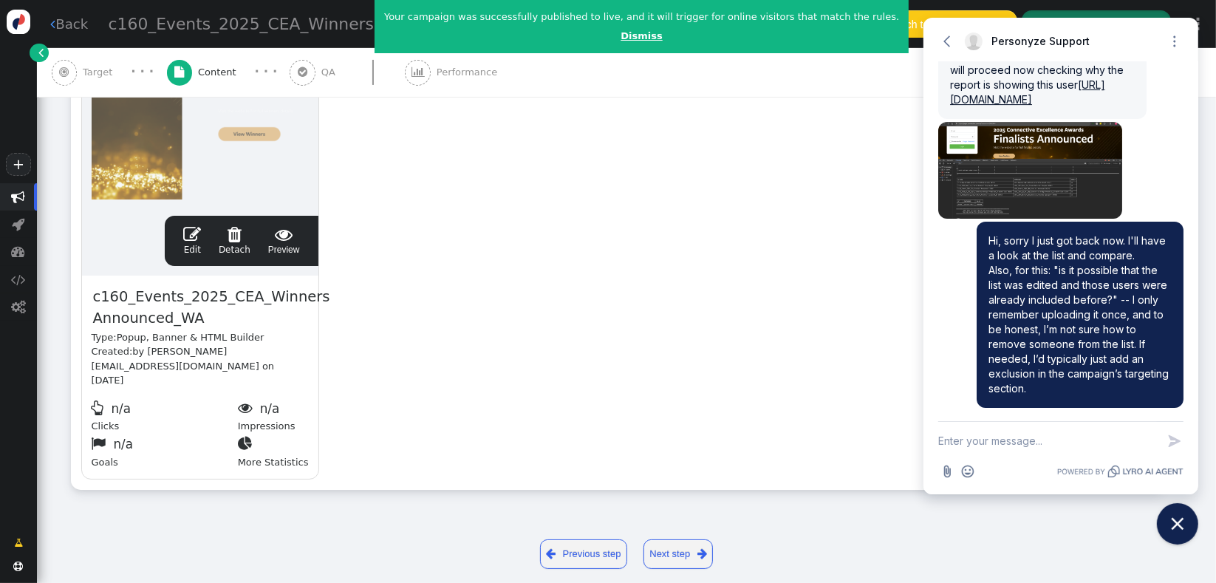
click at [621, 33] on link "Dismiss" at bounding box center [641, 35] width 41 height 11
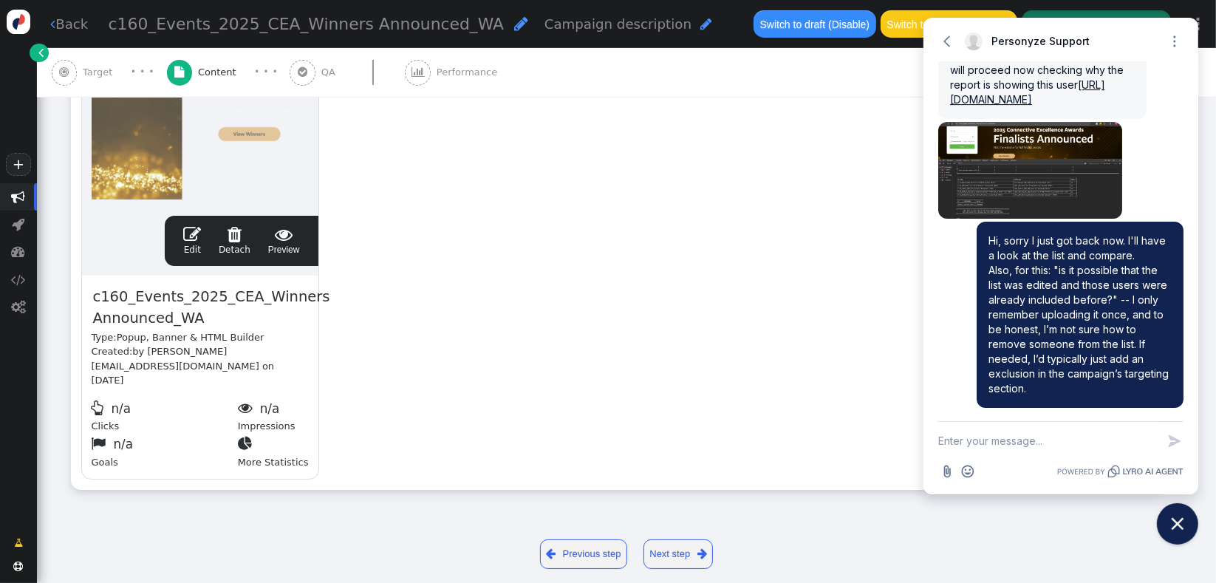
click at [94, 74] on span "Target" at bounding box center [100, 72] width 35 height 15
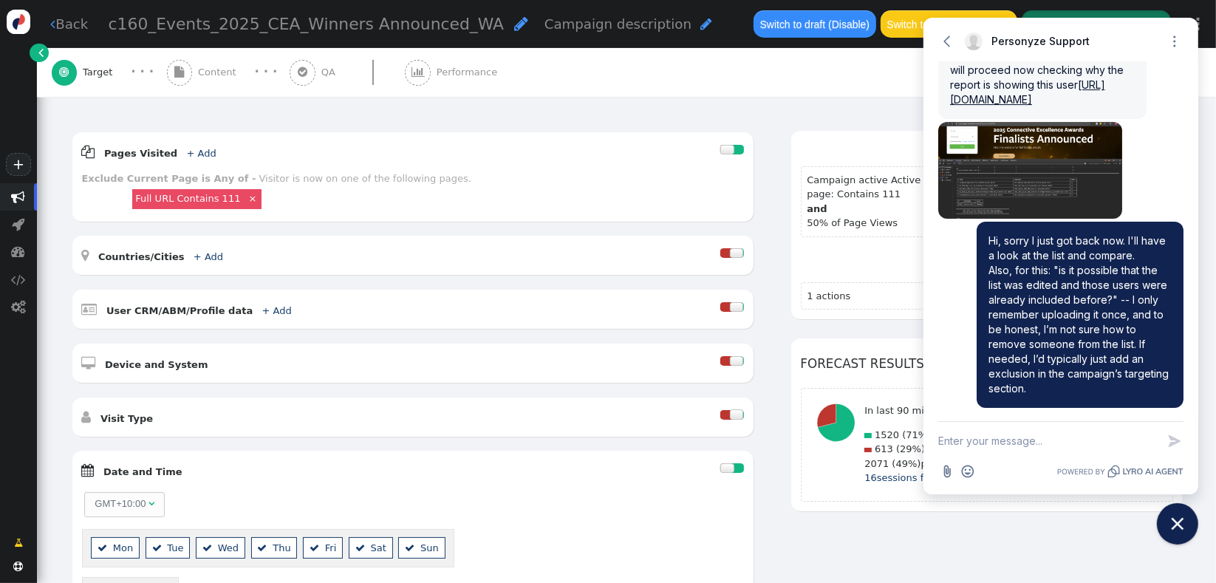
scroll to position [0, 0]
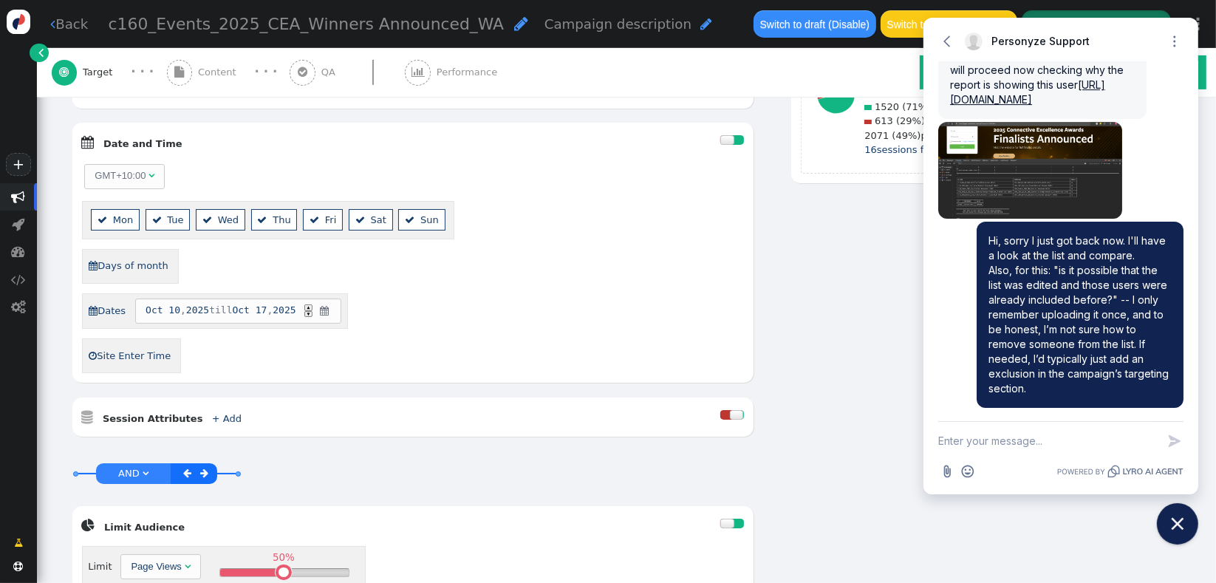
click at [732, 135] on div at bounding box center [738, 140] width 12 height 10
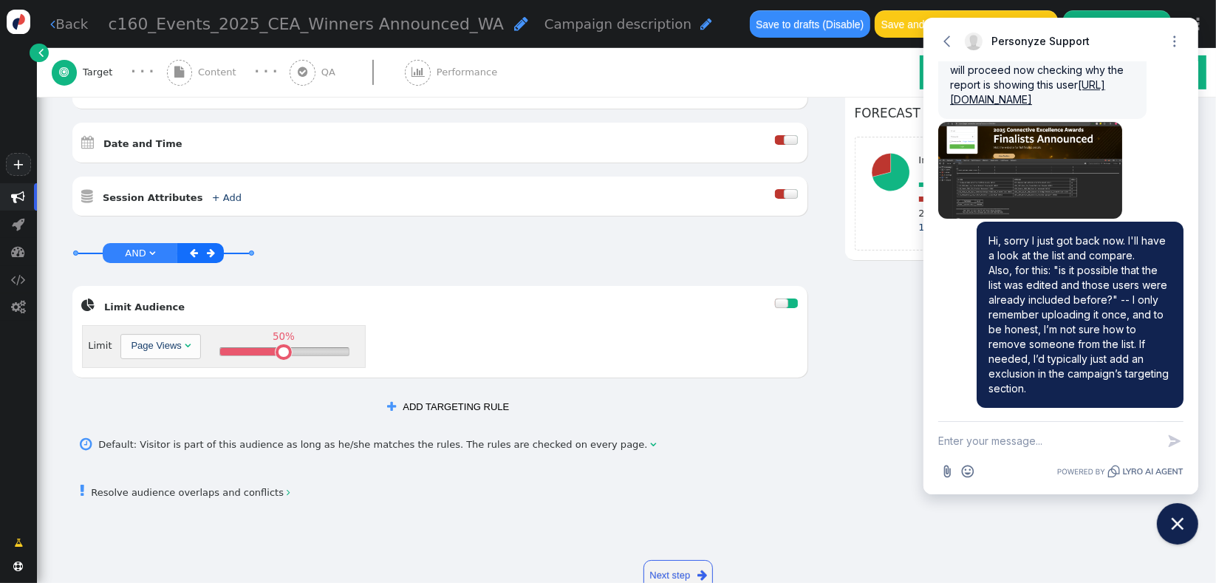
click at [198, 487] on link " Resolve audience overlaps and conflicts " at bounding box center [186, 492] width 210 height 11
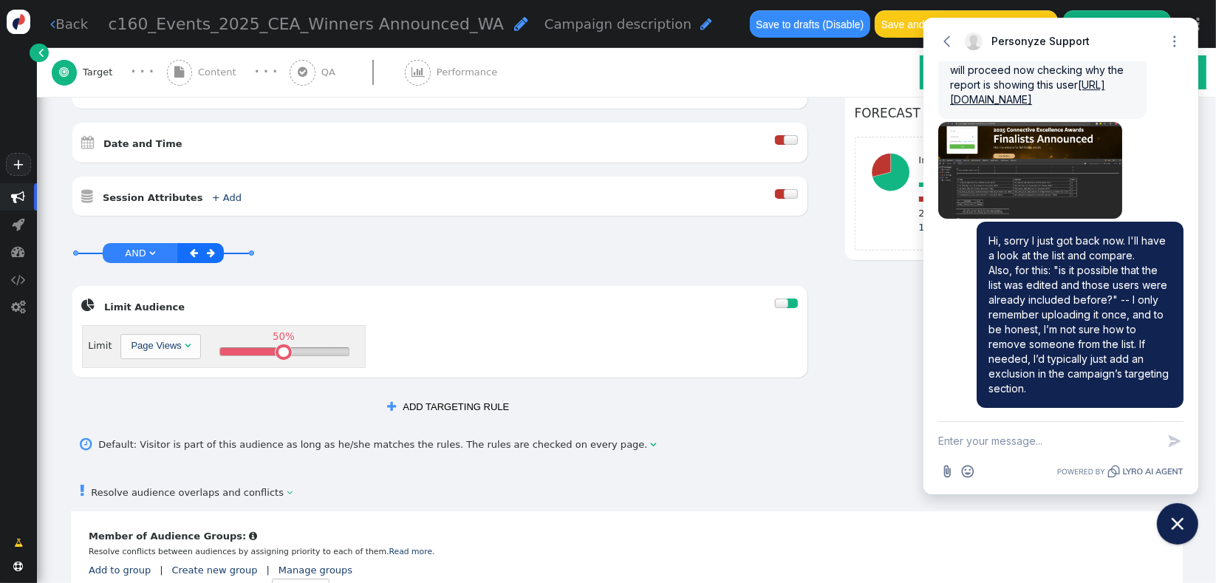
click at [393, 511] on div " Cancellable audience  Member of Audience Groups:  Resolve conflicts between…" at bounding box center [627, 567] width 1112 height 112
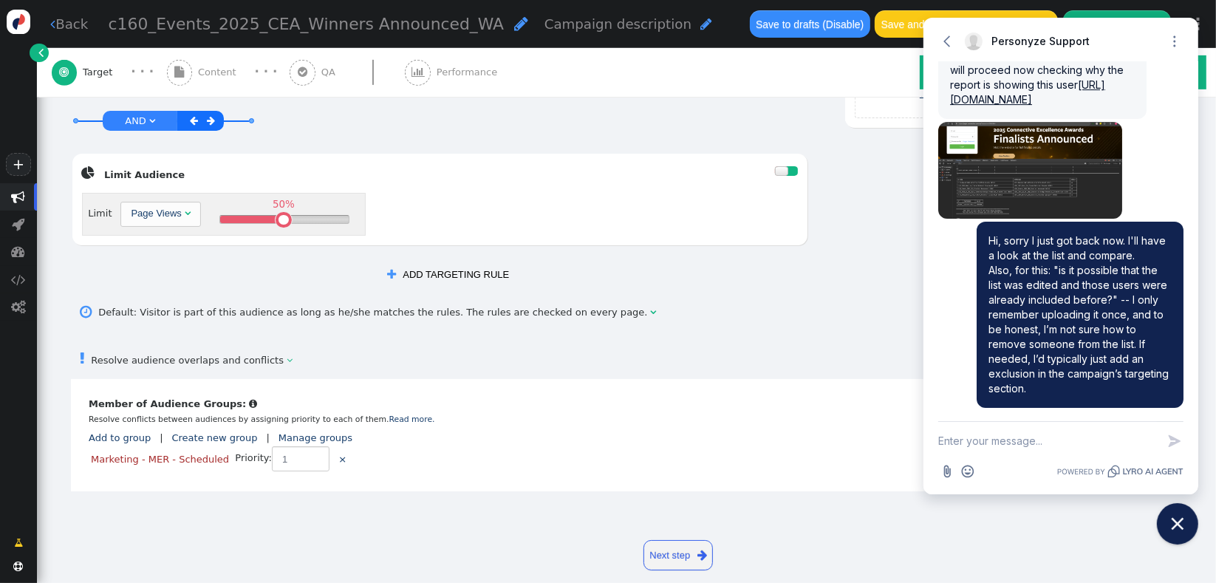
scroll to position [643, 0]
click at [187, 453] on link "Marketing - MER - Scheduled" at bounding box center [160, 458] width 138 height 11
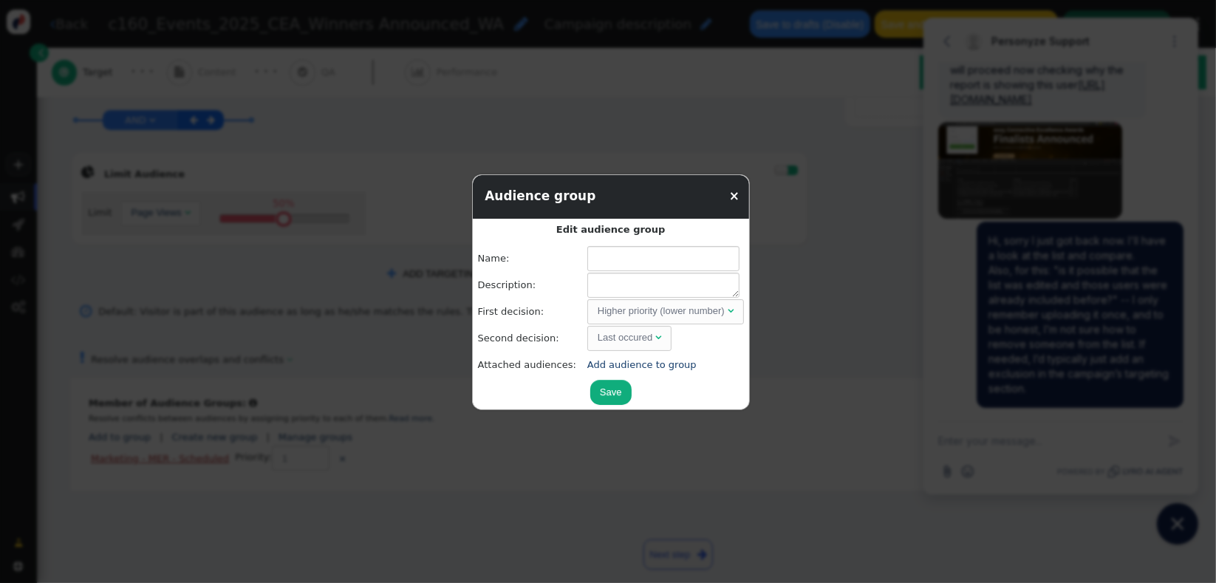
type input "Marketing - MER - Scheduled"
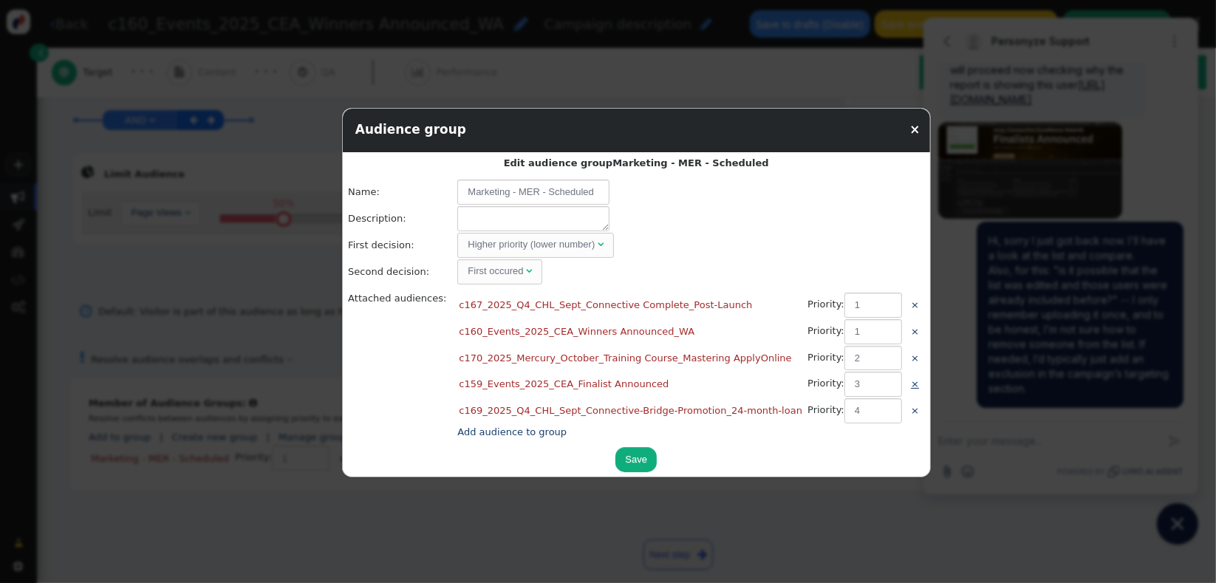
click at [911, 383] on link "×" at bounding box center [915, 383] width 8 height 11
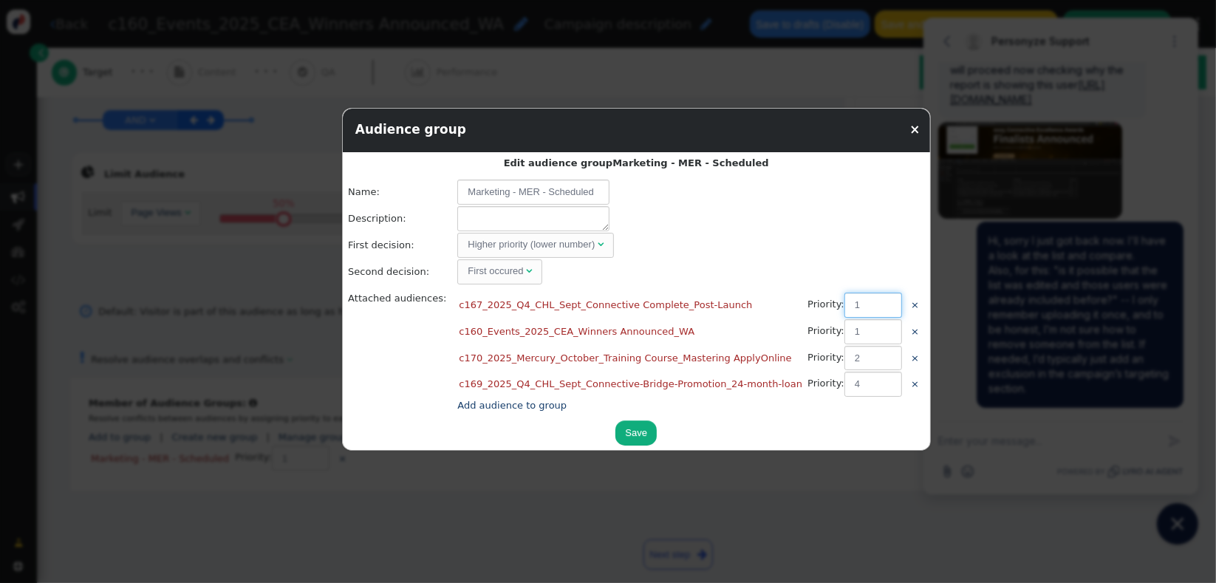
drag, startPoint x: 814, startPoint y: 309, endPoint x: 777, endPoint y: 310, distance: 37.0
click at [804, 310] on td "Priority: 1" at bounding box center [855, 305] width 102 height 25
type input "2"
drag, startPoint x: 816, startPoint y: 352, endPoint x: 778, endPoint y: 358, distance: 39.0
click at [804, 358] on td "Priority: 2" at bounding box center [855, 358] width 102 height 25
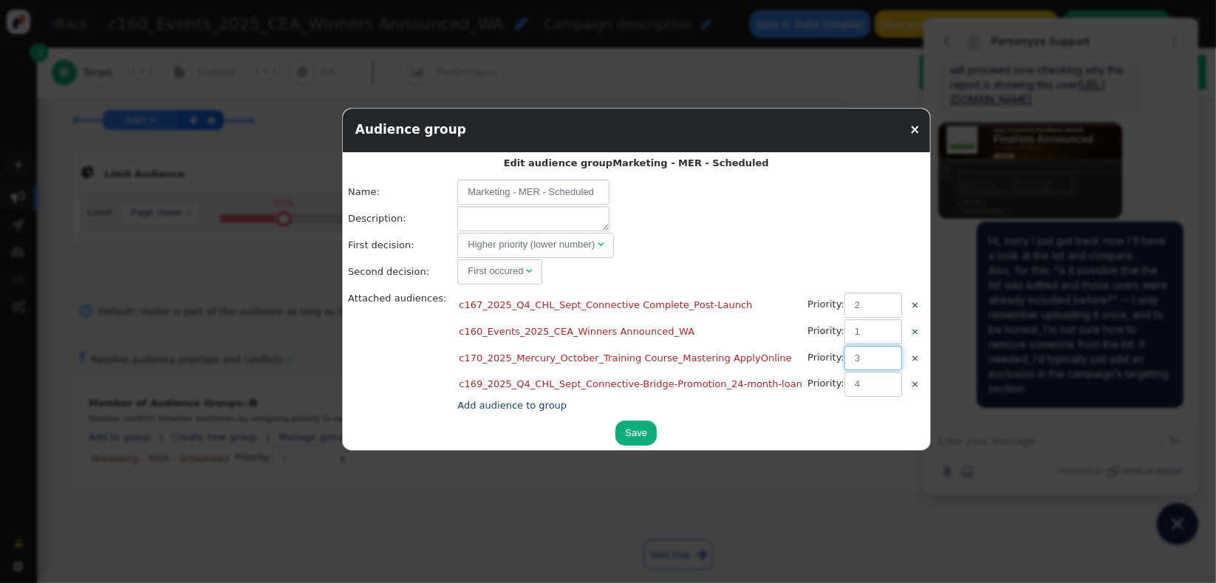
type input "3"
click at [615, 429] on button "Save" at bounding box center [635, 432] width 41 height 25
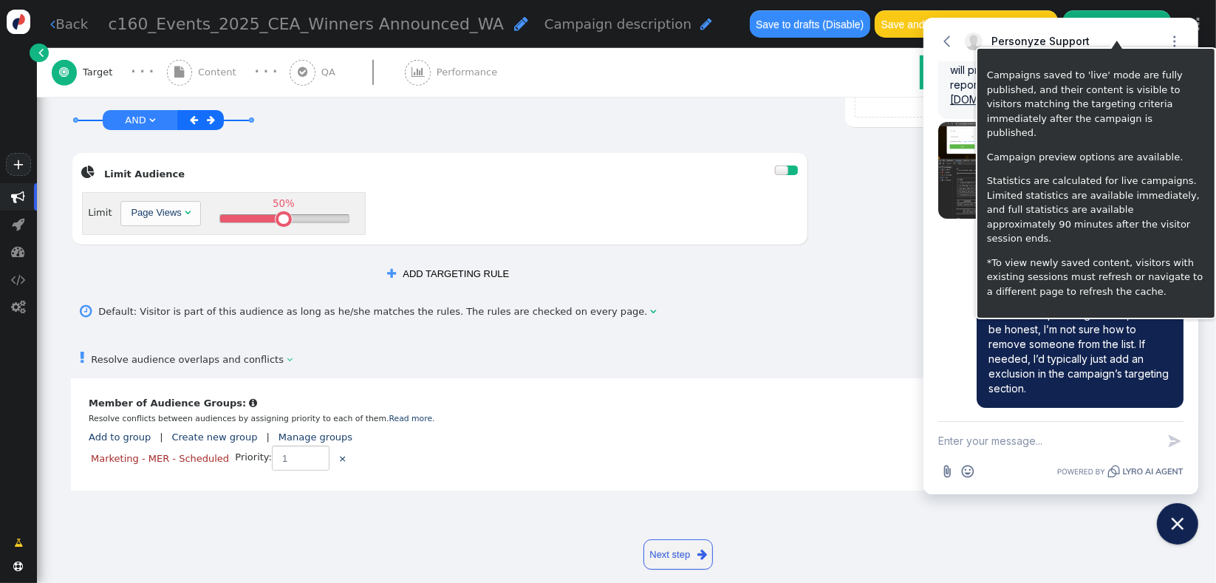
click at [1101, 10] on button "Save changes to live" at bounding box center [1117, 23] width 108 height 27
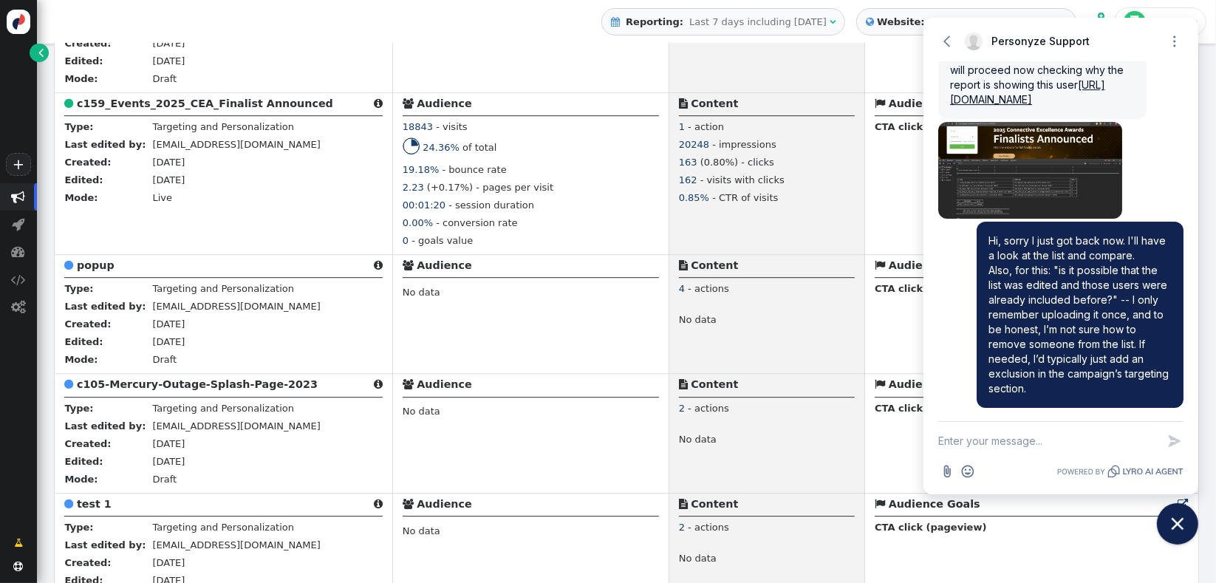
scroll to position [4131, 0]
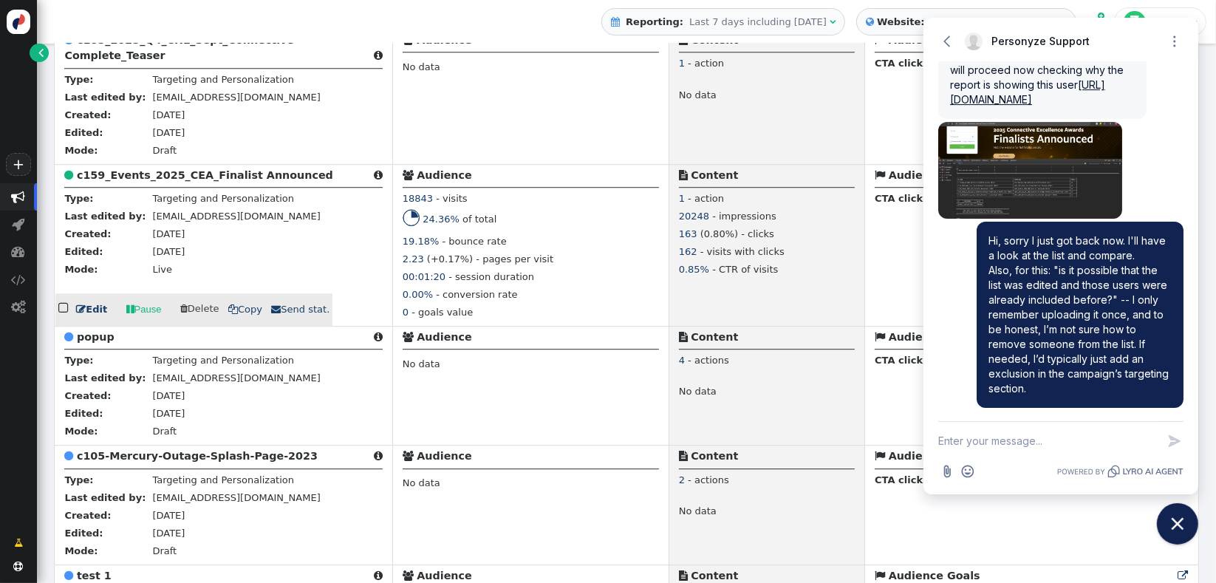
click at [130, 304] on span "" at bounding box center [130, 309] width 8 height 15
